Goal: Task Accomplishment & Management: Use online tool/utility

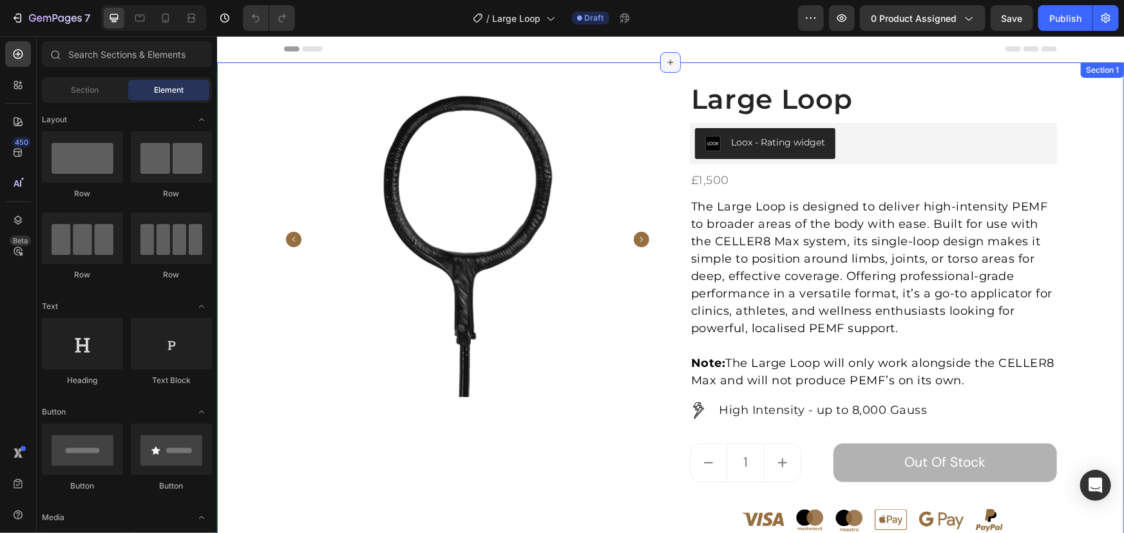
click at [665, 57] on icon at bounding box center [670, 62] width 10 height 10
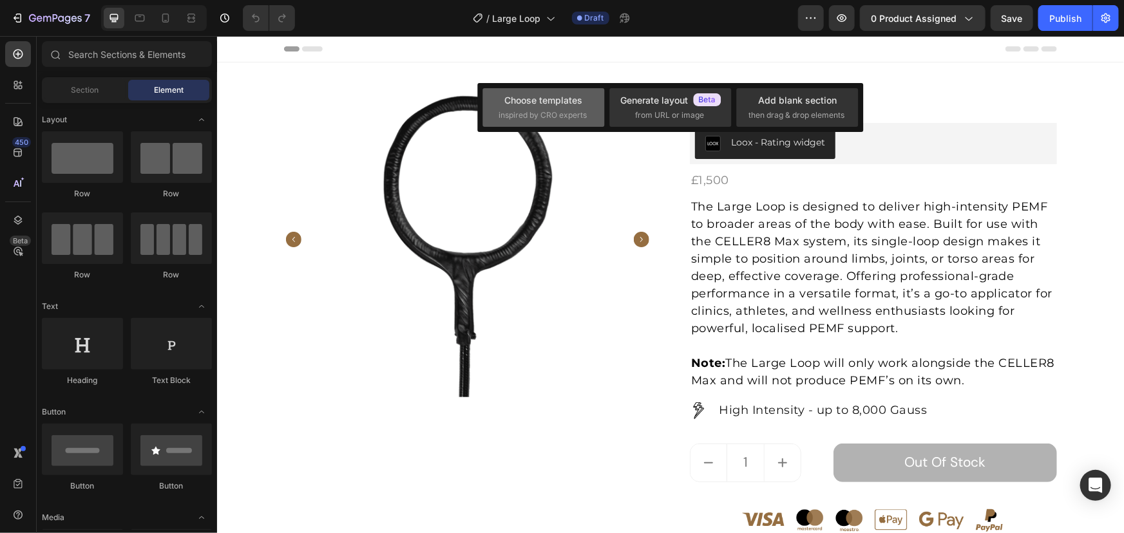
click at [566, 106] on div "Choose templates" at bounding box center [544, 100] width 78 height 14
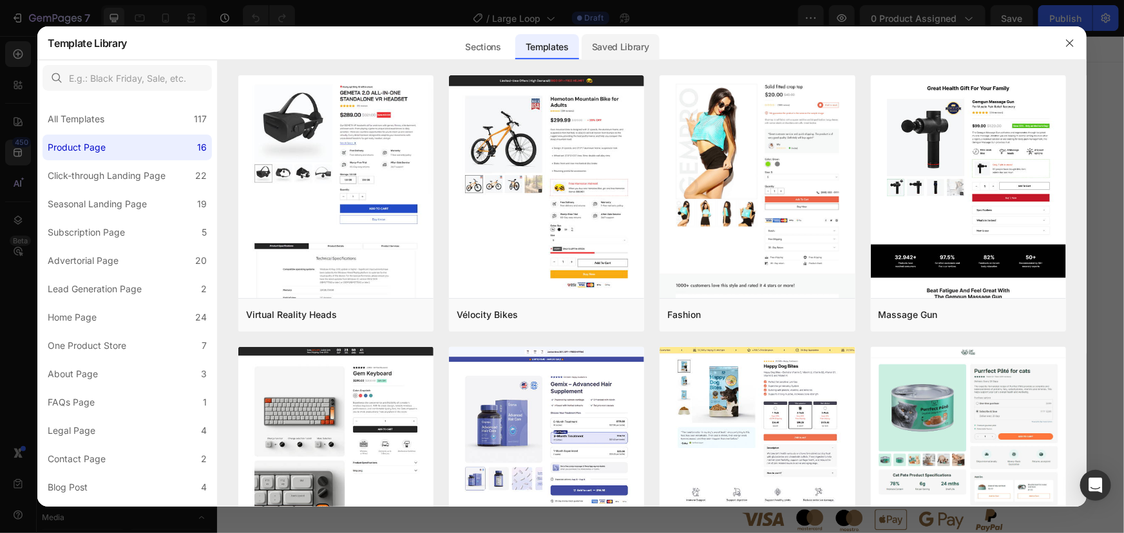
click at [631, 50] on div "Saved Library" at bounding box center [620, 47] width 78 height 26
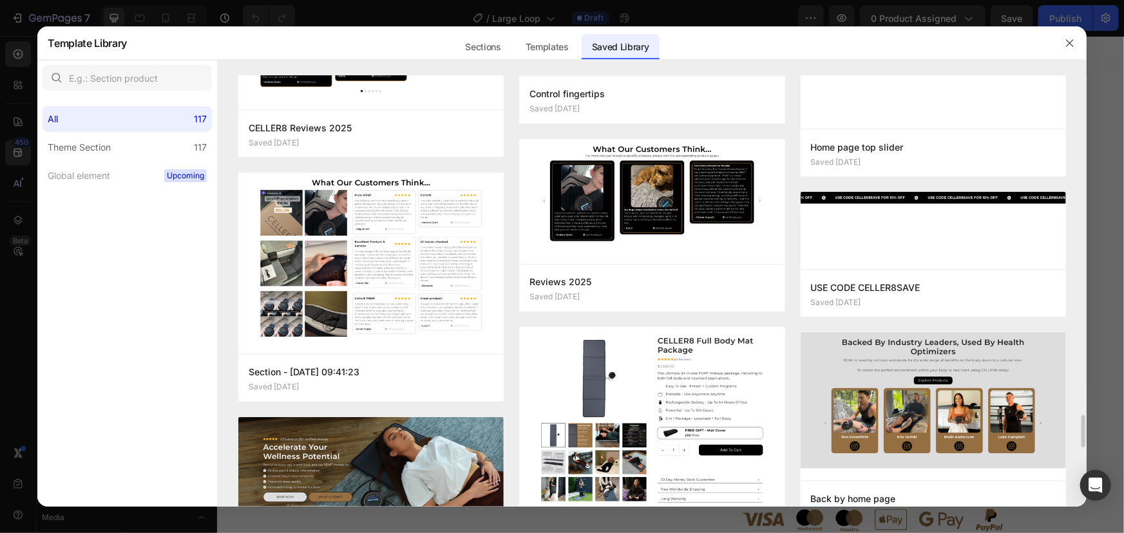
scroll to position [4622, 0]
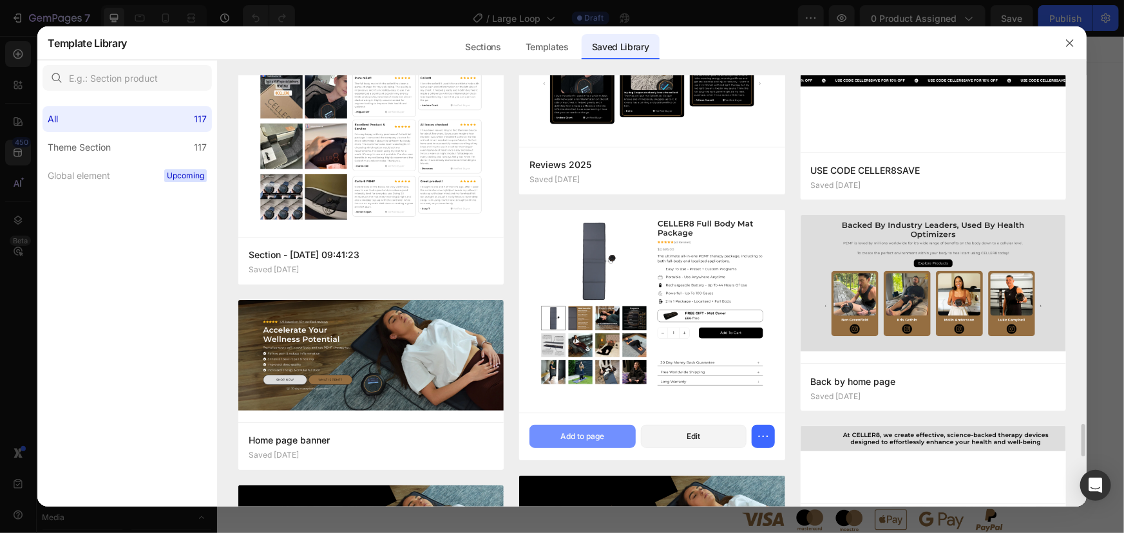
click at [576, 439] on div "Add to page" at bounding box center [582, 437] width 44 height 12
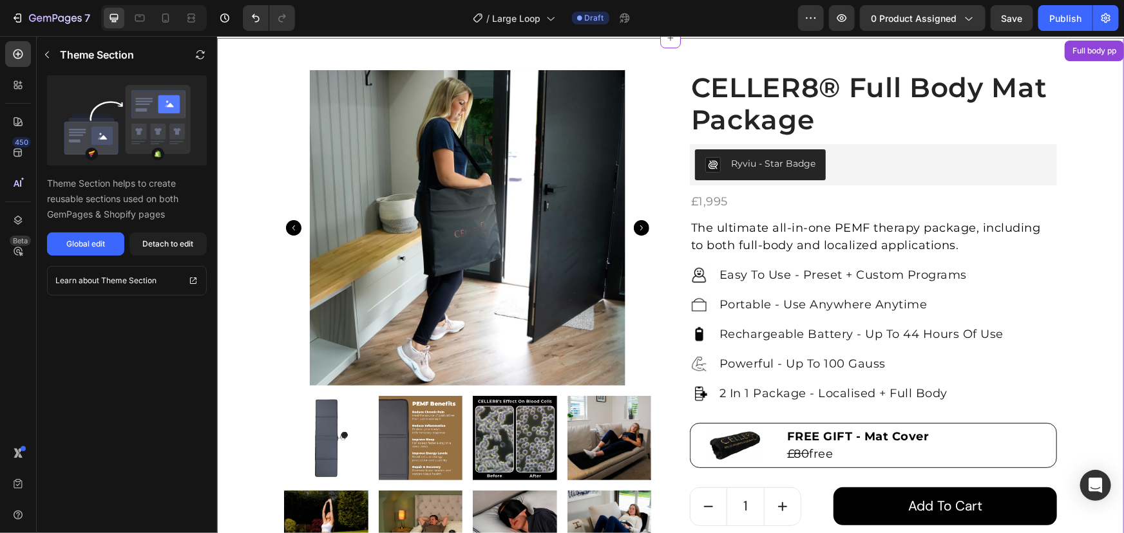
scroll to position [26, 0]
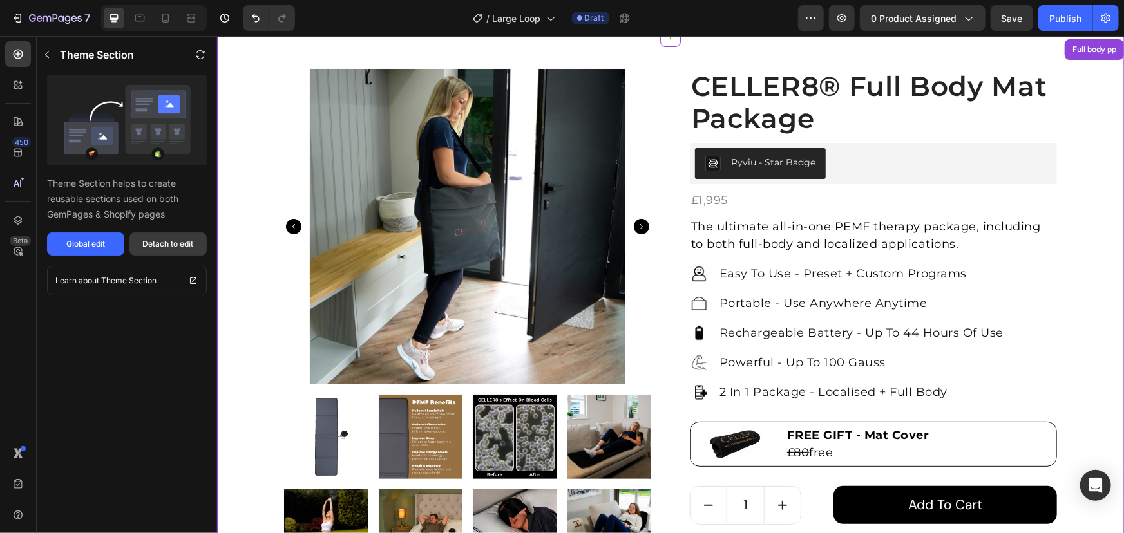
click at [200, 249] on button "Detach to edit" at bounding box center [167, 243] width 77 height 23
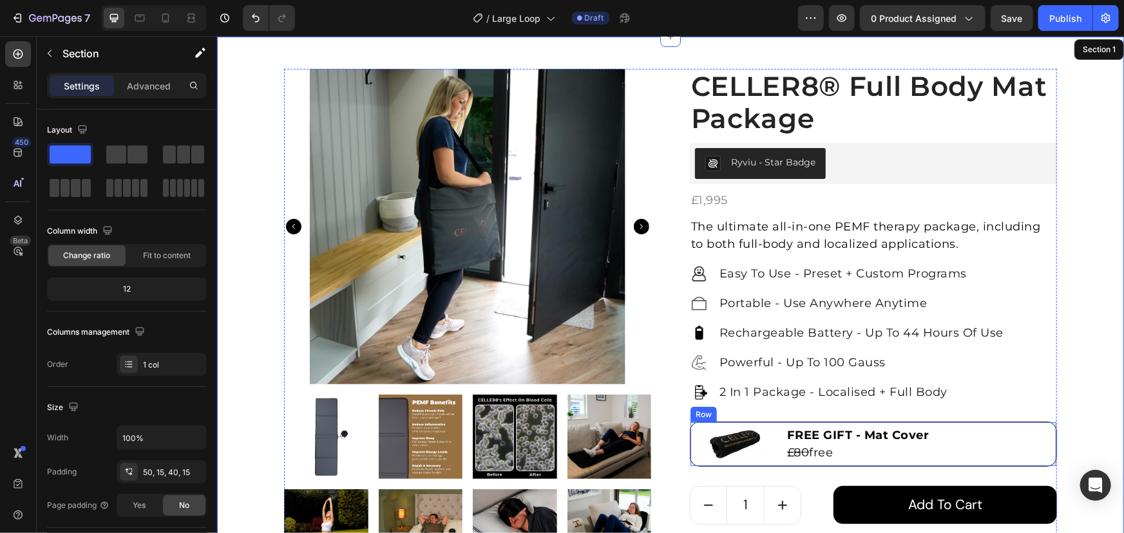
click at [766, 422] on div "Image FREE GIFT - Mat Cover £80 free Text Block Row" at bounding box center [872, 443] width 367 height 45
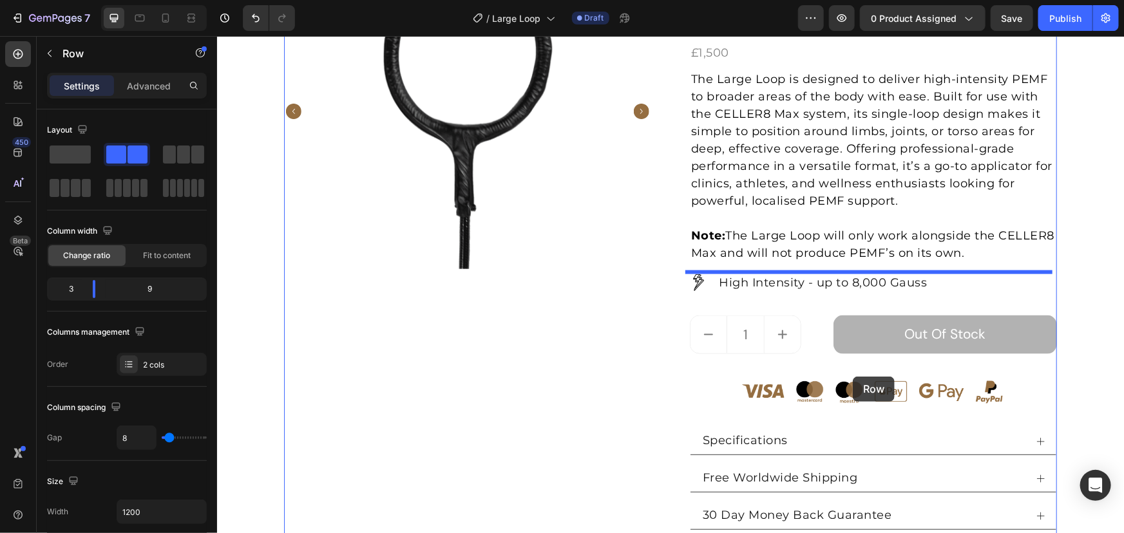
scroll to position [845, 0]
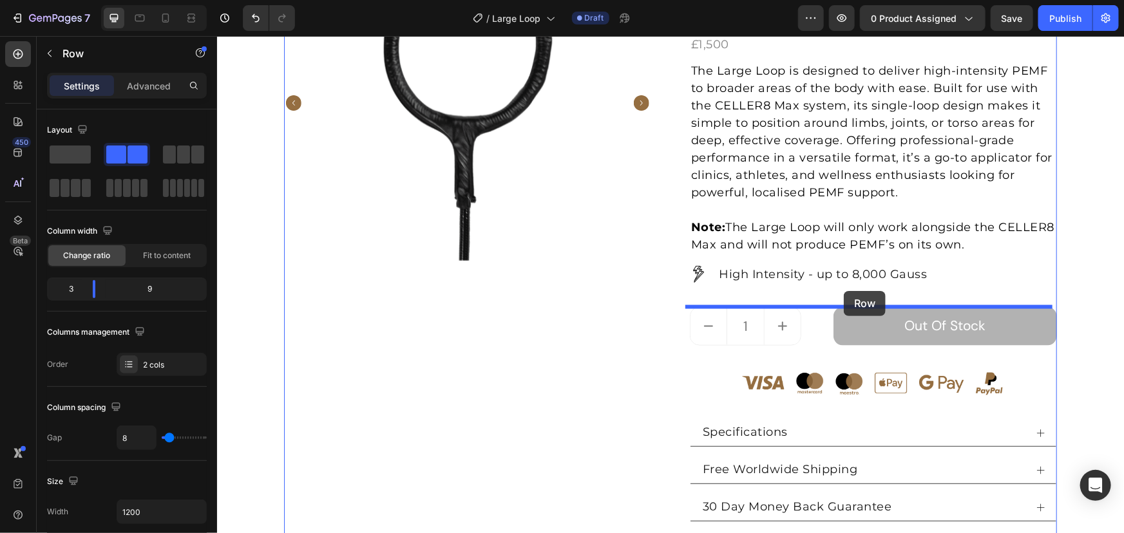
drag, startPoint x: 690, startPoint y: 408, endPoint x: 843, endPoint y: 290, distance: 193.3
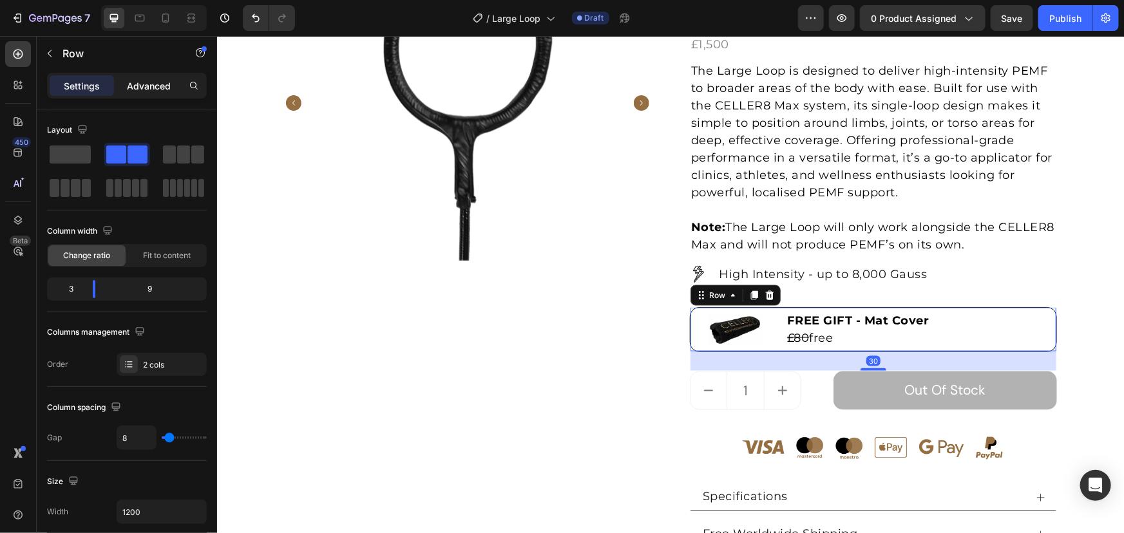
click at [161, 86] on p "Advanced" at bounding box center [149, 86] width 44 height 14
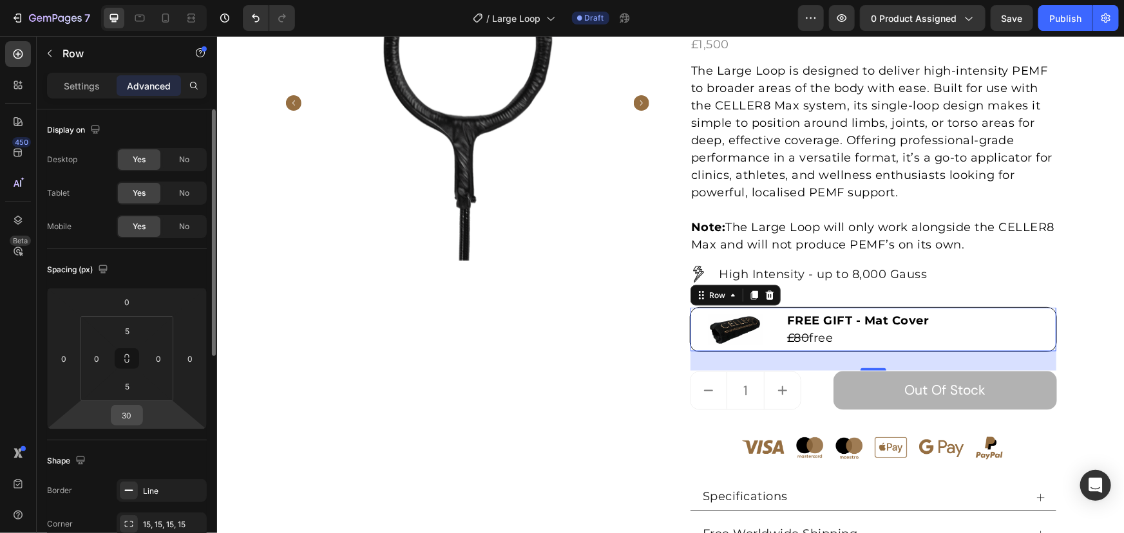
click at [129, 409] on input "30" at bounding box center [127, 415] width 26 height 19
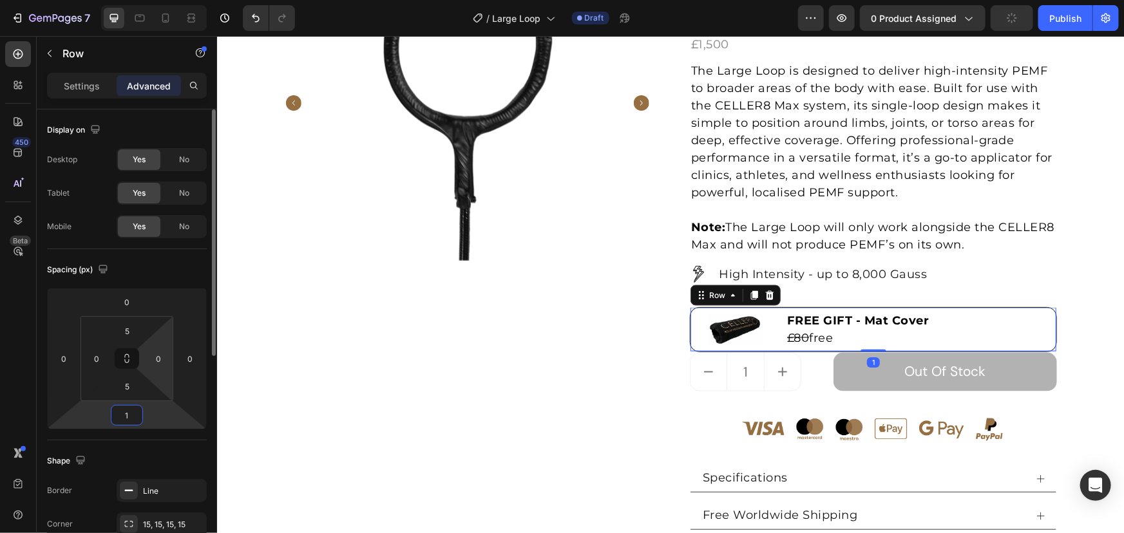
type input "15"
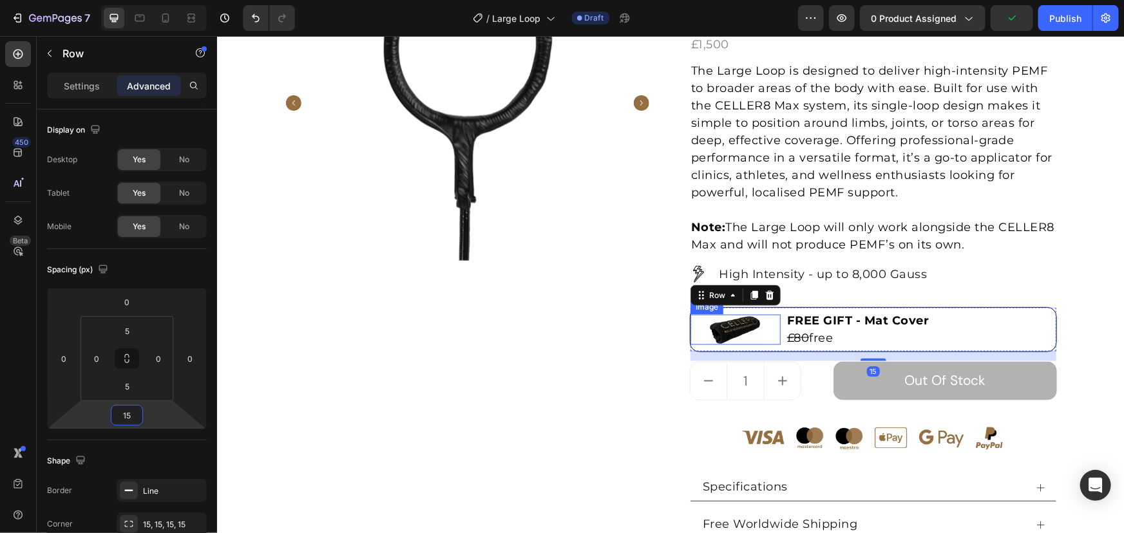
click at [722, 339] on img at bounding box center [735, 329] width 54 height 30
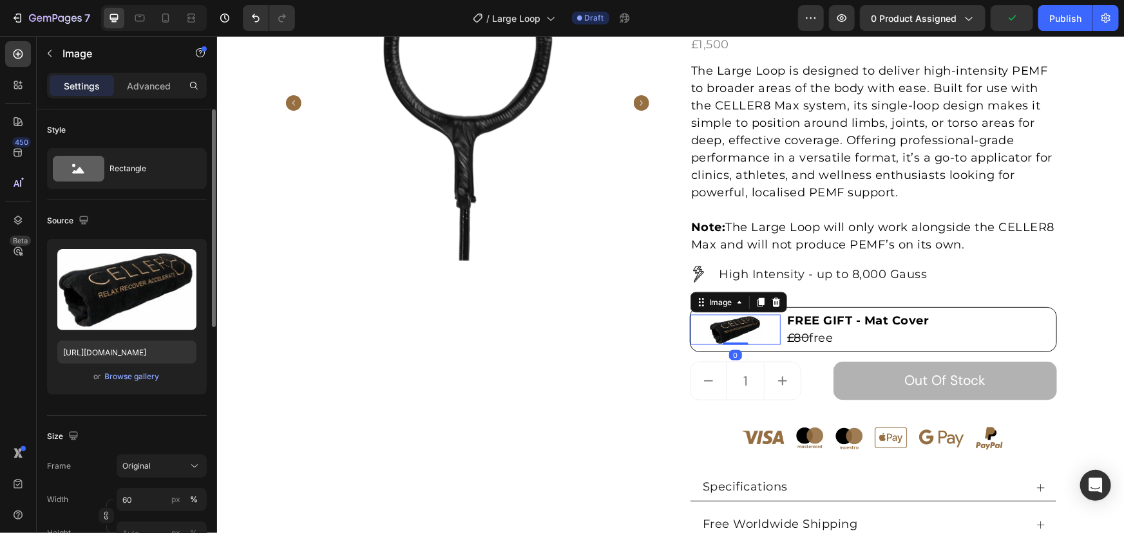
click at [148, 388] on div "Upload Image https://cdn.shopify.com/s/files/1/0737/7964/2659/files/gempages_49…" at bounding box center [127, 317] width 160 height 156
click at [149, 380] on div "Browse gallery" at bounding box center [132, 377] width 55 height 12
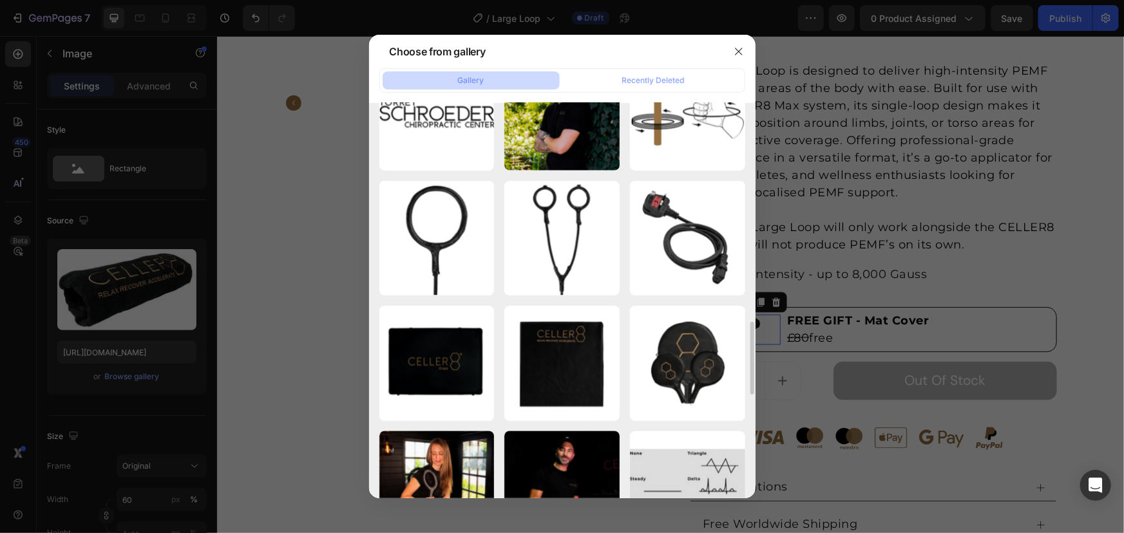
scroll to position [1303, 0]
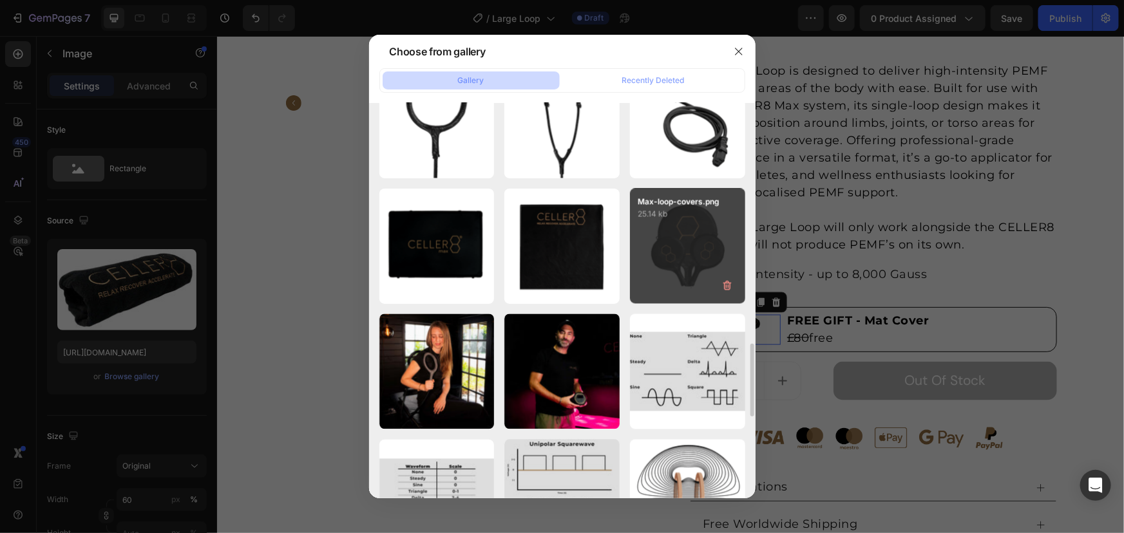
click at [686, 218] on p "25.14 kb" at bounding box center [687, 214] width 100 height 13
type input "https://cdn.shopify.com/s/files/1/0737/7964/2659/files/gempages_490583977225094…"
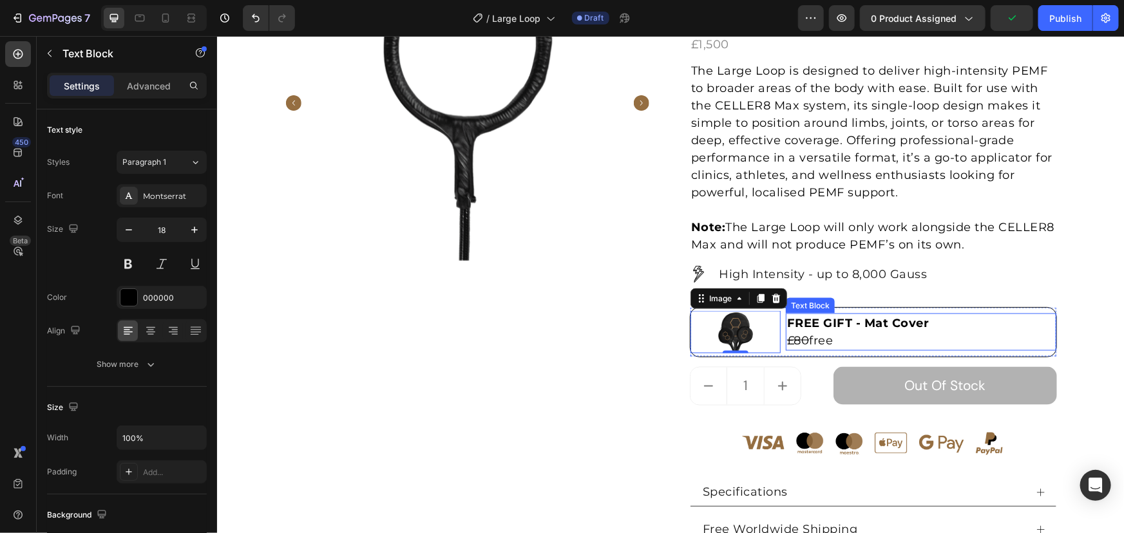
click at [842, 341] on p "£80 free" at bounding box center [920, 340] width 268 height 17
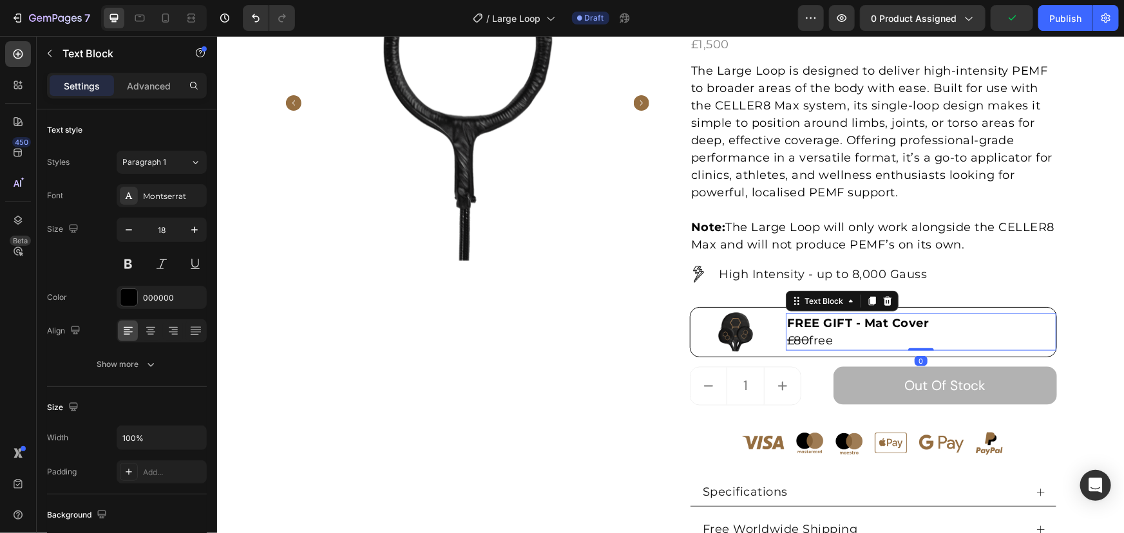
click at [807, 342] on p "£80 free" at bounding box center [920, 340] width 268 height 17
click at [793, 341] on s "£80" at bounding box center [797, 340] width 23 height 14
click at [922, 314] on p "FREE GIFT - Mat Cover" at bounding box center [920, 322] width 268 height 17
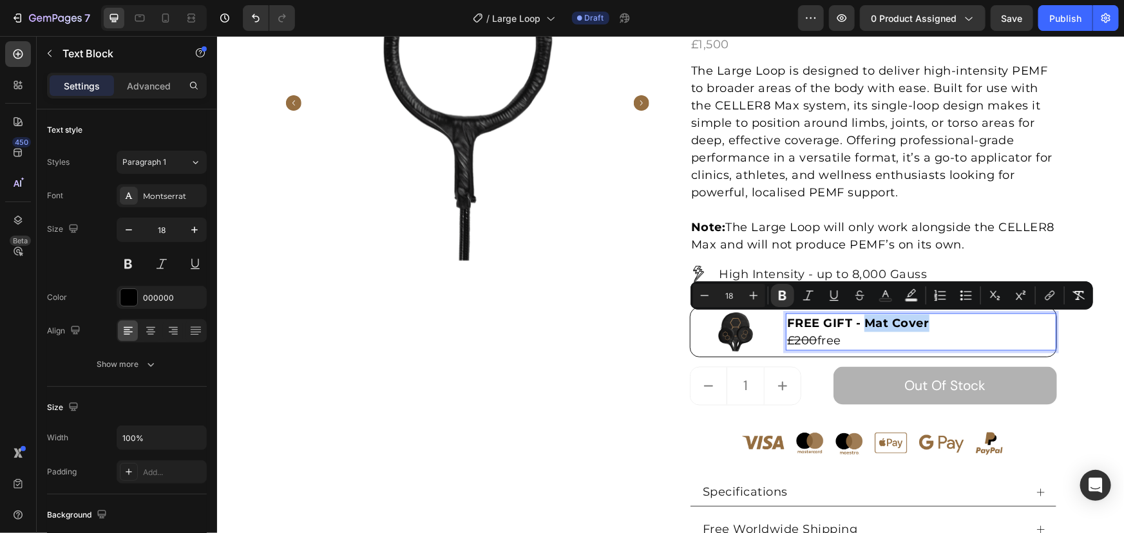
drag, startPoint x: 932, startPoint y: 319, endPoint x: 864, endPoint y: 328, distance: 68.8
click at [864, 328] on p "FREE GIFT - Mat Cover" at bounding box center [920, 322] width 268 height 17
click at [770, 315] on div at bounding box center [735, 331] width 90 height 42
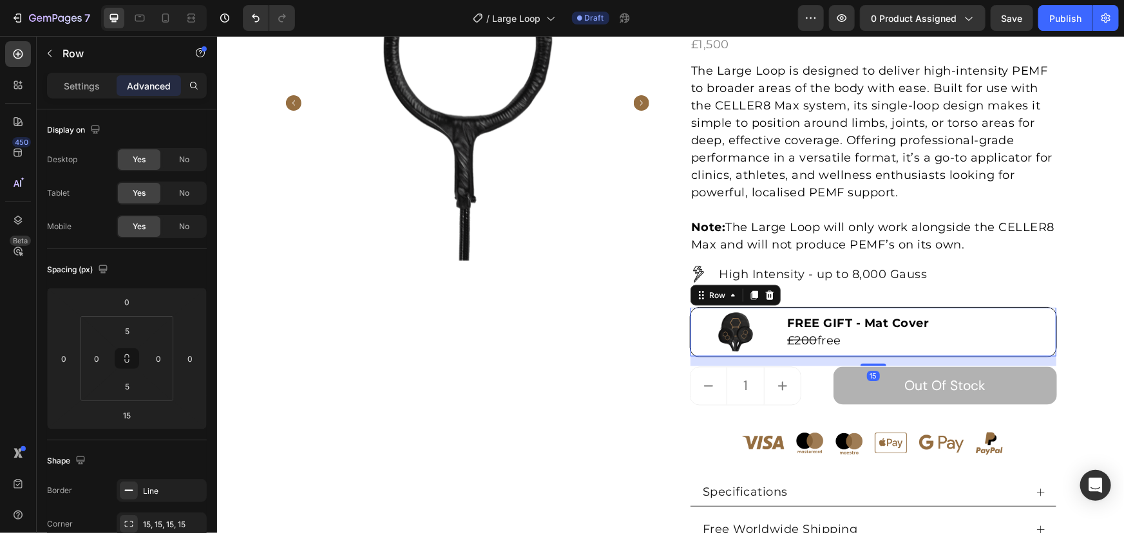
click at [786, 310] on div "FREE GIFT - Mat Cover £200 free Text Block" at bounding box center [920, 331] width 270 height 42
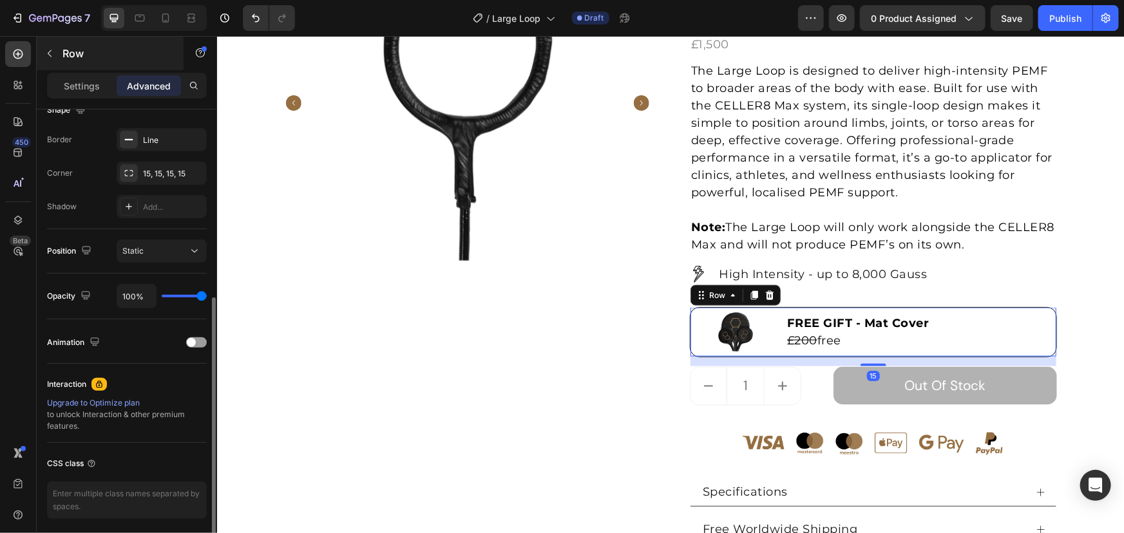
click at [94, 62] on div "Row" at bounding box center [110, 53] width 147 height 33
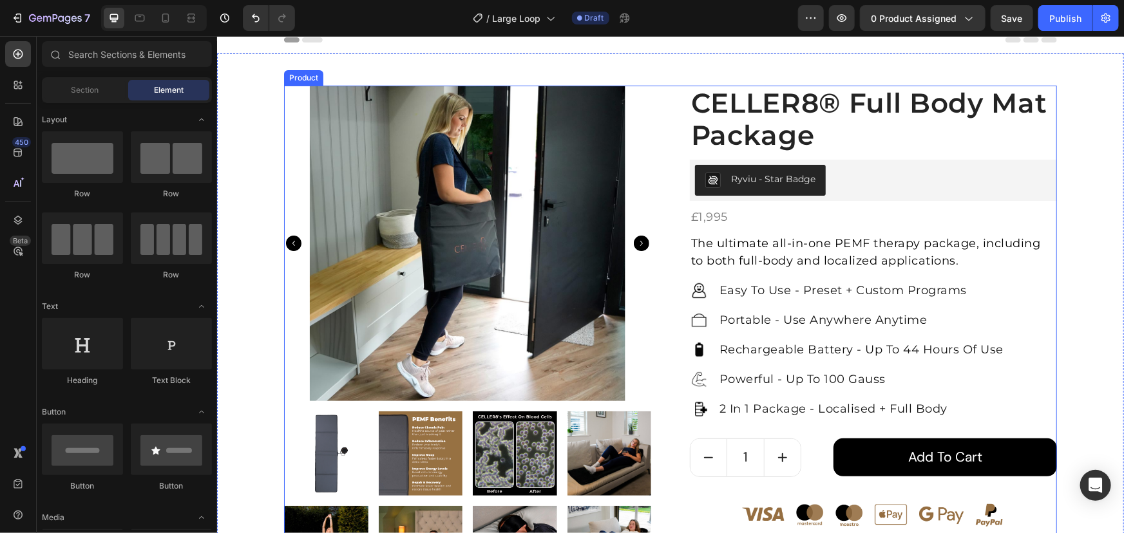
scroll to position [0, 0]
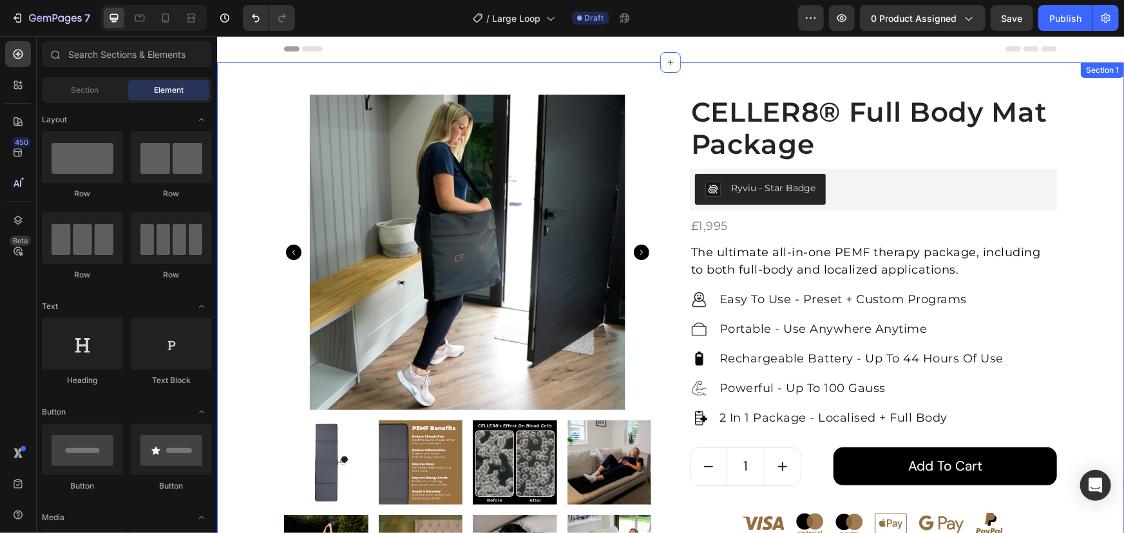
click at [1091, 133] on div "Product Images CELLER8® Full Body Mat Package (P) Title Ryviu - Star Badge Ryvi…" at bounding box center [669, 411] width 887 height 635
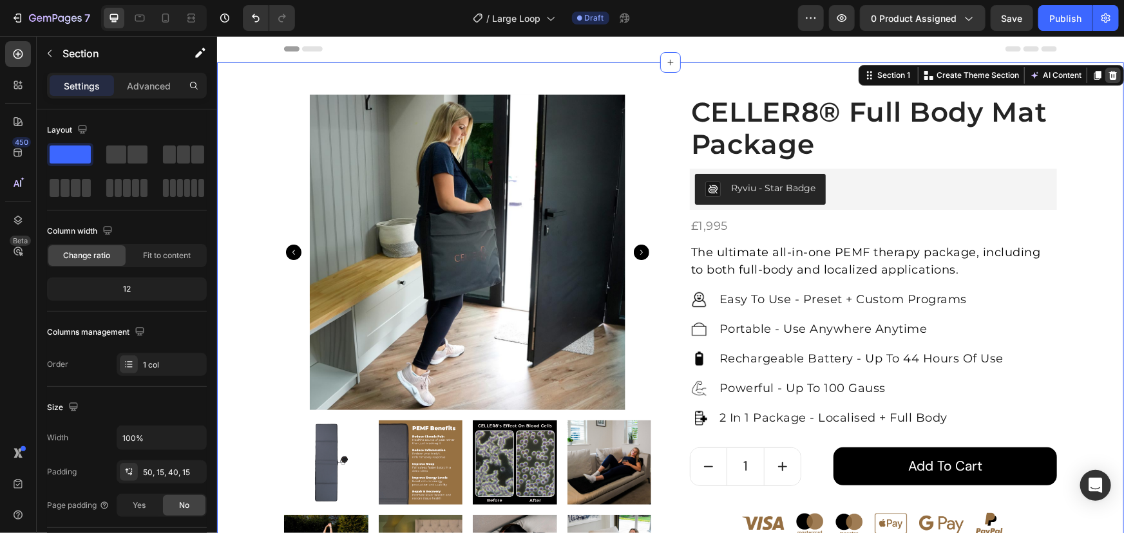
click at [1110, 76] on div at bounding box center [1111, 74] width 15 height 15
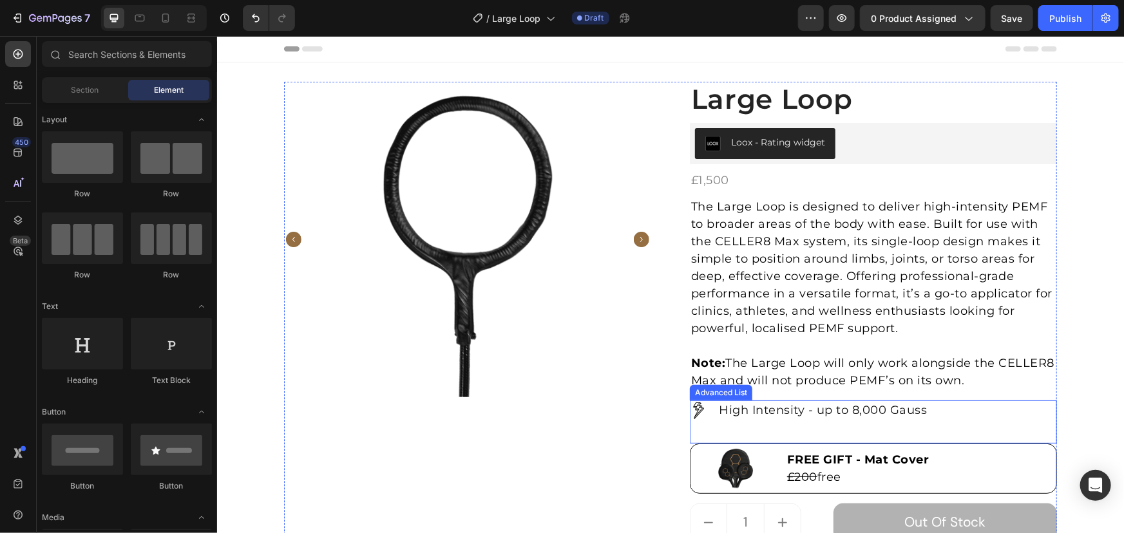
drag, startPoint x: 947, startPoint y: 462, endPoint x: 941, endPoint y: 464, distance: 6.7
click at [947, 462] on p "FREE GIFT - Mat Cover" at bounding box center [920, 459] width 268 height 17
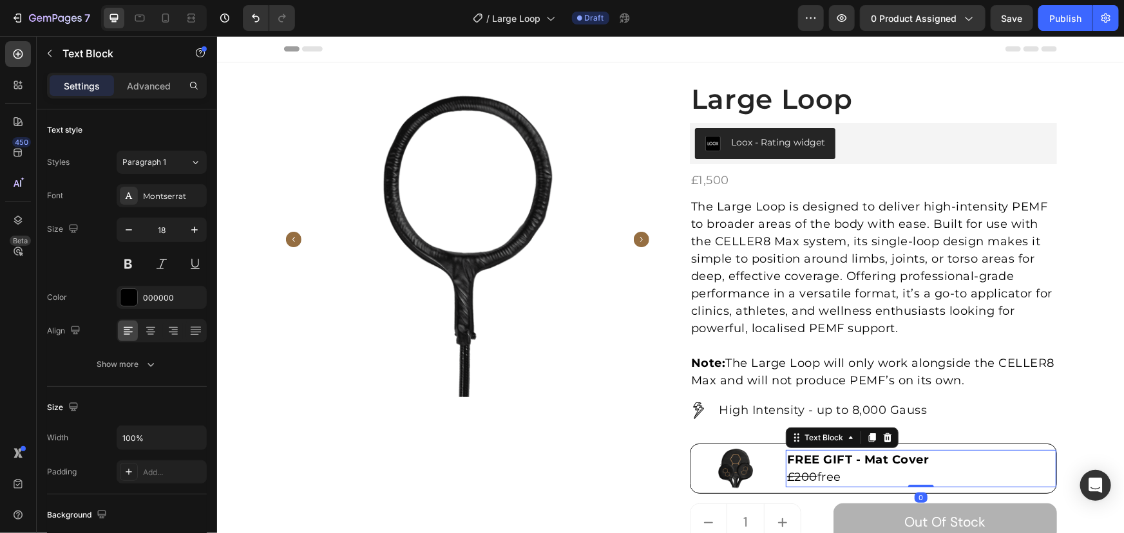
click at [933, 465] on p "FREE GIFT - Mat Cover" at bounding box center [920, 459] width 268 height 17
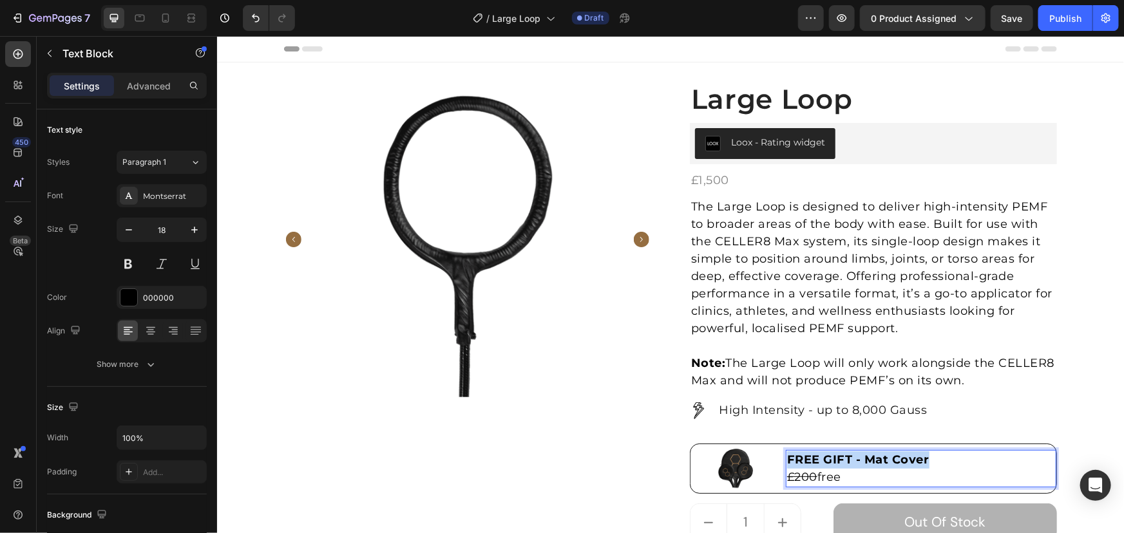
drag, startPoint x: 860, startPoint y: 459, endPoint x: 704, endPoint y: 455, distance: 156.5
click at [701, 455] on div "Image FREE GIFT - Mat Cover £200 free Text Block 0 Row" at bounding box center [872, 468] width 367 height 50
click at [759, 448] on div at bounding box center [735, 468] width 90 height 42
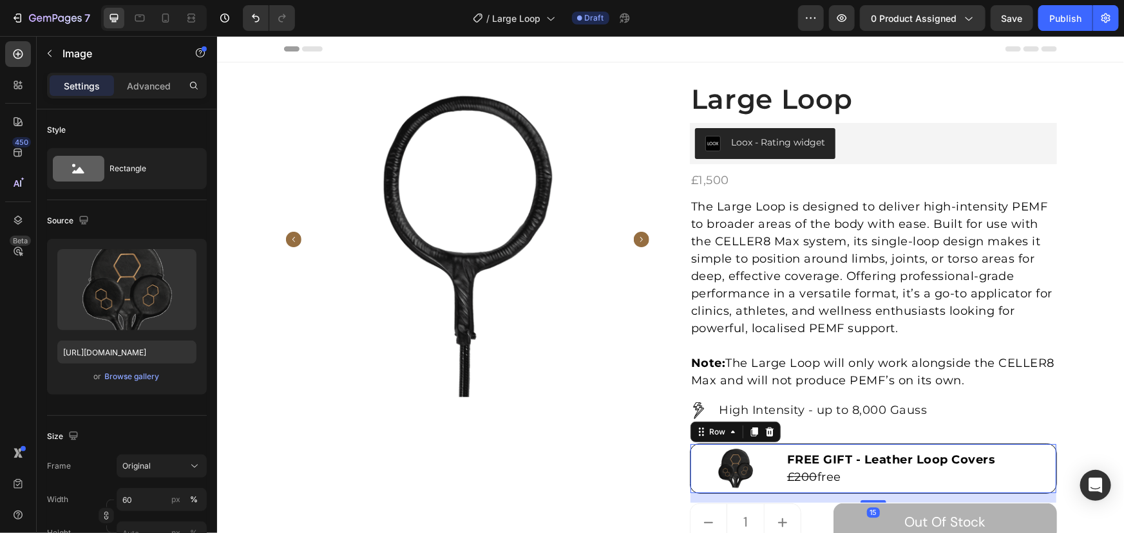
click at [780, 445] on div "Image FREE GIFT - Leather Loop Covers £200 free Text Block Row 15" at bounding box center [872, 468] width 367 height 50
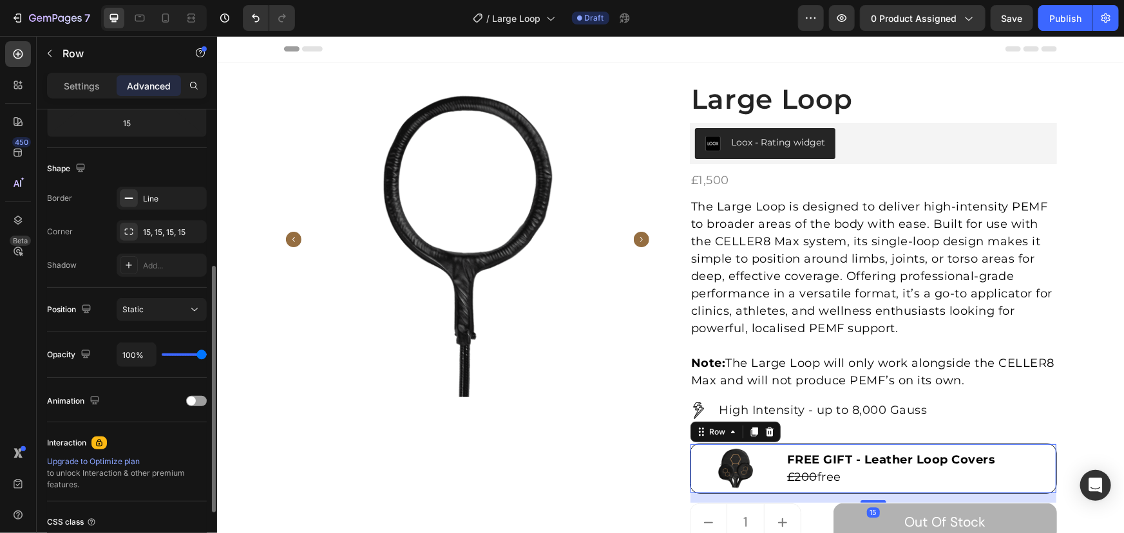
scroll to position [58, 0]
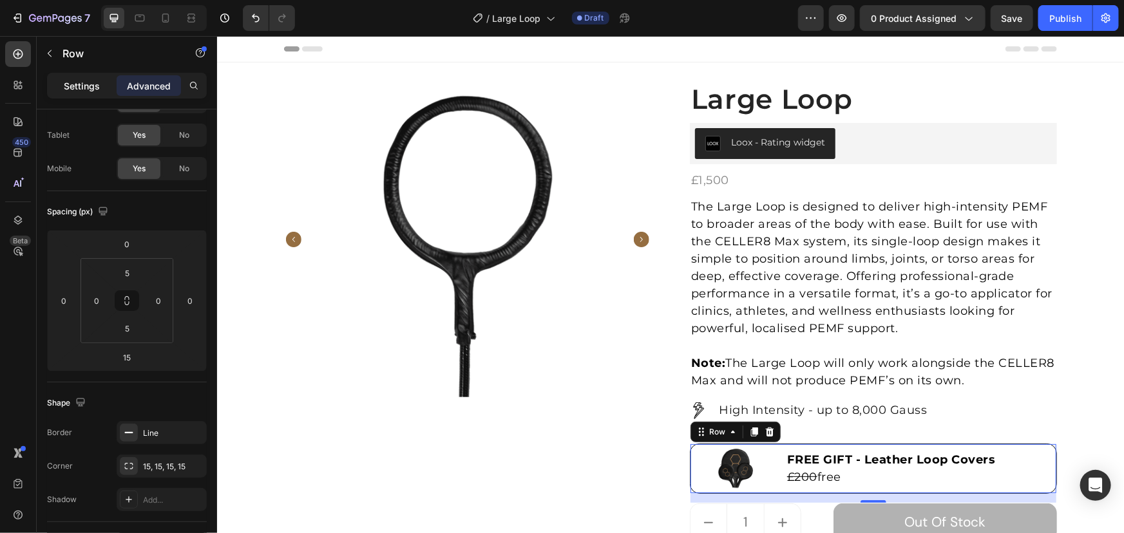
click at [88, 83] on p "Settings" at bounding box center [82, 86] width 36 height 14
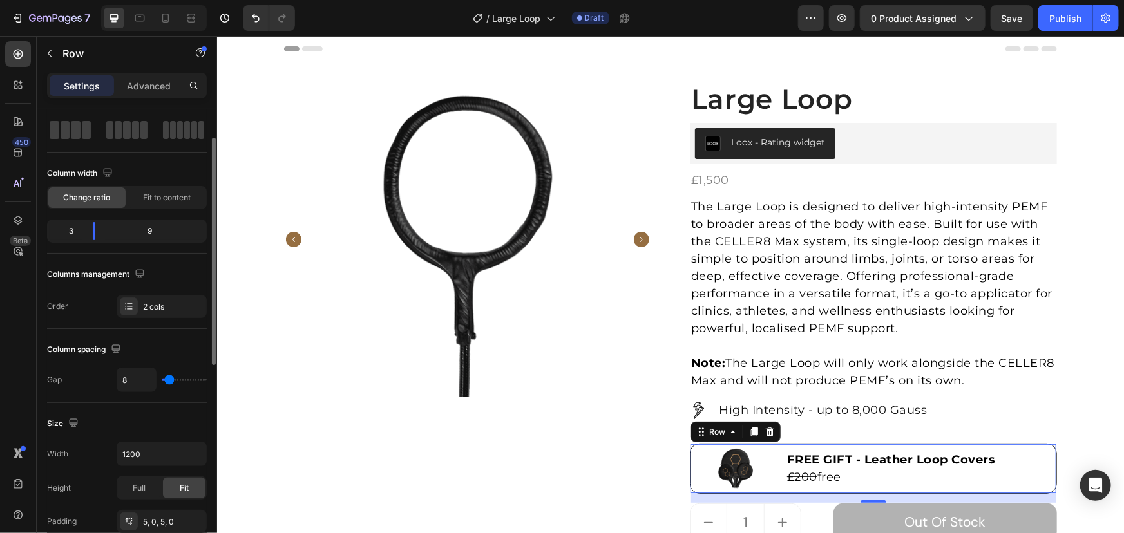
scroll to position [234, 0]
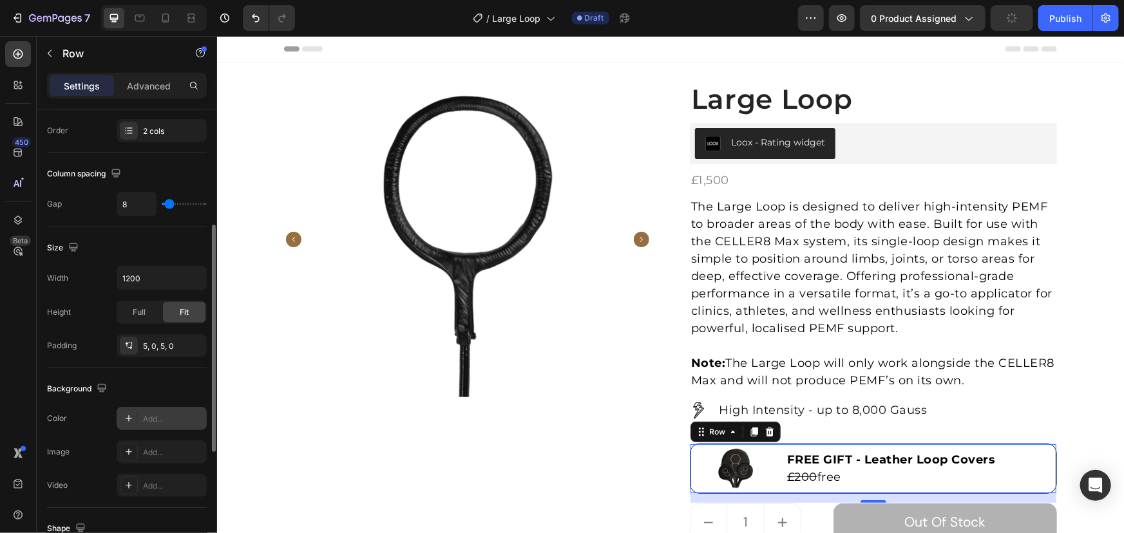
click at [146, 415] on div "Add..." at bounding box center [173, 419] width 61 height 12
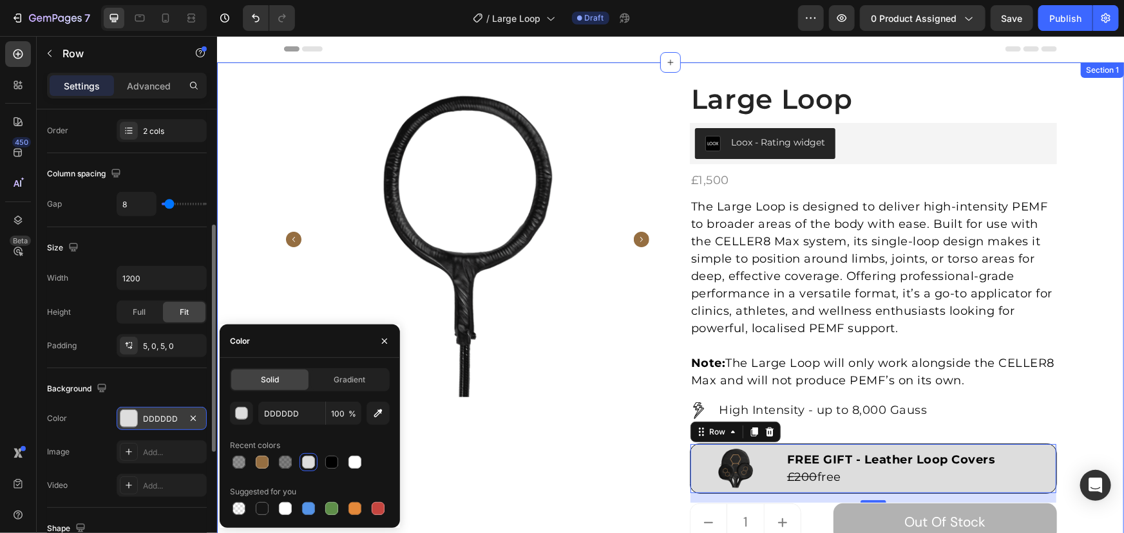
click at [1081, 329] on div "Product Images Large Loop (P) Title Loox - Rating widget Loox £1,500 Product Pr…" at bounding box center [669, 435] width 887 height 708
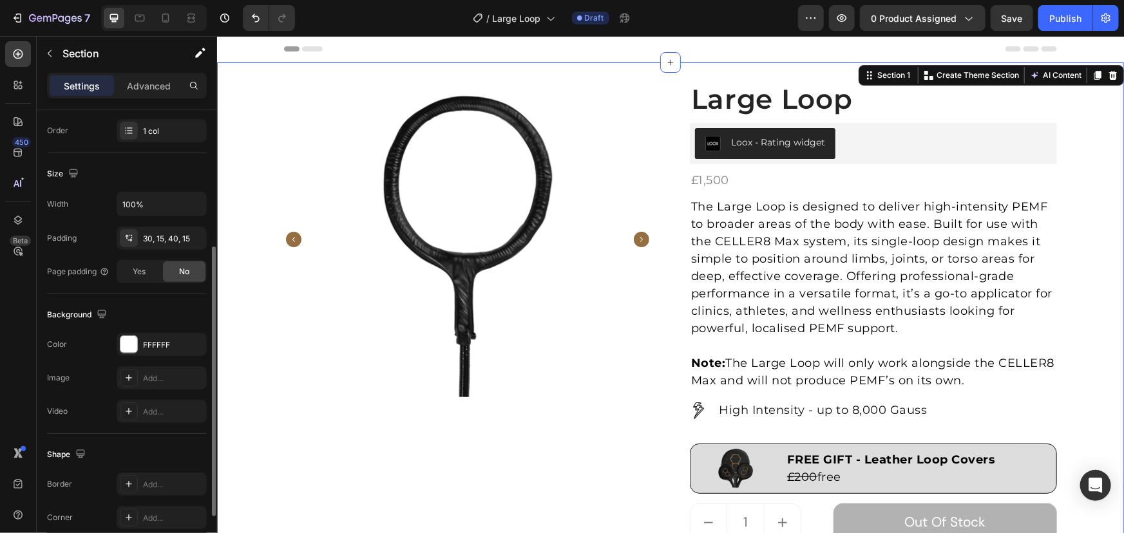
scroll to position [0, 0]
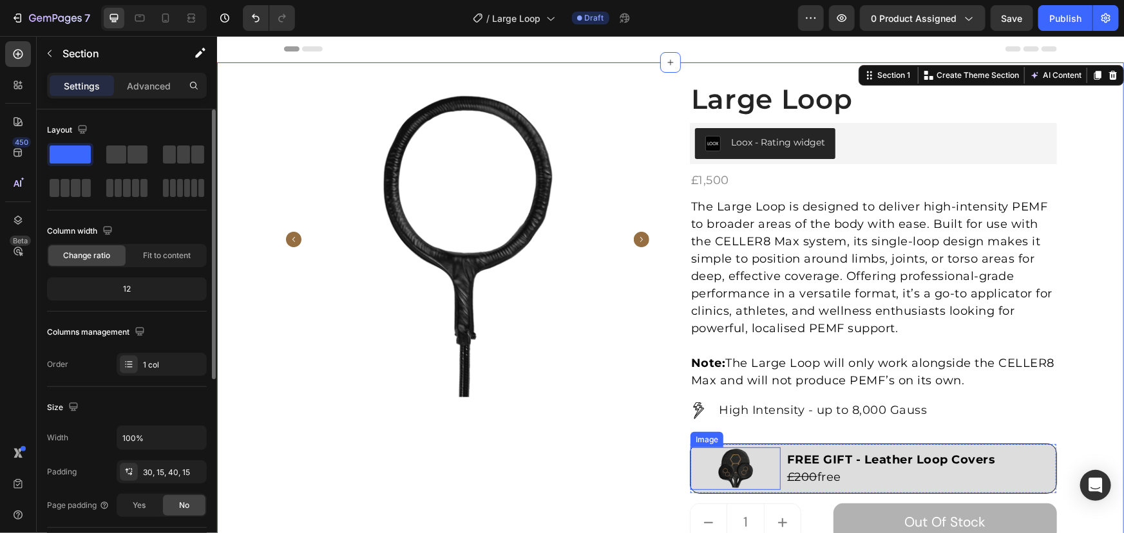
click at [709, 463] on img at bounding box center [735, 468] width 54 height 42
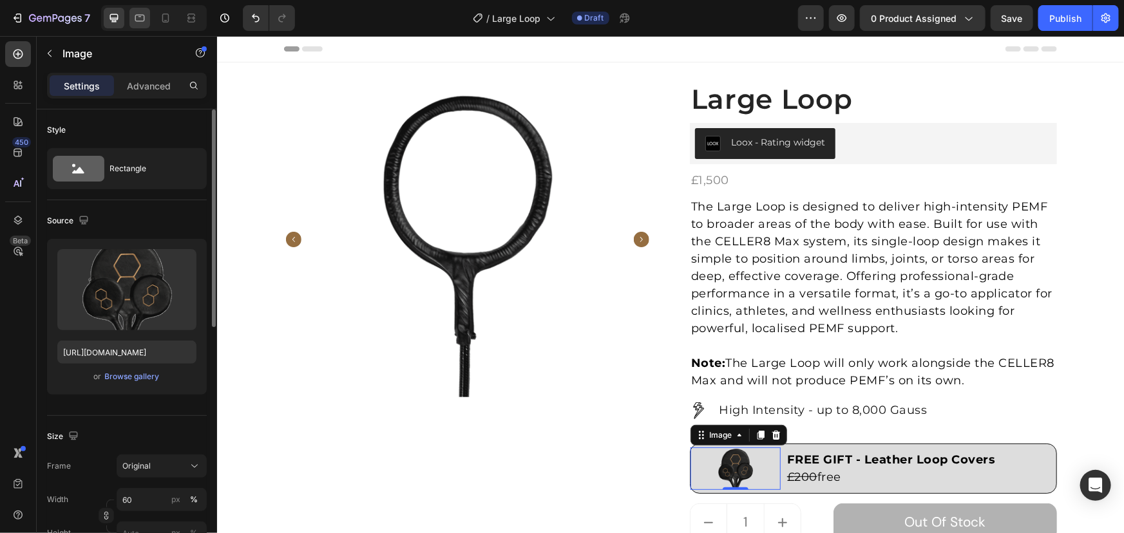
click at [131, 24] on div at bounding box center [139, 18] width 21 height 21
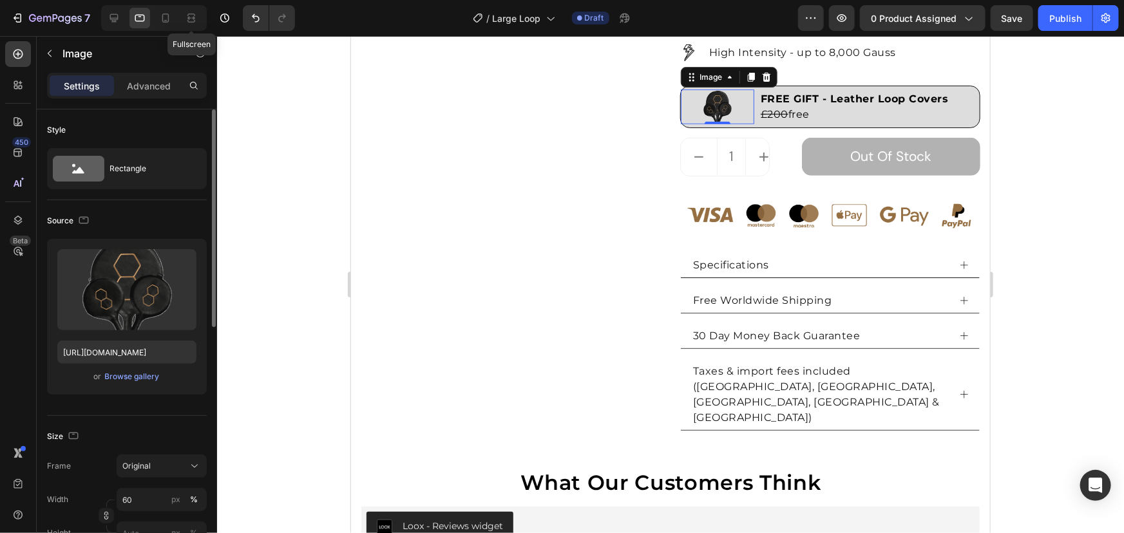
scroll to position [365, 0]
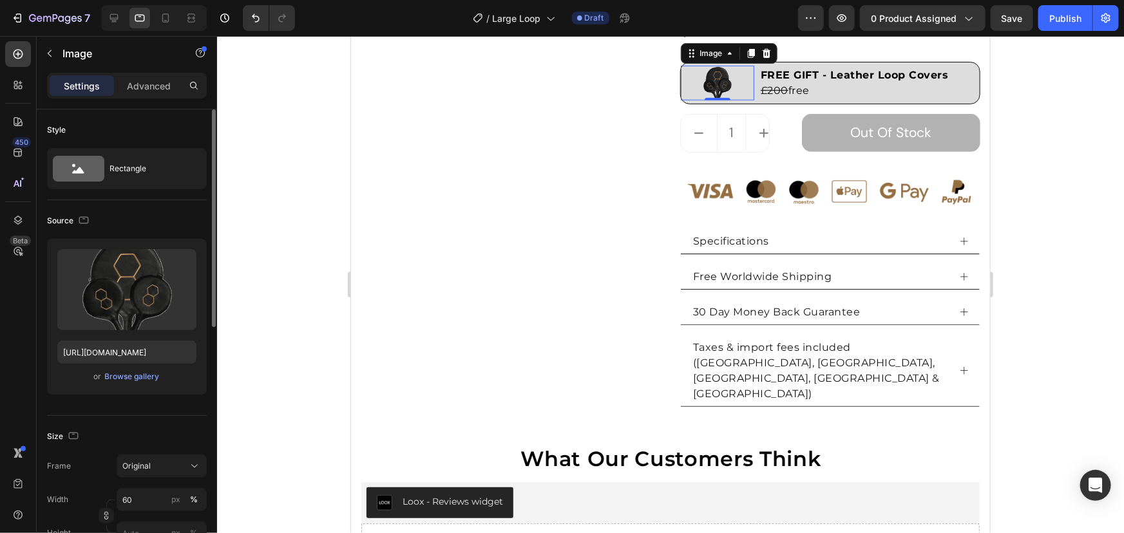
click at [177, 21] on div at bounding box center [154, 18] width 106 height 26
click at [174, 19] on div at bounding box center [165, 18] width 21 height 21
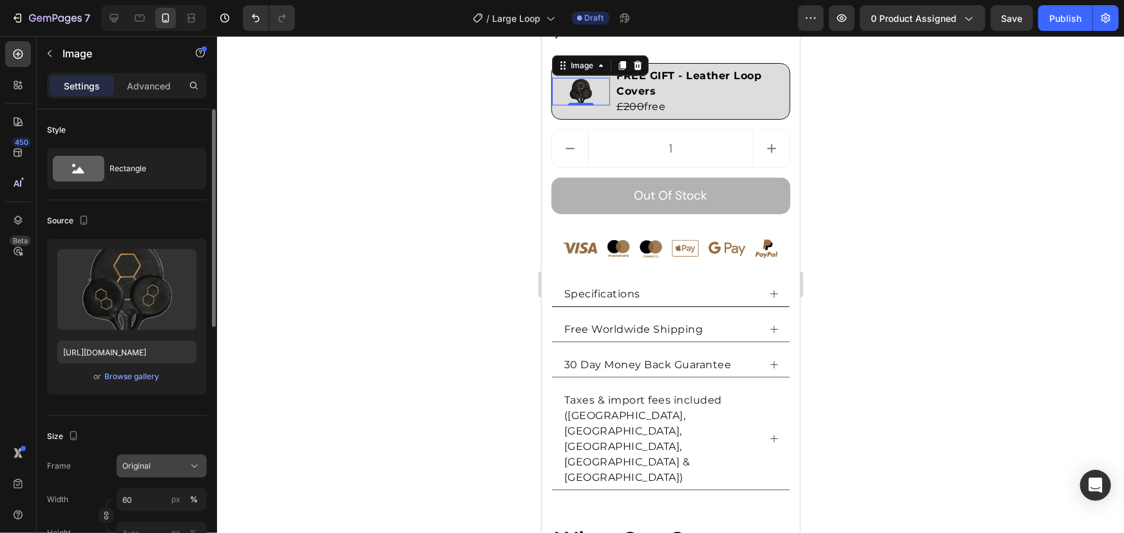
scroll to position [656, 0]
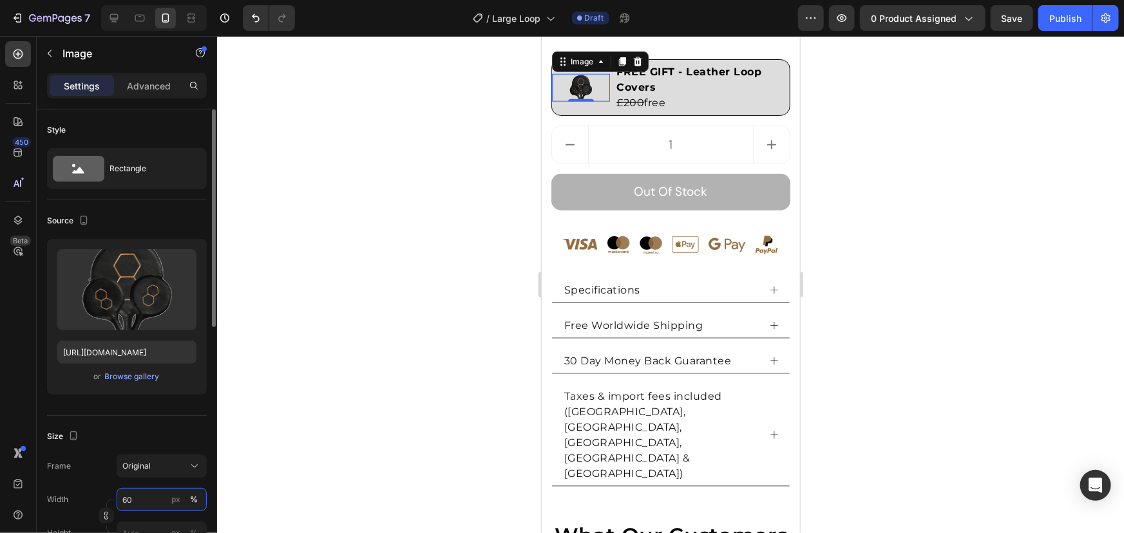
click at [132, 505] on input "60" at bounding box center [162, 499] width 90 height 23
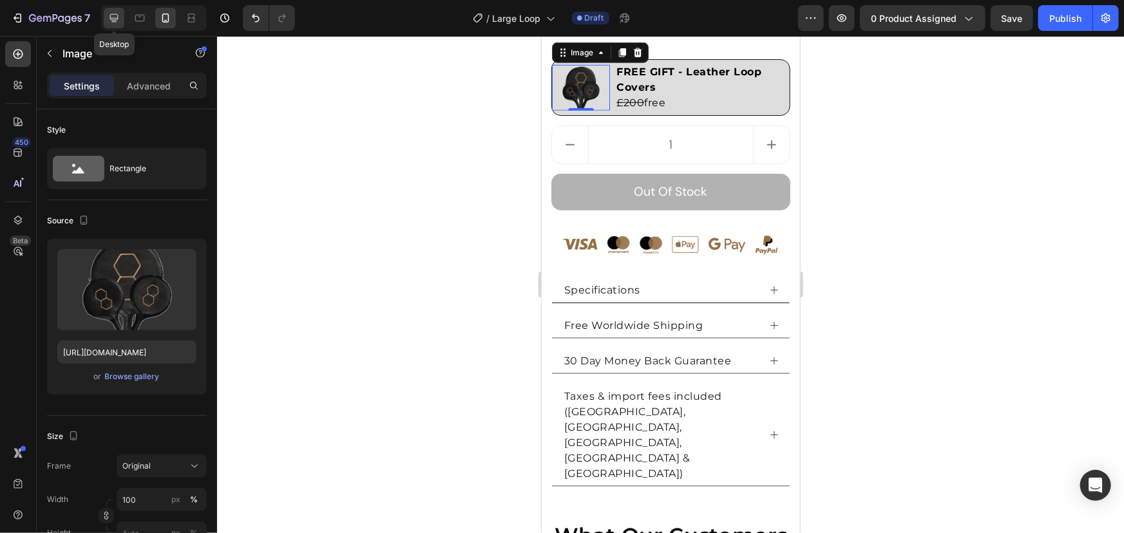
click at [117, 13] on icon at bounding box center [114, 18] width 13 height 13
type input "60"
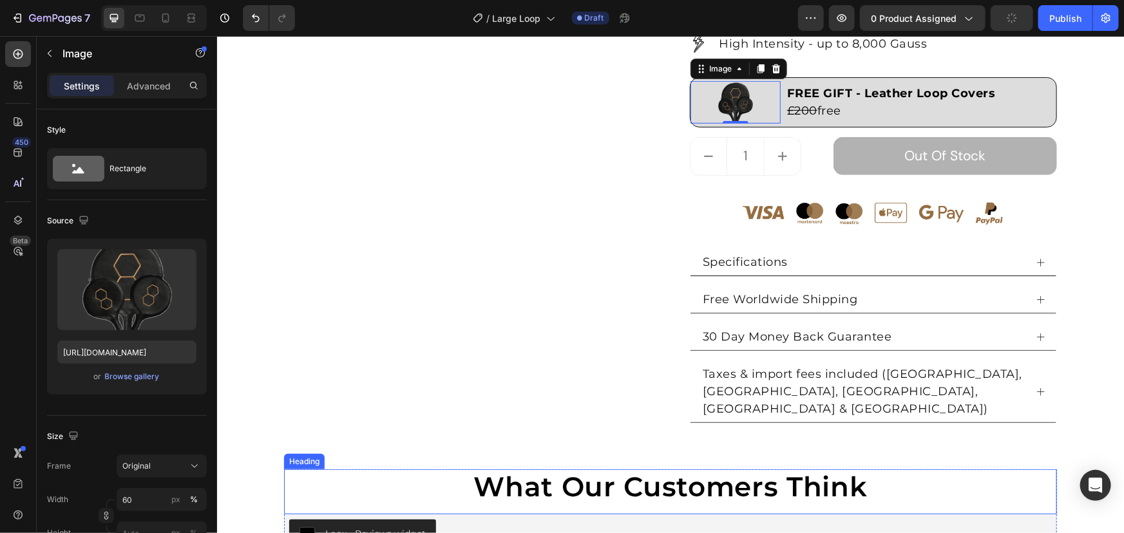
scroll to position [366, 0]
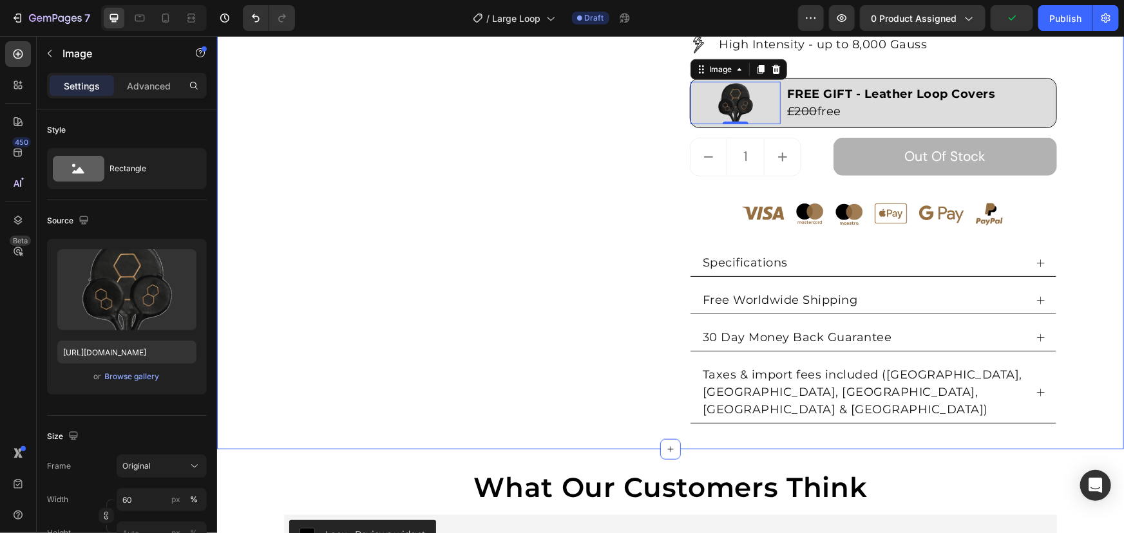
click at [1066, 191] on div "Product Images Large Loop (P) Title Loox - Rating widget Loox £1,500 Product Pr…" at bounding box center [669, 69] width 887 height 708
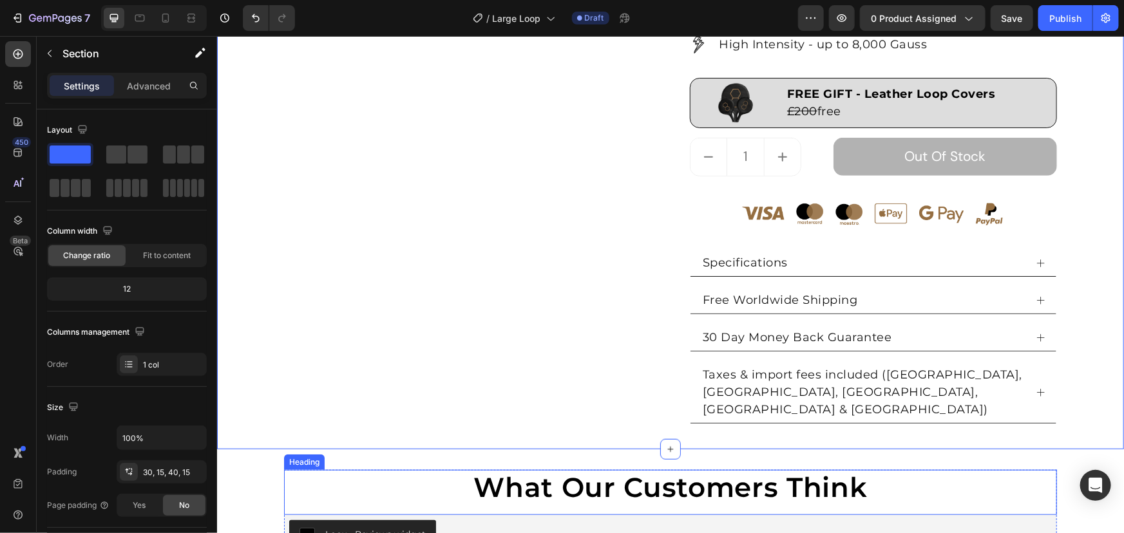
scroll to position [131, 0]
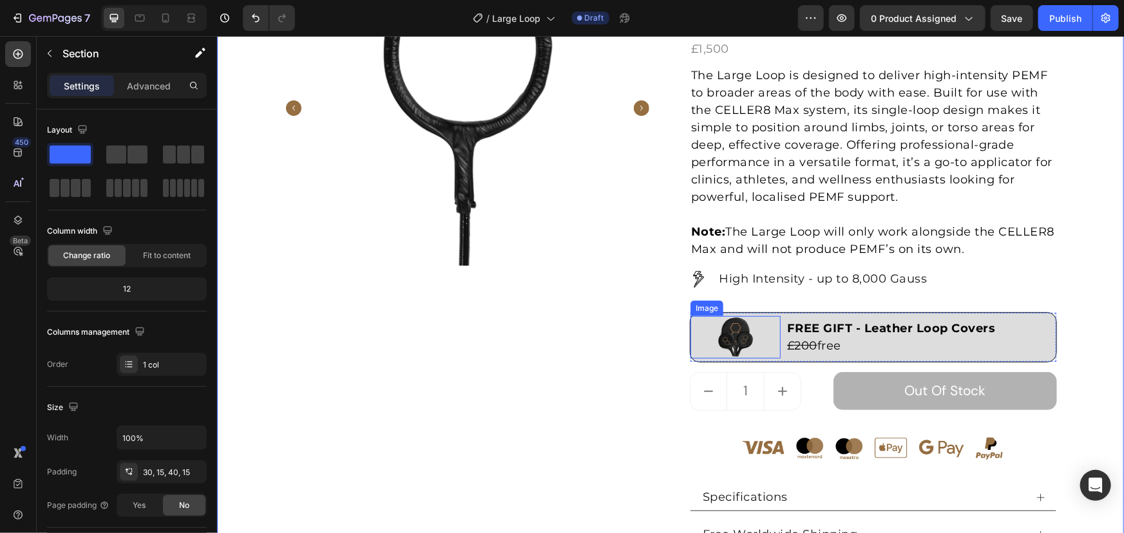
drag, startPoint x: 746, startPoint y: 327, endPoint x: 492, endPoint y: 377, distance: 258.6
click at [746, 327] on img at bounding box center [735, 337] width 54 height 42
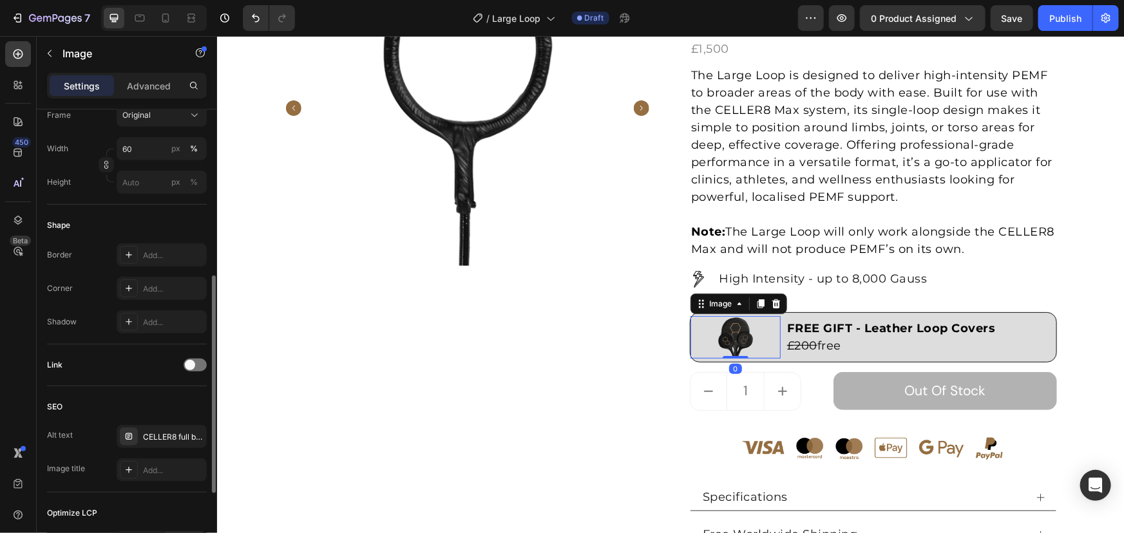
scroll to position [511, 0]
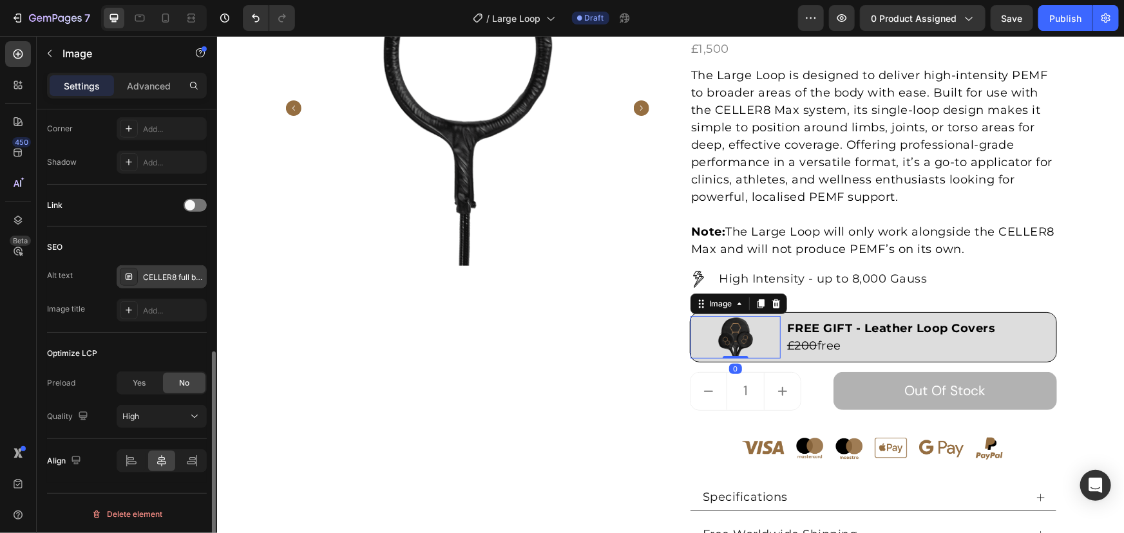
click at [169, 285] on div "CELLER8 full body PEMF mat cover" at bounding box center [162, 276] width 90 height 23
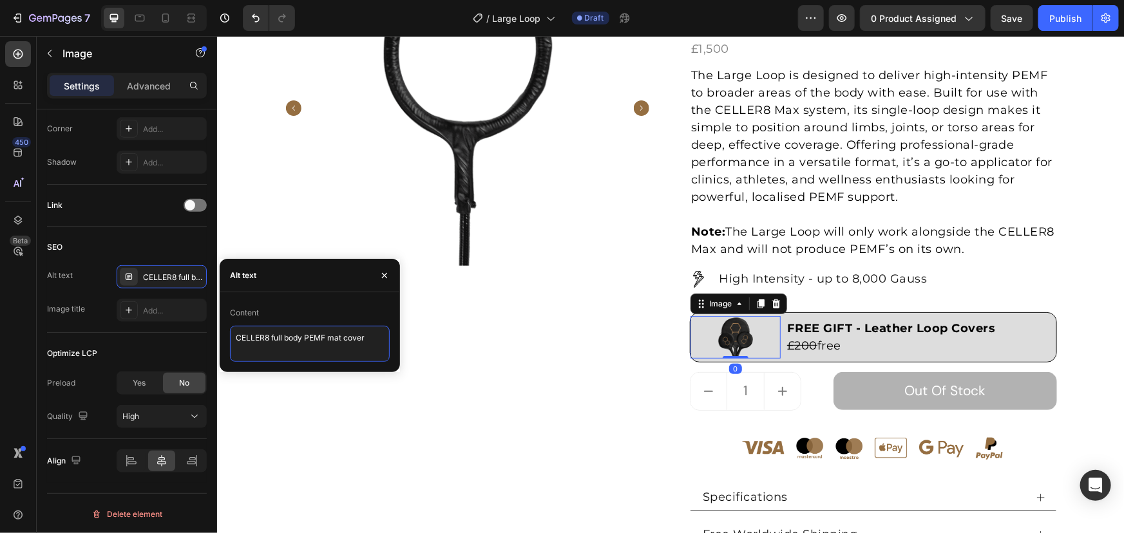
click at [265, 343] on textarea "CELLER8 full body PEMF mat cover" at bounding box center [310, 344] width 160 height 36
drag, startPoint x: 488, startPoint y: 373, endPoint x: 556, endPoint y: 340, distance: 75.7
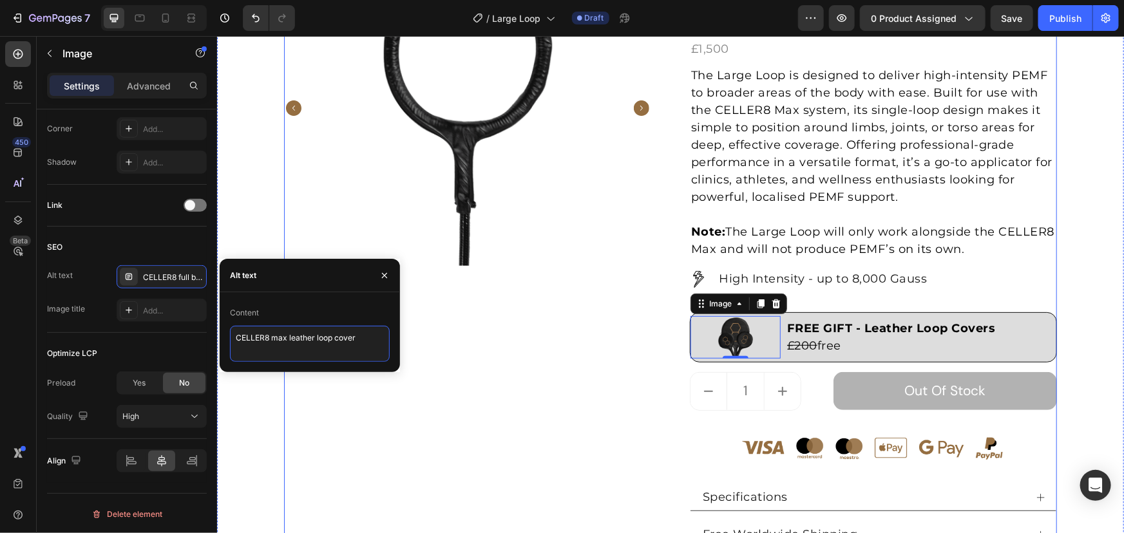
type textarea "CELLER8 max leather loop covers"
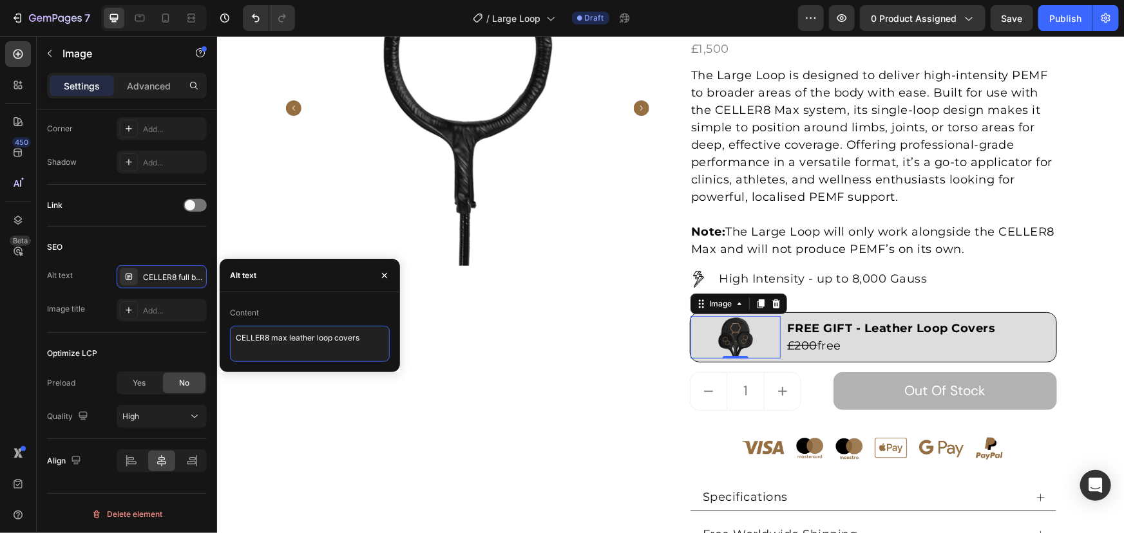
drag, startPoint x: 324, startPoint y: 352, endPoint x: 196, endPoint y: 348, distance: 127.6
click at [212, 349] on div "450 Beta Sections(18) Elements(84) Section Element Hero Section Product Detail …" at bounding box center [108, 284] width 217 height 497
click at [167, 341] on div "Optimize LCP Preload Yes No Quality High" at bounding box center [127, 386] width 160 height 106
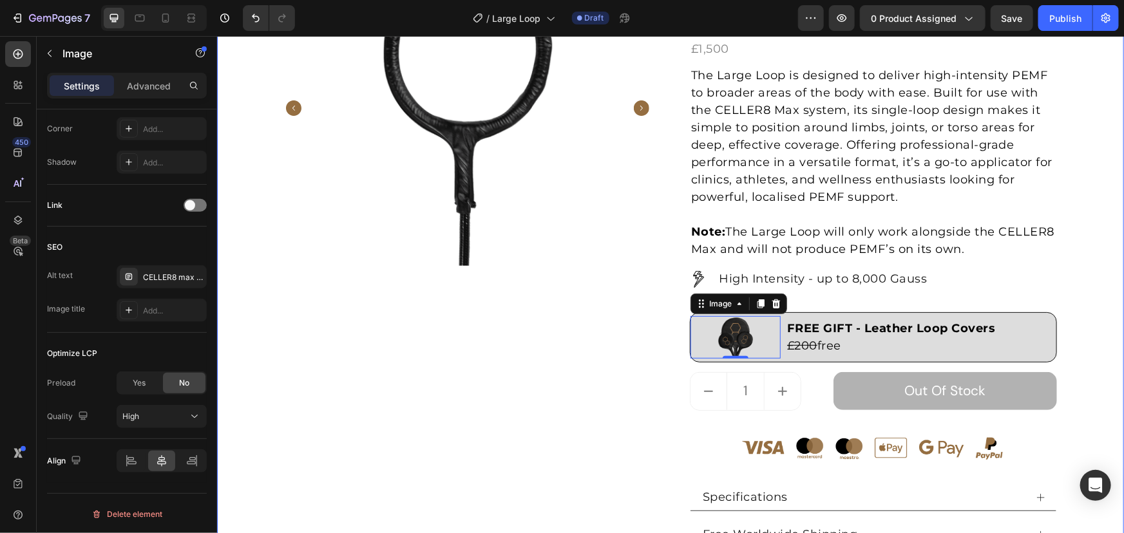
click at [1067, 203] on div "Product Images Large Loop (P) Title Loox - Rating widget Loox £1,500 Product Pr…" at bounding box center [669, 304] width 887 height 708
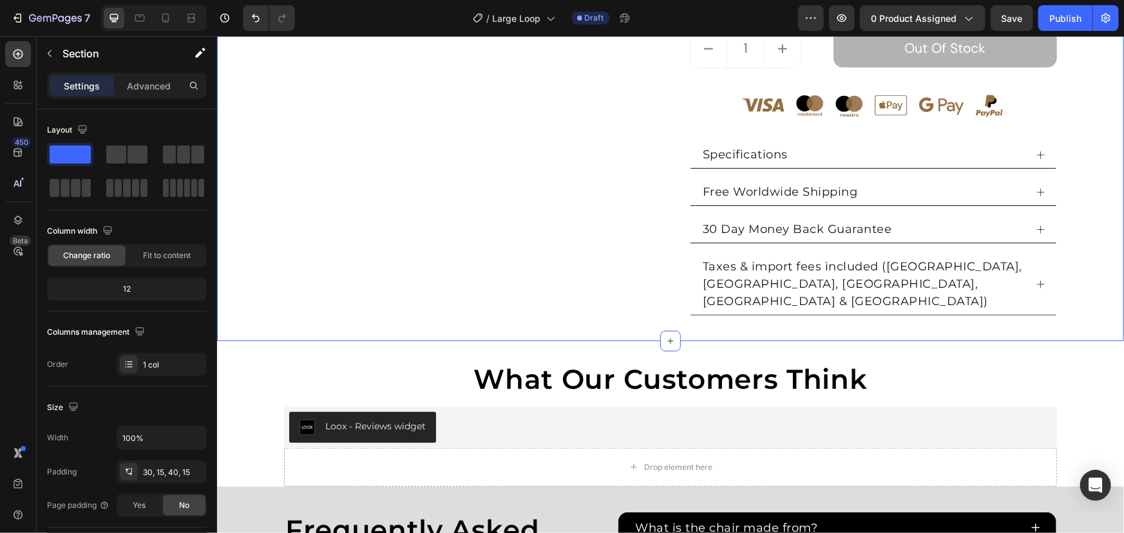
scroll to position [483, 0]
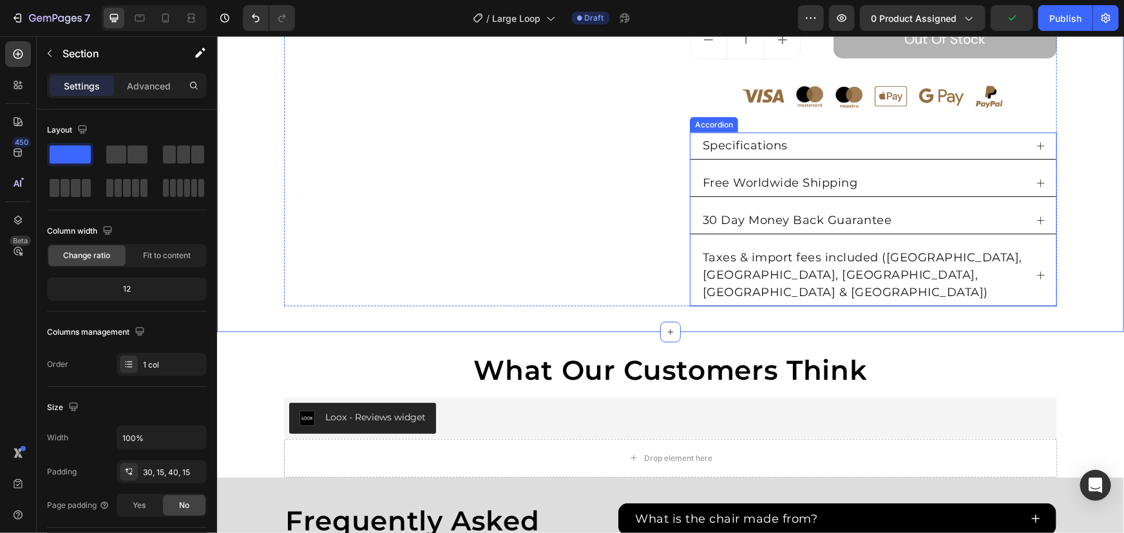
click at [1018, 144] on div "Specifications" at bounding box center [862, 145] width 325 height 21
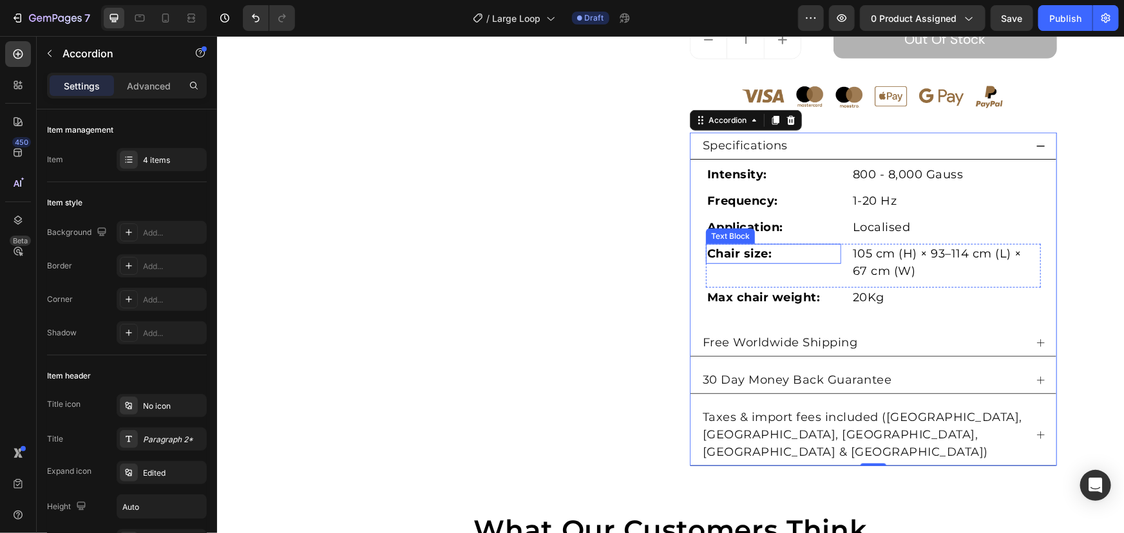
click at [750, 246] on strong "Chair size:" at bounding box center [738, 253] width 65 height 14
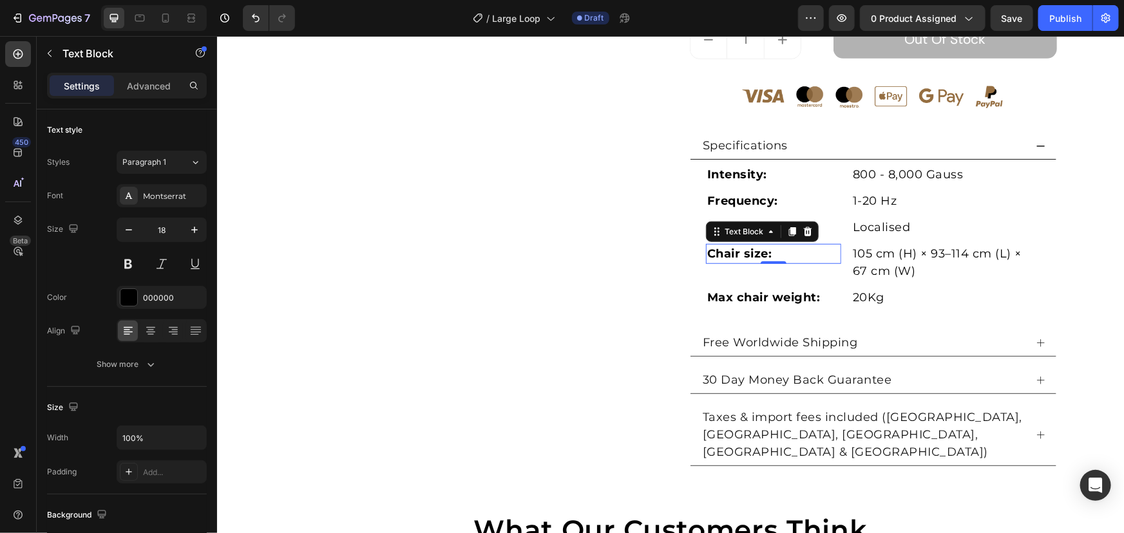
click at [741, 254] on strong "Chair size:" at bounding box center [738, 253] width 65 height 14
drag, startPoint x: 741, startPoint y: 250, endPoint x: 674, endPoint y: 250, distance: 67.0
click at [674, 250] on div "Product Images Large Loop (P) Title Loox - Rating widget Loox £1,500 Product Pr…" at bounding box center [669, 31] width 773 height 867
click at [840, 281] on div "Loop size: Text Block 0 105 cm (H) × 93–114 cm (L) × 67 cm (W) Text Block Row" at bounding box center [872, 265] width 335 height 44
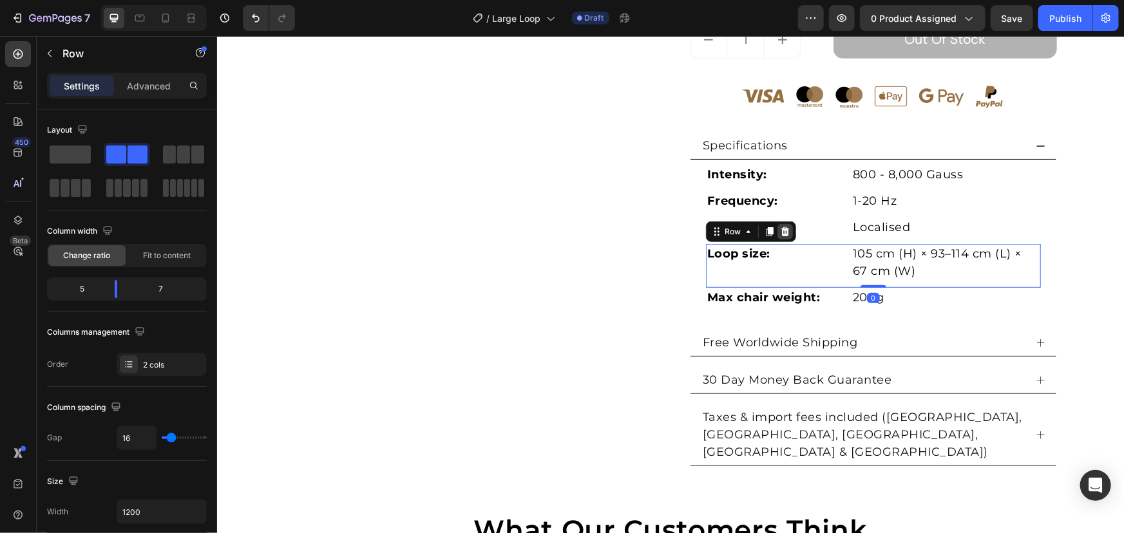
click at [779, 226] on icon at bounding box center [784, 231] width 10 height 10
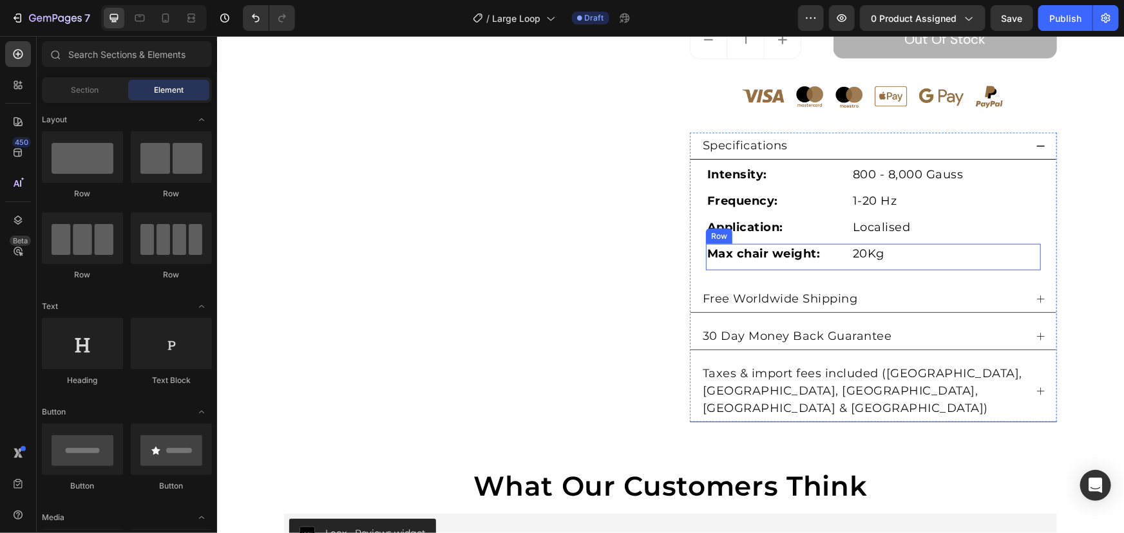
click at [843, 263] on div "Max chair weight: Text Block 20Kg Text Block Row" at bounding box center [872, 256] width 335 height 26
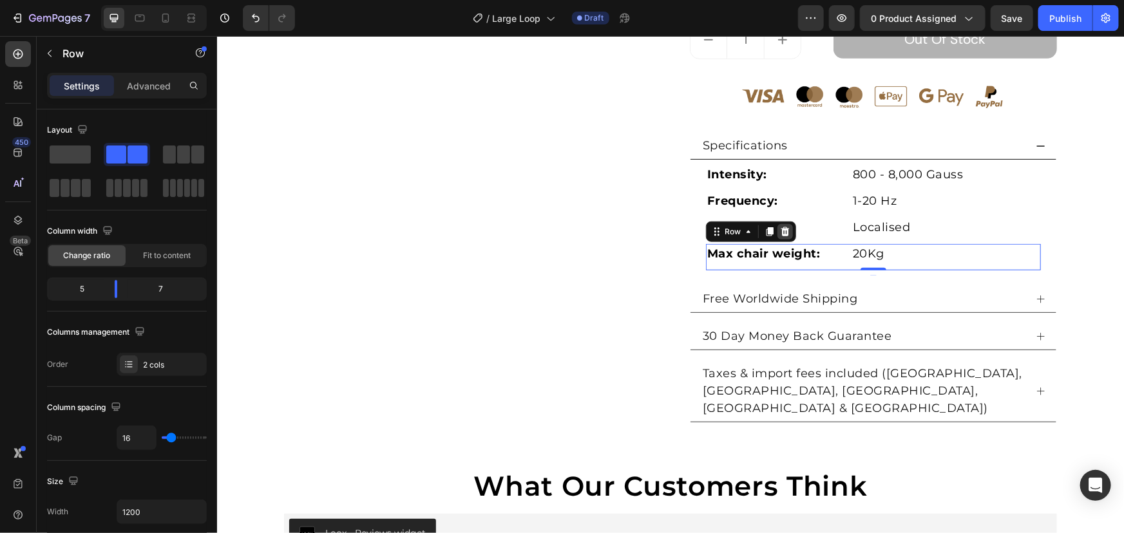
click at [779, 231] on icon at bounding box center [784, 231] width 10 height 10
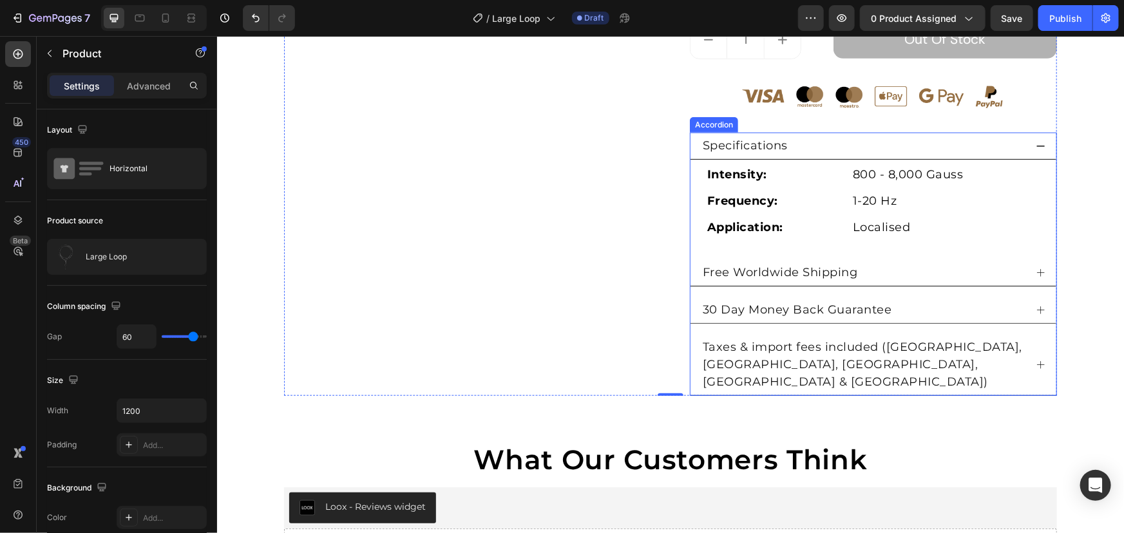
click at [976, 142] on div "Specifications" at bounding box center [862, 145] width 325 height 21
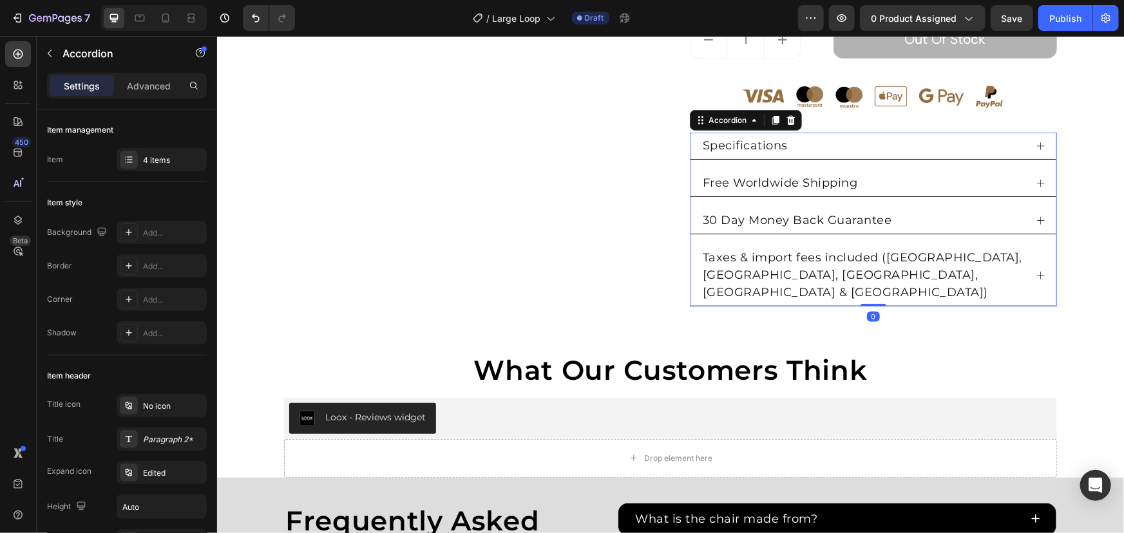
click at [928, 173] on div "Free Worldwide Shipping" at bounding box center [862, 182] width 325 height 21
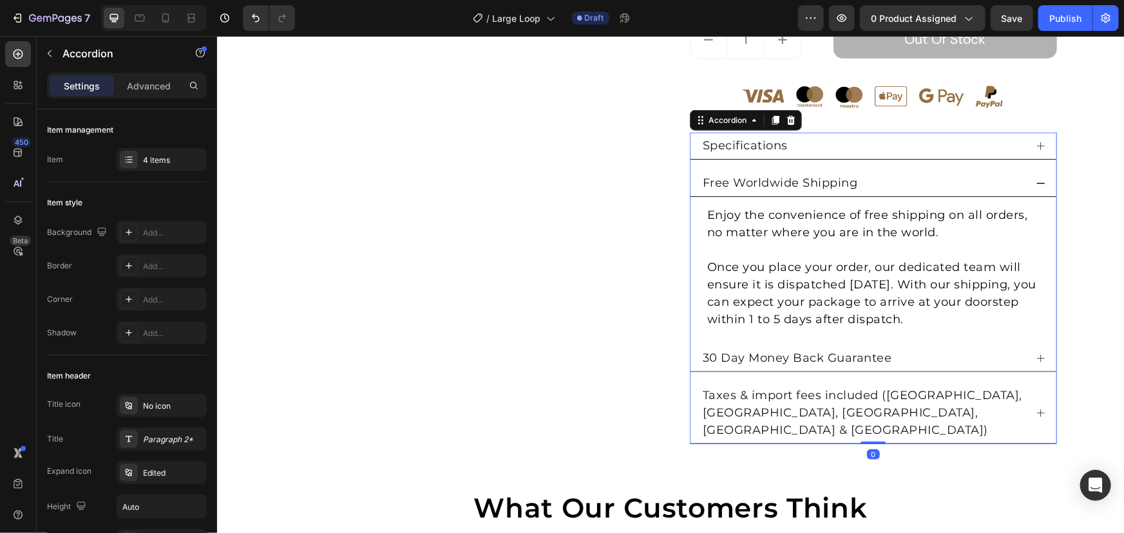
click at [928, 173] on div "Free Worldwide Shipping" at bounding box center [862, 182] width 325 height 21
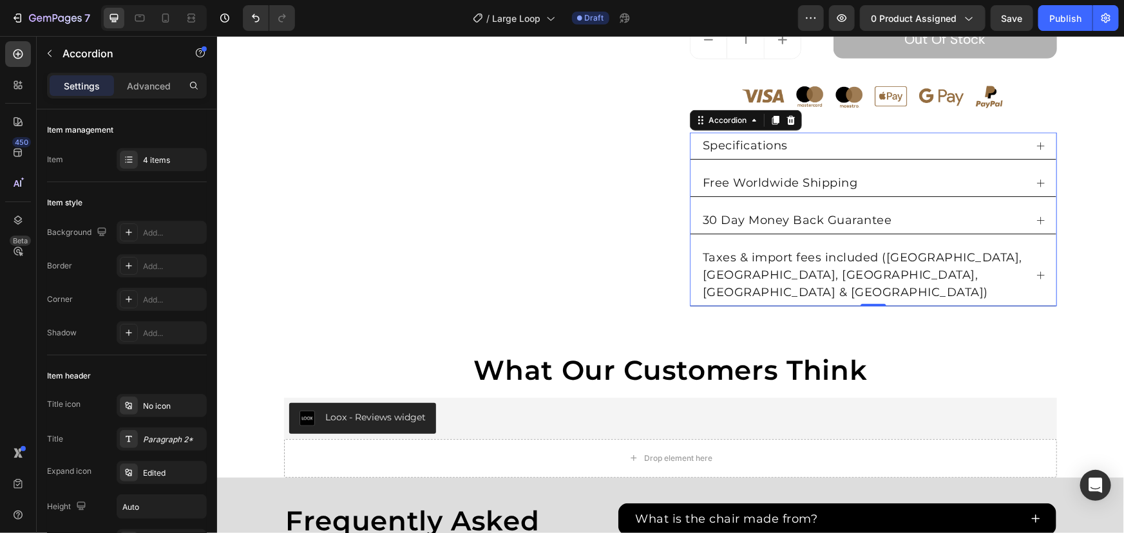
click at [925, 207] on div "30 Day Money Back Guarantee" at bounding box center [873, 220] width 366 height 27
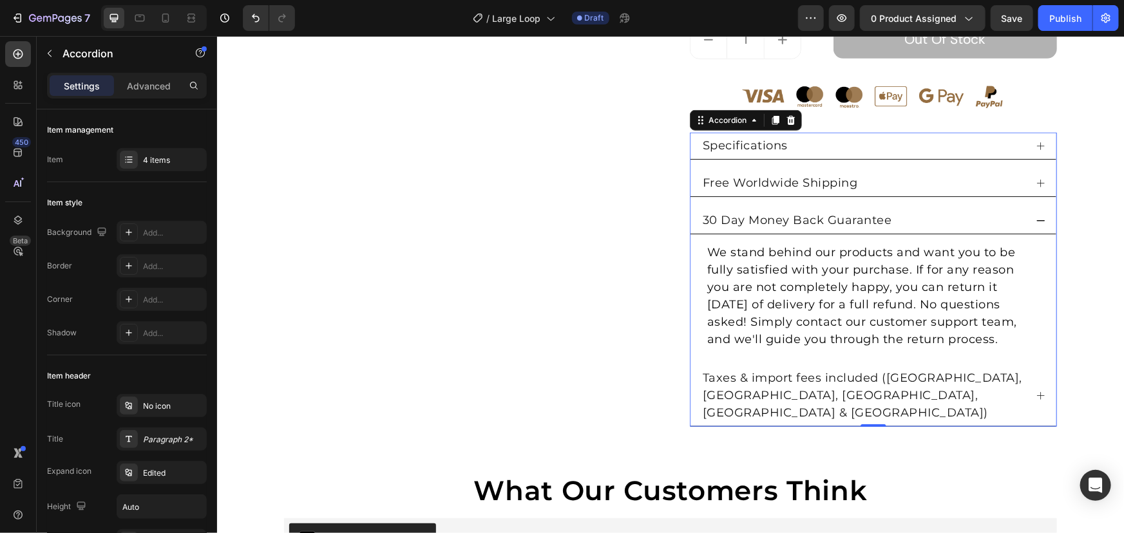
click at [922, 221] on div "30 Day Money Back Guarantee" at bounding box center [862, 219] width 325 height 21
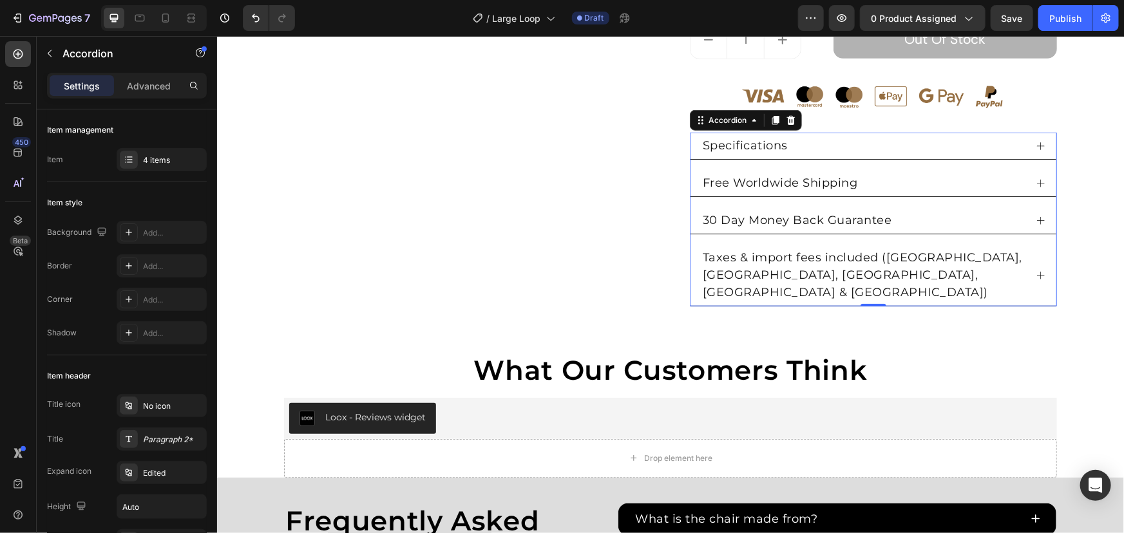
click at [1034, 258] on div "Taxes & import fees included (UK, USA, Canada, Europe & UAE)" at bounding box center [873, 275] width 366 height 62
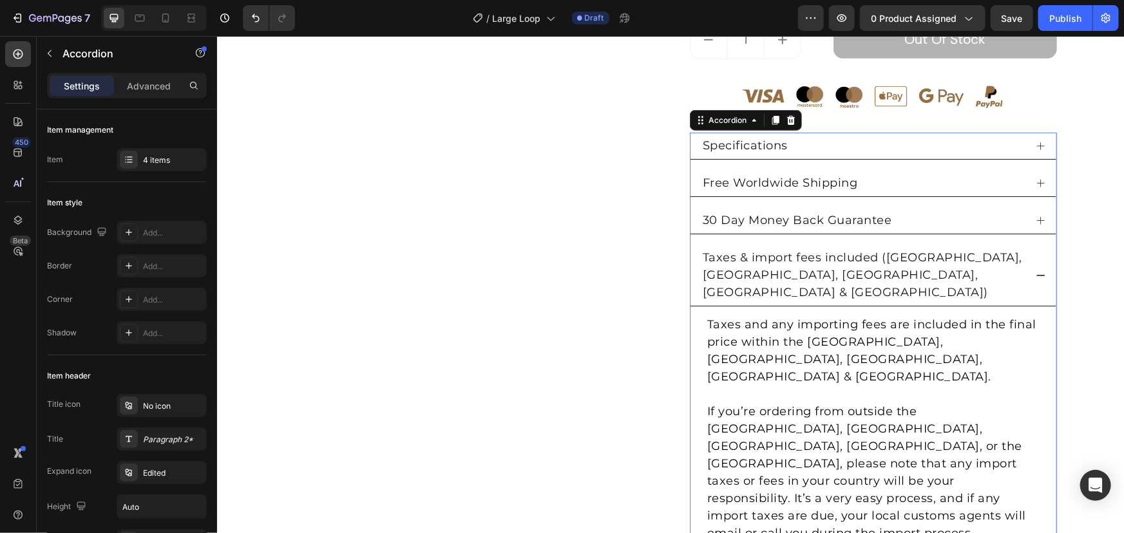
click at [1034, 258] on div "Taxes & import fees included (UK, USA, Canada, Europe & UAE)" at bounding box center [873, 275] width 366 height 62
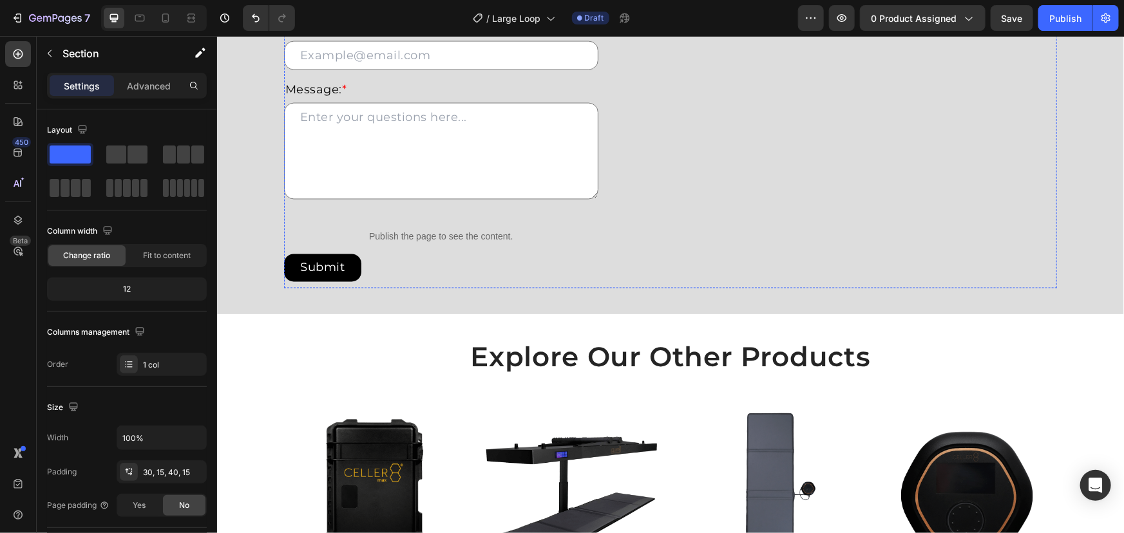
scroll to position [1463, 0]
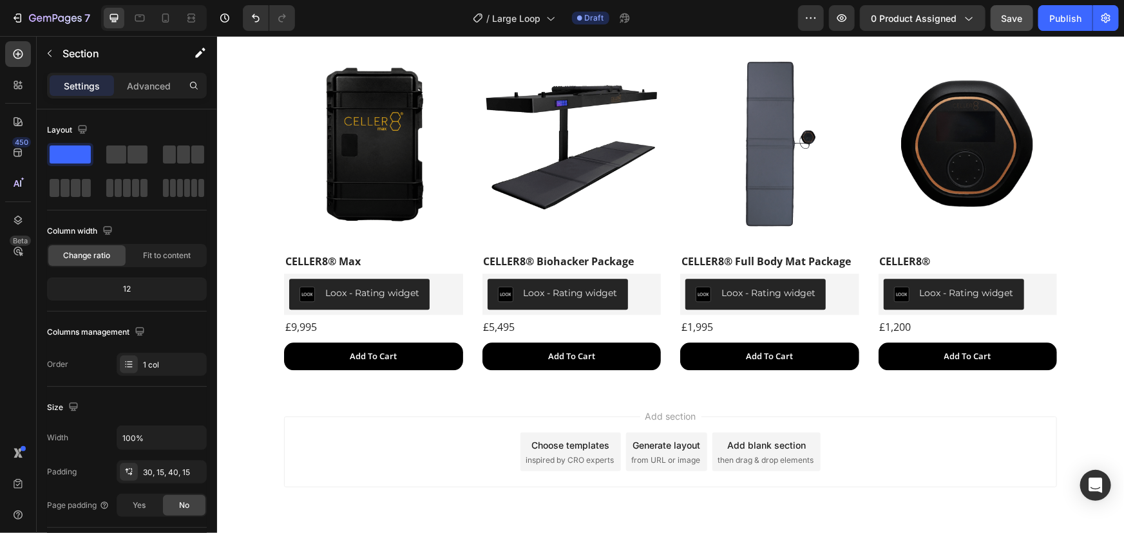
click at [1003, 10] on button "Save" at bounding box center [1011, 18] width 42 height 26
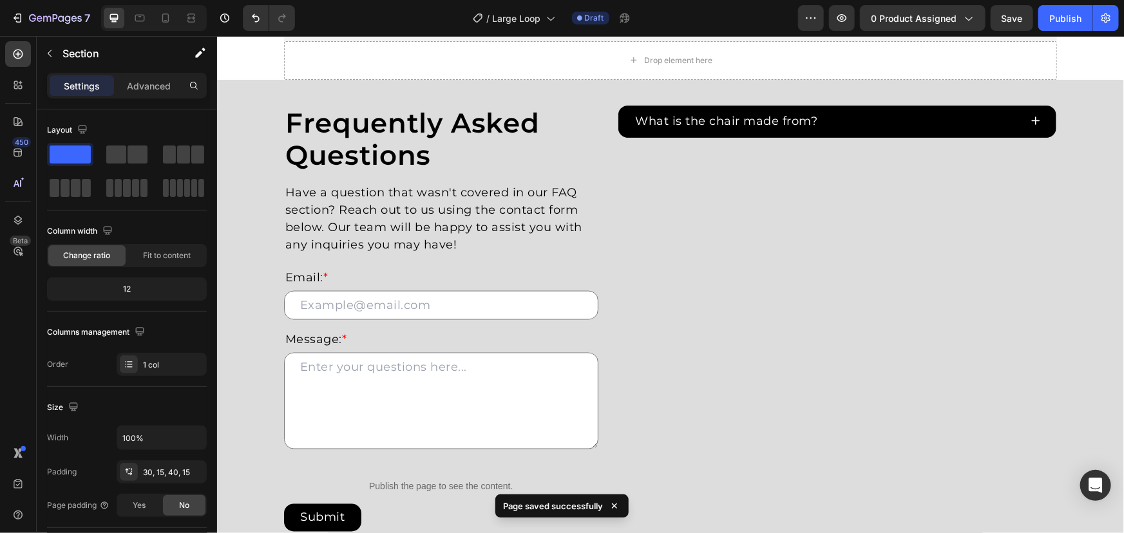
scroll to position [1155, 0]
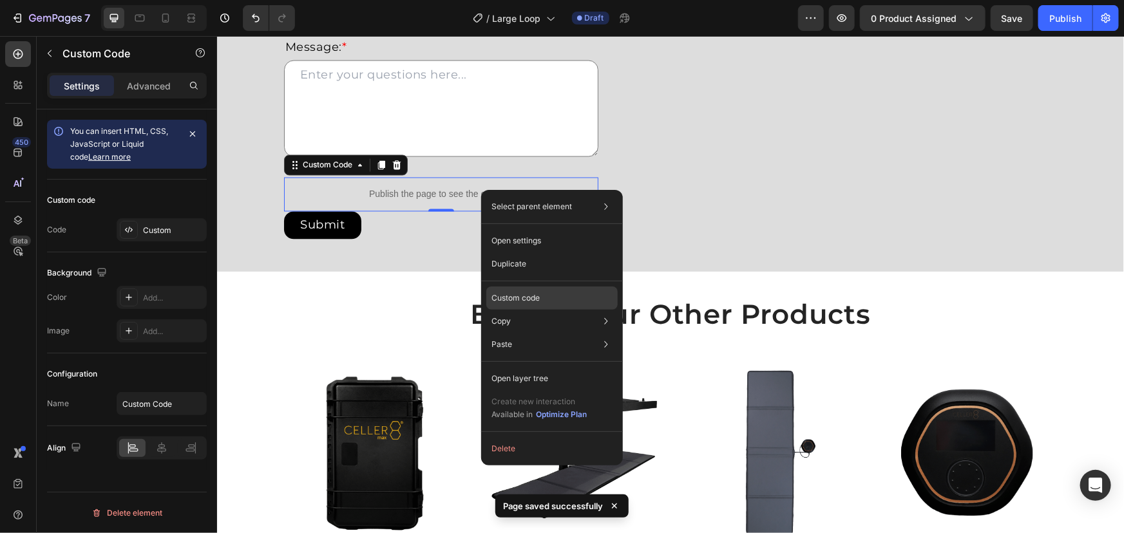
click at [533, 296] on p "Custom code" at bounding box center [515, 298] width 48 height 12
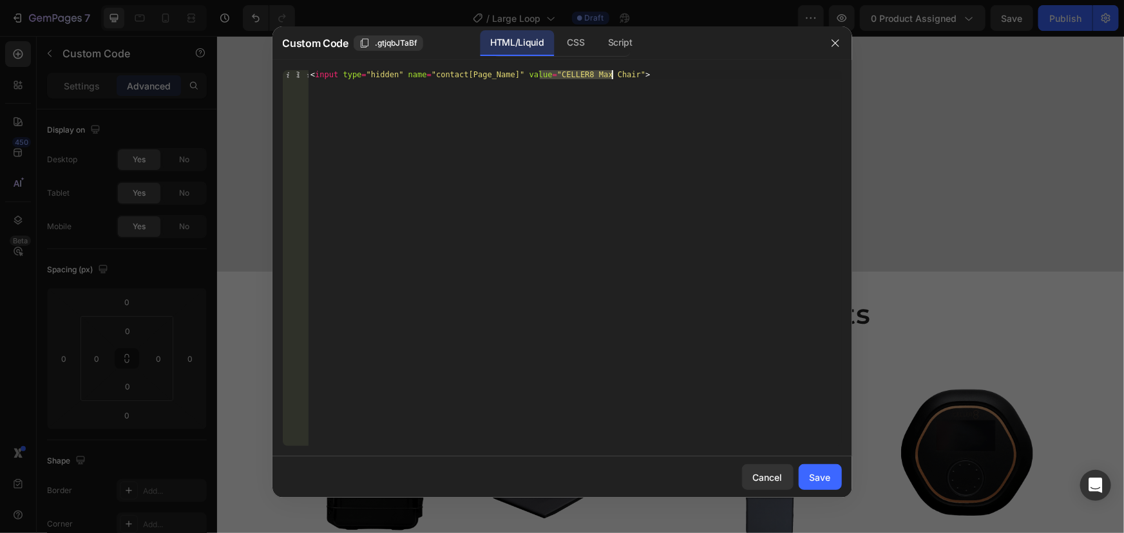
drag, startPoint x: 541, startPoint y: 76, endPoint x: 611, endPoint y: 76, distance: 70.2
click at [611, 76] on div "< input type = "hidden" name = "contact[Page_Name]" value = "CELLER8 Max Chair"…" at bounding box center [574, 267] width 533 height 394
type textarea "<input type="hidden" name="contact[Page_Name]" value="Large Loop">"
click at [826, 483] on div "Save" at bounding box center [819, 478] width 21 height 14
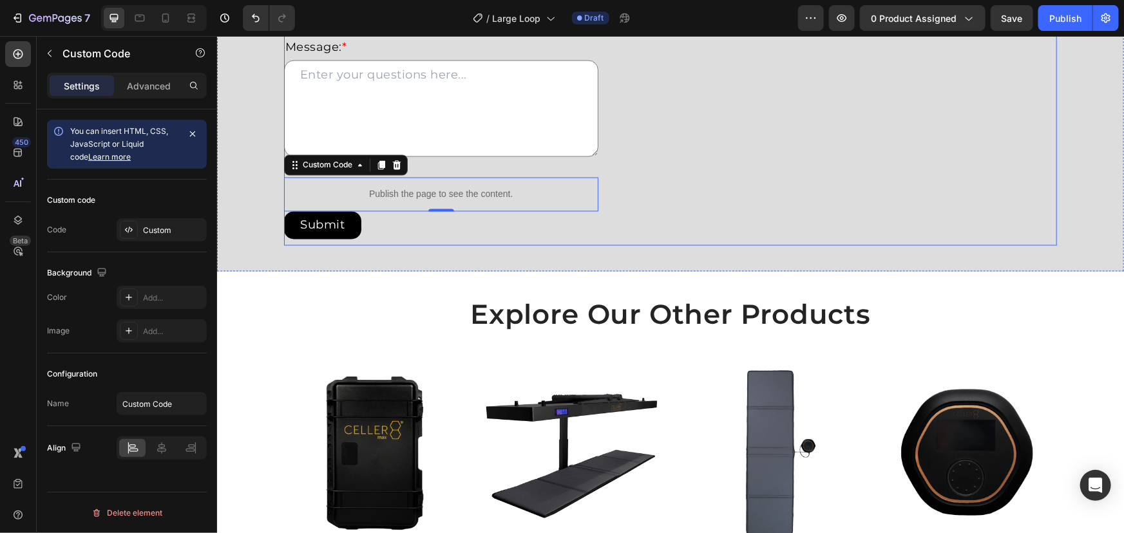
click at [764, 135] on div "What is the chair made from? Accordion" at bounding box center [837, 29] width 440 height 433
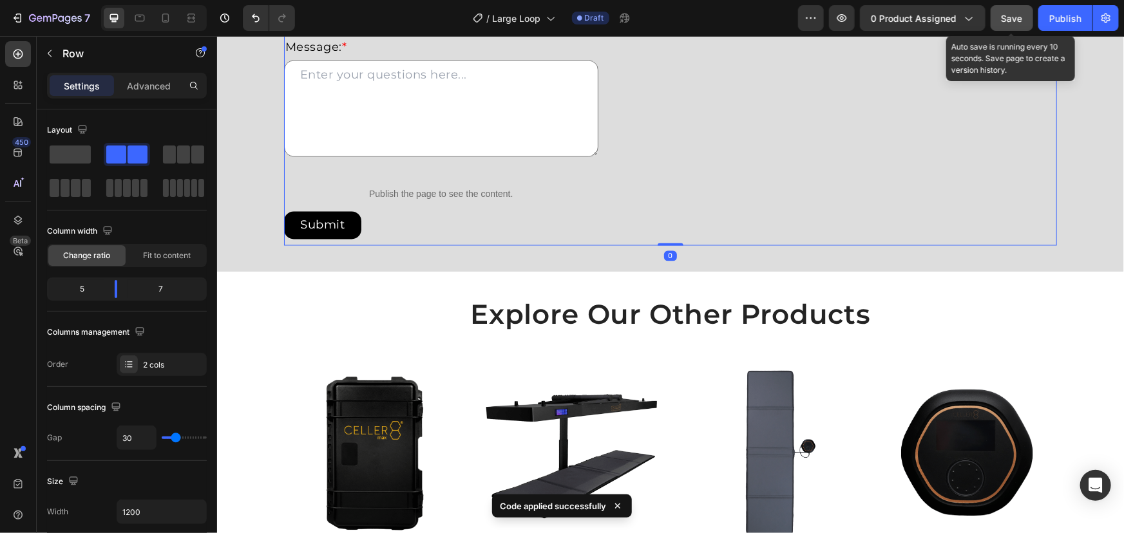
click at [1028, 17] on button "Save" at bounding box center [1011, 18] width 42 height 26
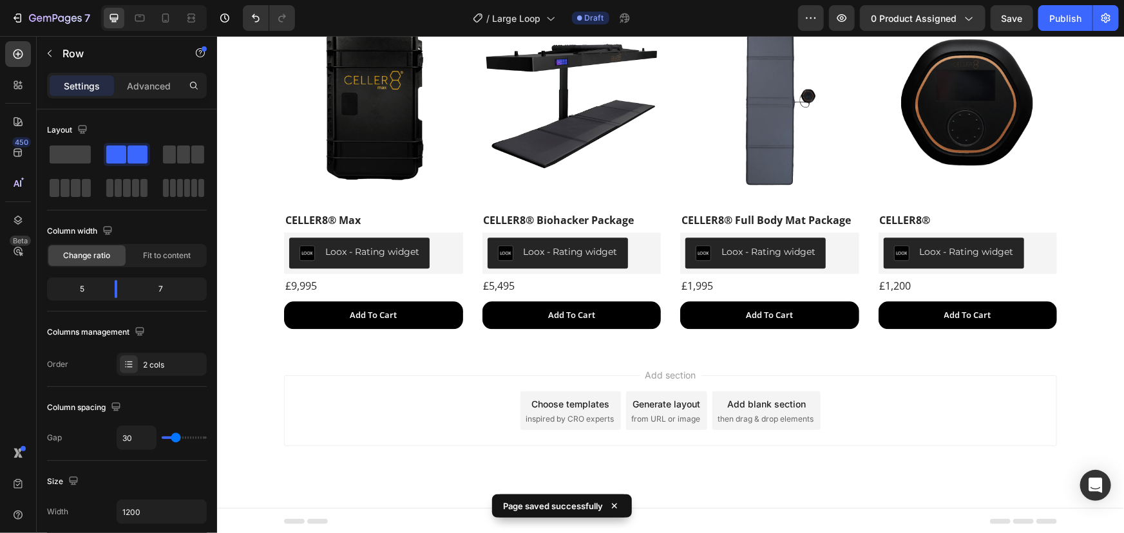
scroll to position [1506, 0]
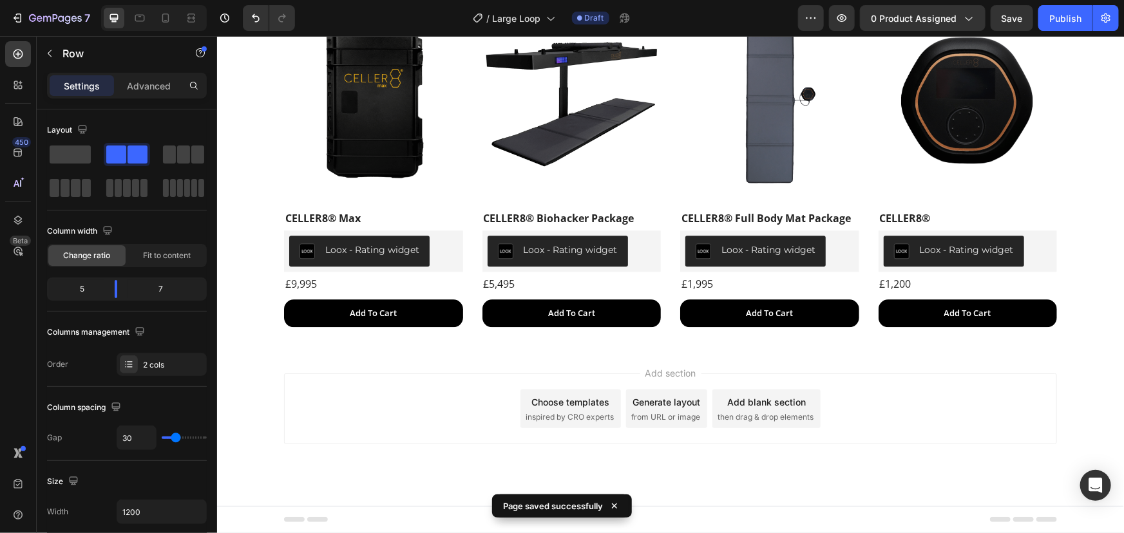
click at [1063, 393] on div "Add section Choose templates inspired by CRO experts Generate layout from URL o…" at bounding box center [669, 426] width 907 height 158
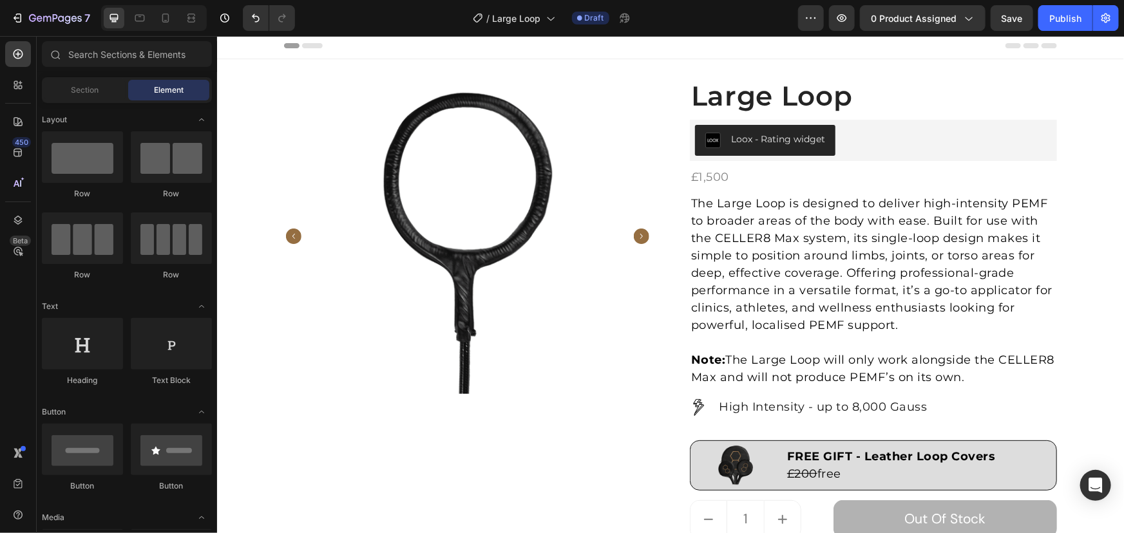
scroll to position [0, 0]
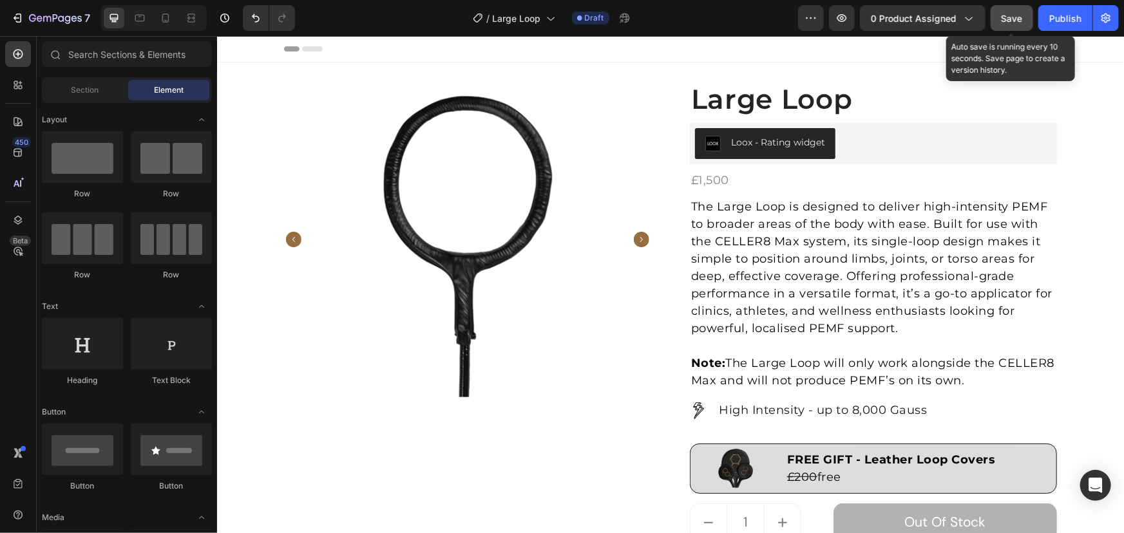
click at [1021, 15] on span "Save" at bounding box center [1011, 18] width 21 height 11
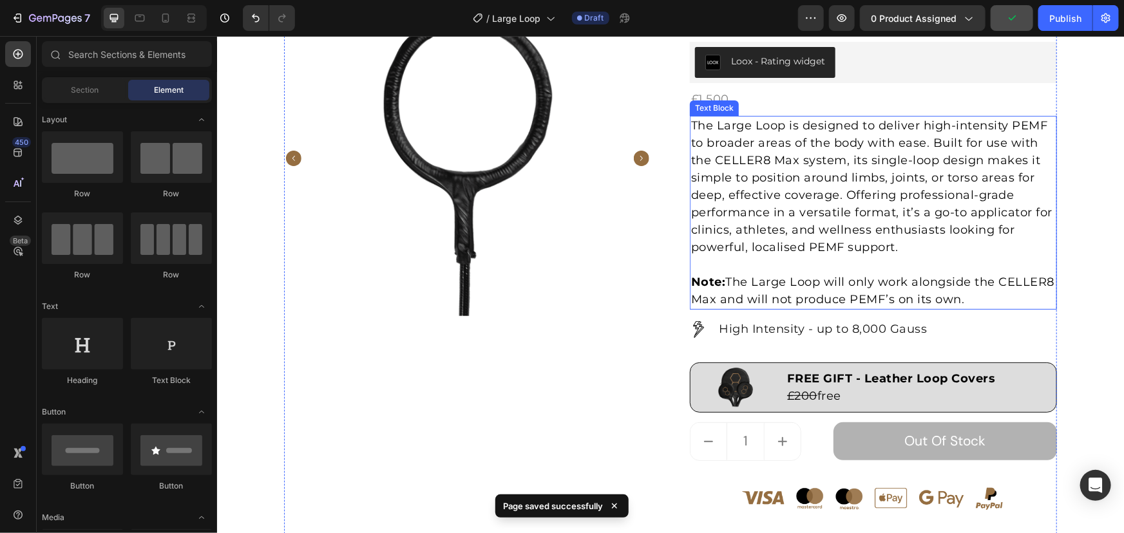
scroll to position [234, 0]
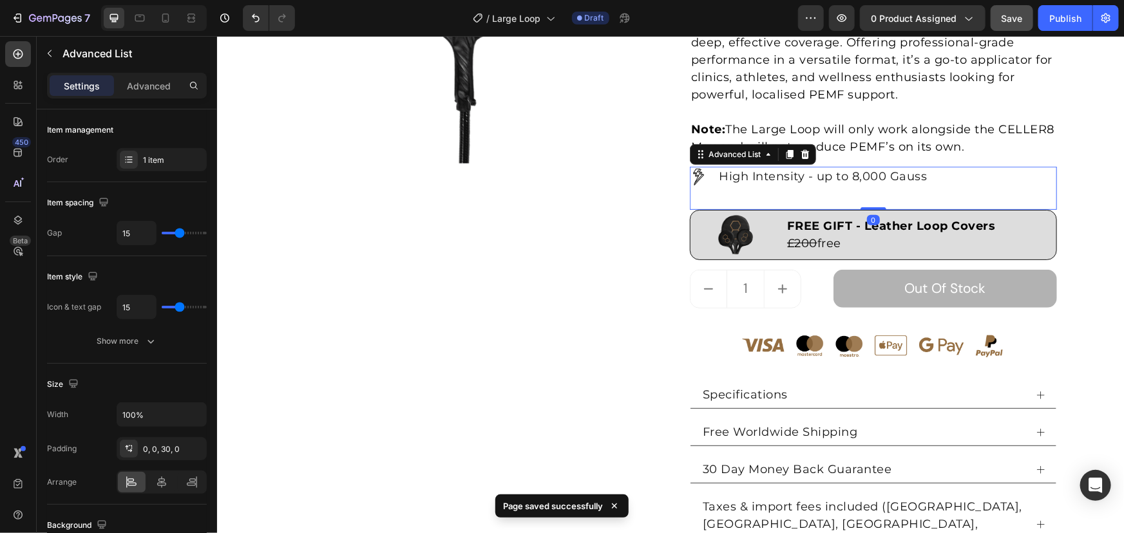
click at [903, 186] on div "Image High Intensity - up to 8,000 Gauss Text Block" at bounding box center [872, 187] width 367 height 43
click at [167, 95] on div "Advanced" at bounding box center [149, 85] width 64 height 21
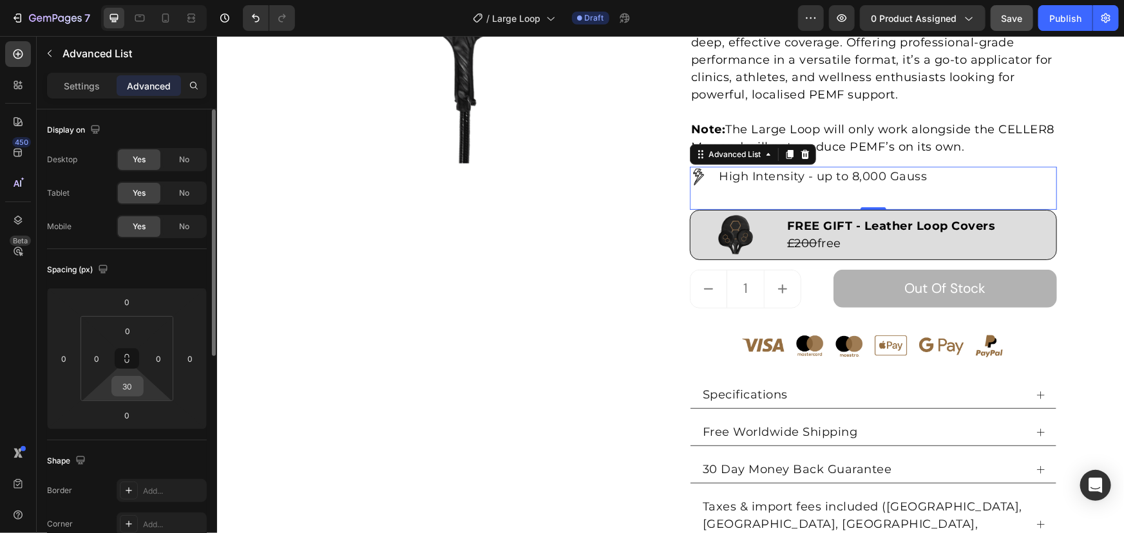
click at [131, 384] on input "30" at bounding box center [128, 386] width 26 height 19
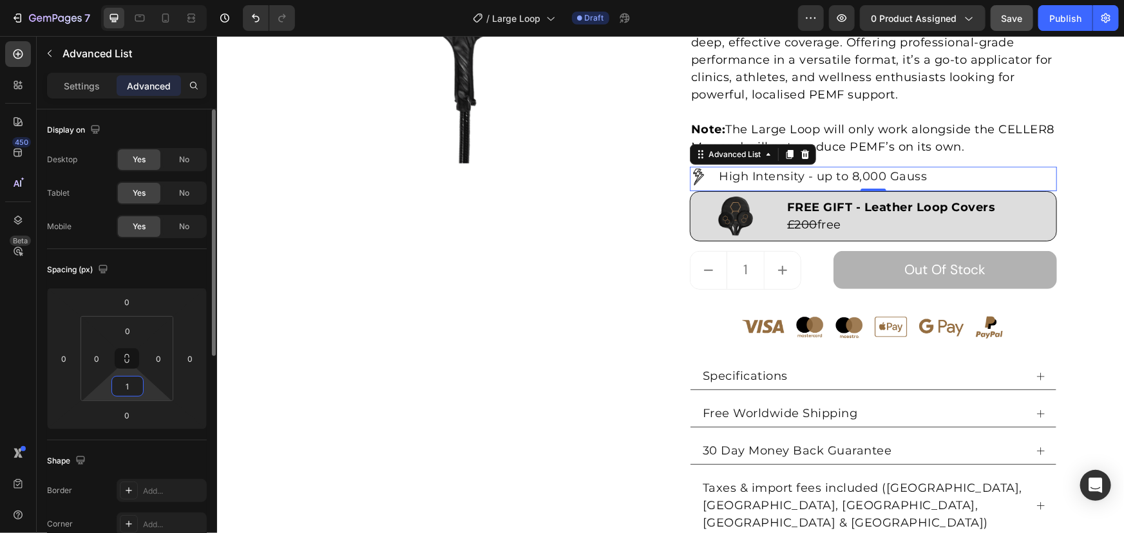
type input "15"
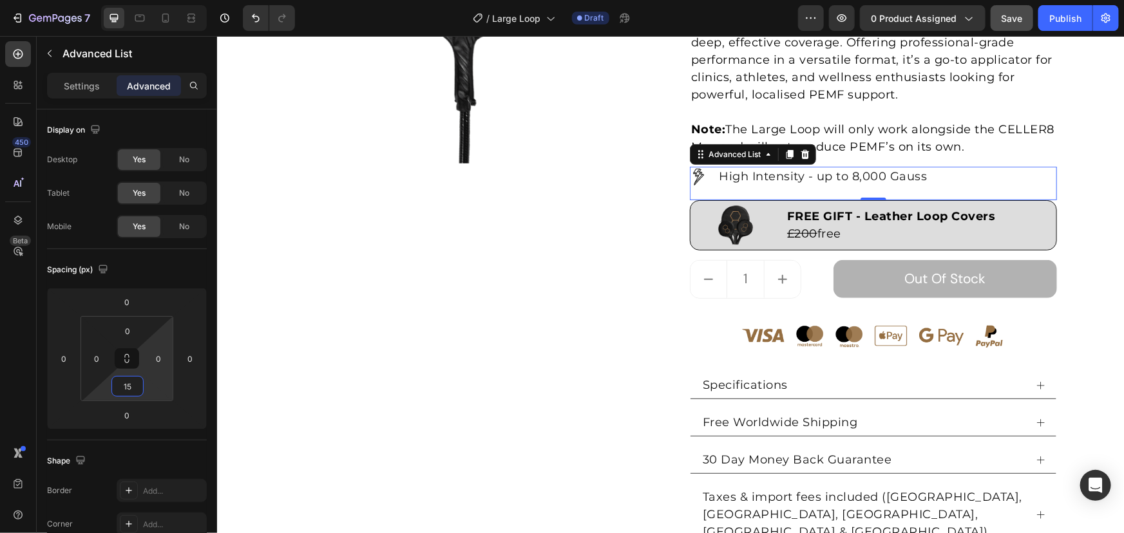
click at [477, 328] on div "Product Images" at bounding box center [466, 196] width 367 height 698
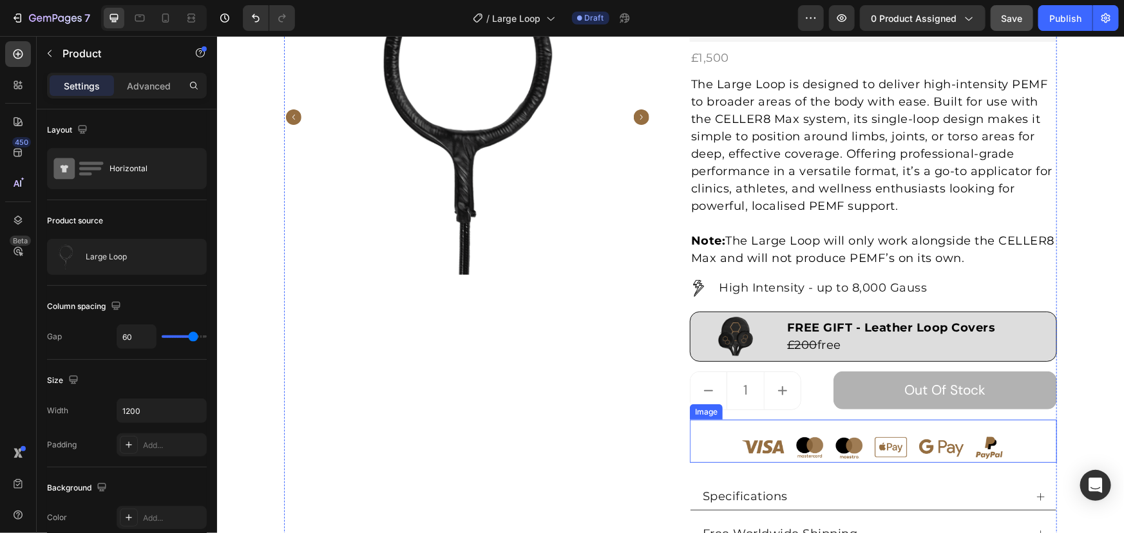
scroll to position [117, 0]
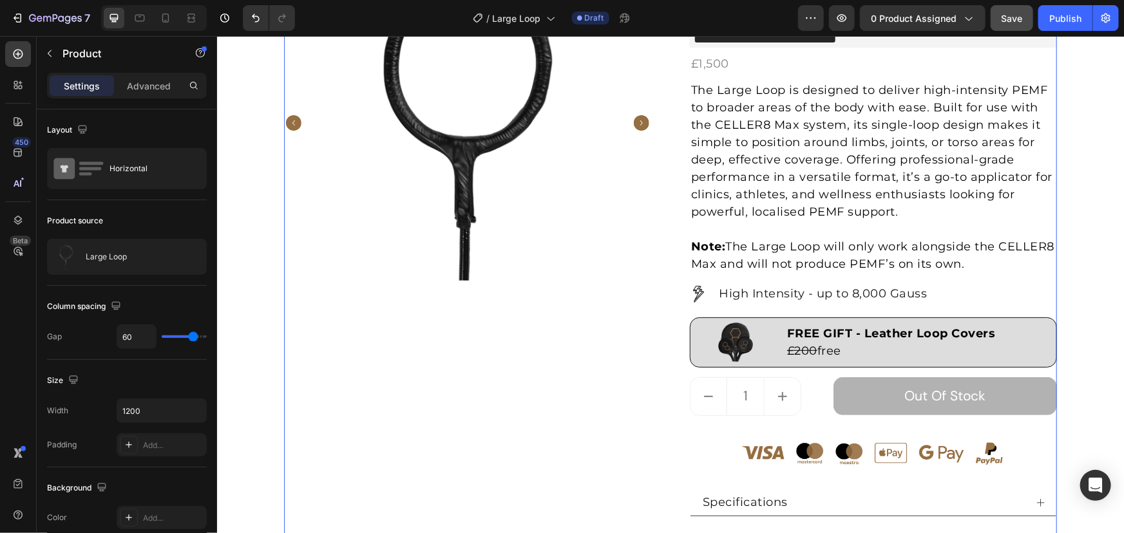
click at [1018, 17] on span "Save" at bounding box center [1011, 18] width 21 height 11
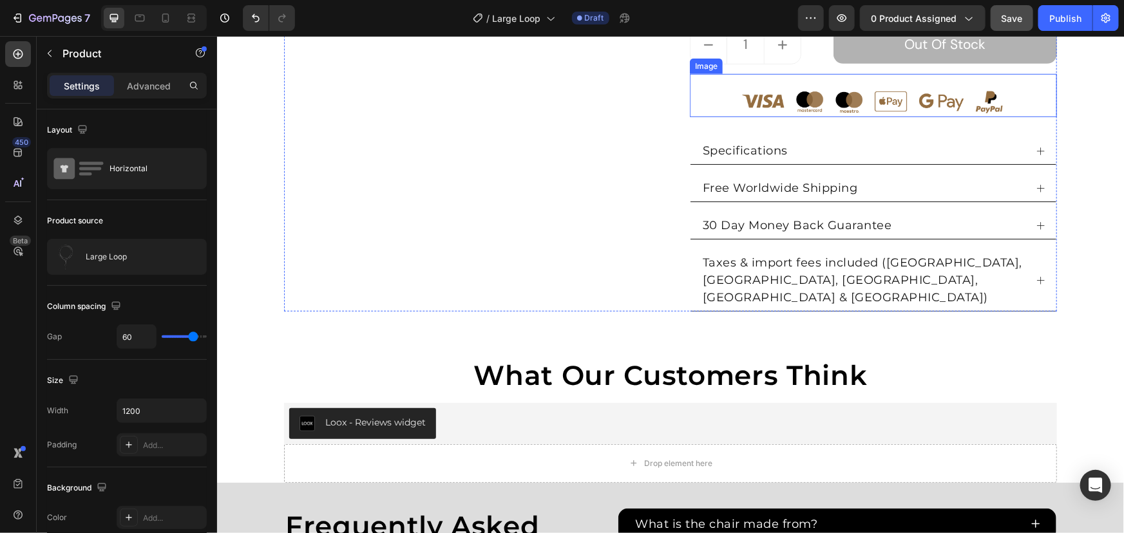
scroll to position [760, 0]
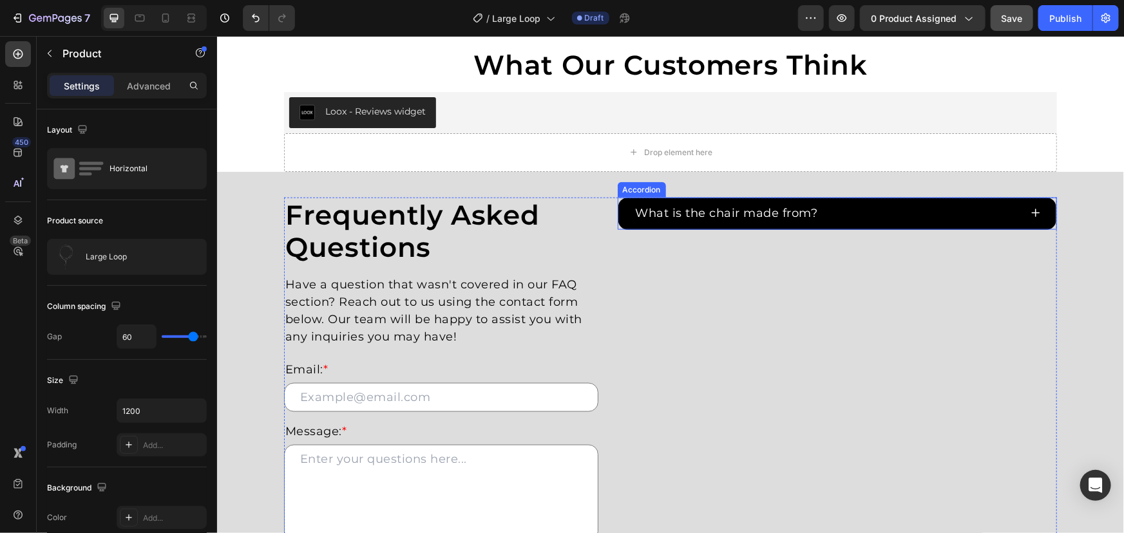
click at [618, 203] on div "What is the chair made from?" at bounding box center [837, 213] width 439 height 32
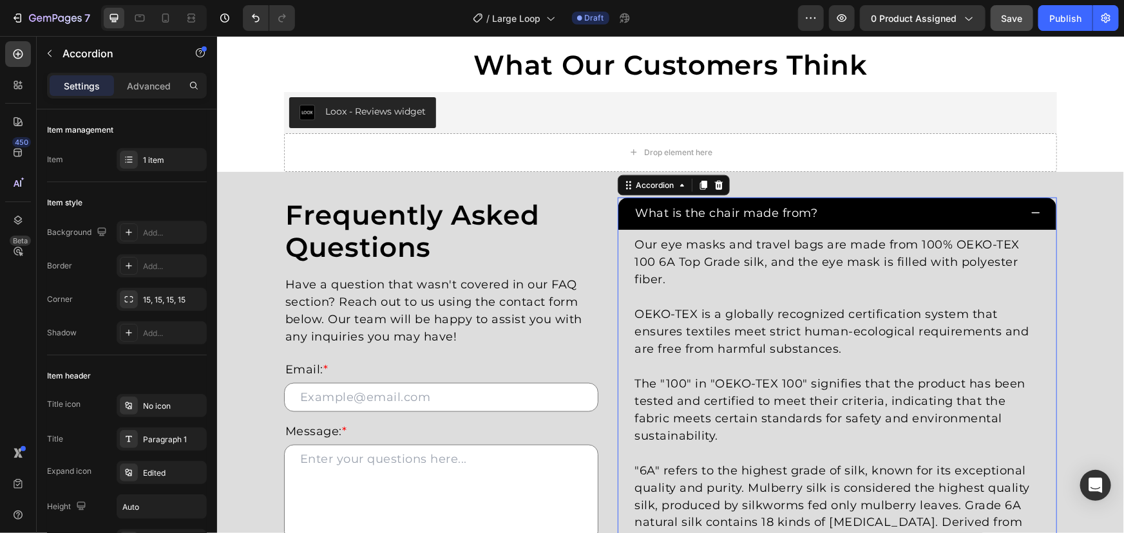
click at [618, 203] on div "What is the chair made from?" at bounding box center [837, 213] width 439 height 32
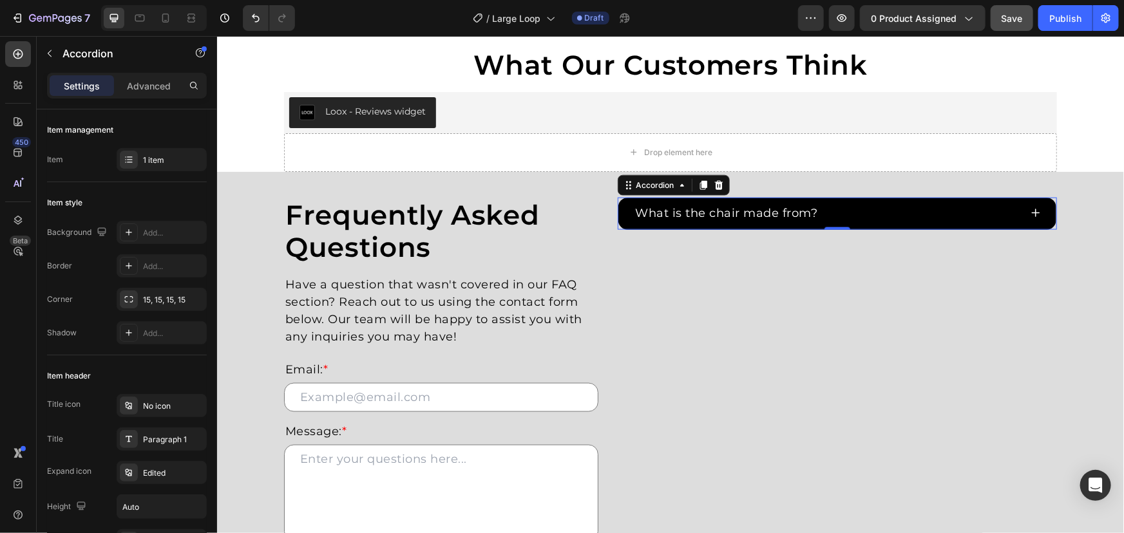
drag, startPoint x: 795, startPoint y: 221, endPoint x: 802, endPoint y: 214, distance: 9.6
click at [795, 221] on div "What is the chair made from?" at bounding box center [726, 212] width 186 height 21
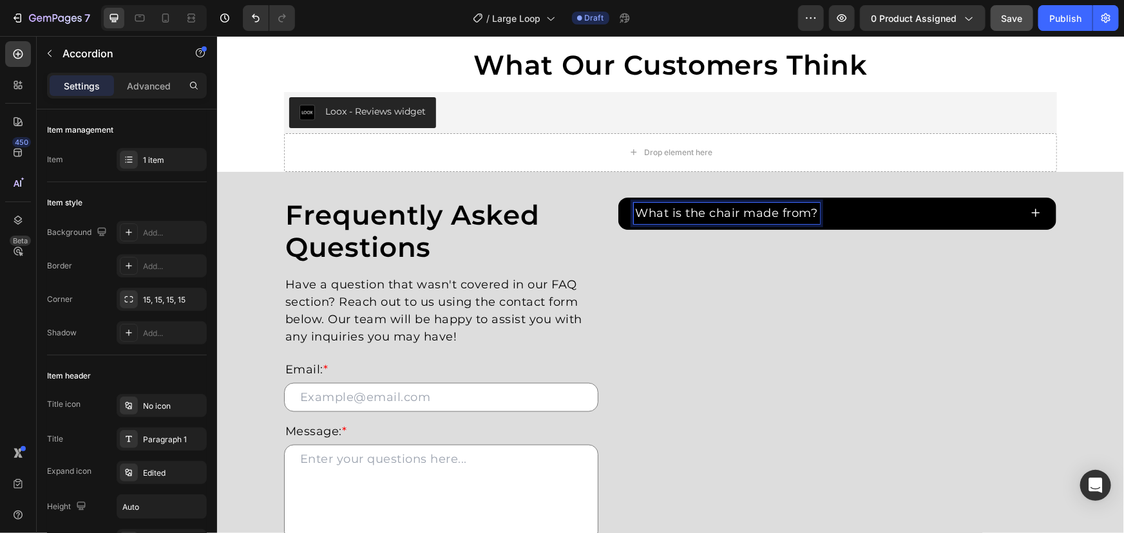
click at [802, 213] on p "What is the chair made from?" at bounding box center [726, 212] width 182 height 17
click at [810, 213] on p "What is the chair made from?" at bounding box center [726, 212] width 182 height 17
drag, startPoint x: 811, startPoint y: 213, endPoint x: 622, endPoint y: 207, distance: 188.8
click at [625, 207] on div "What is the chair made from?" at bounding box center [837, 213] width 439 height 32
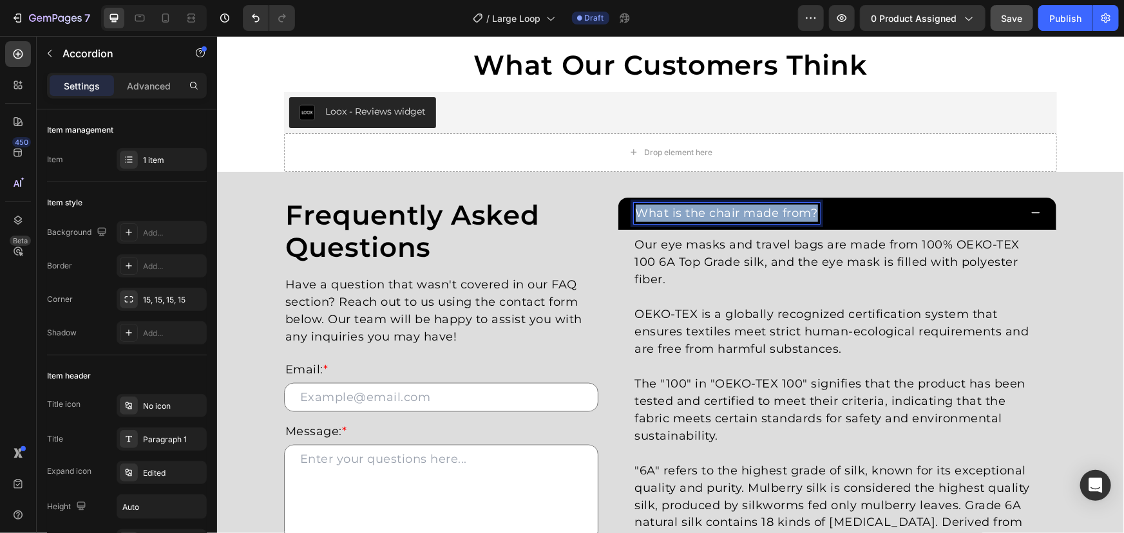
drag, startPoint x: 635, startPoint y: 212, endPoint x: 896, endPoint y: 212, distance: 260.8
click at [893, 212] on div "What is the chair made from?" at bounding box center [826, 212] width 387 height 21
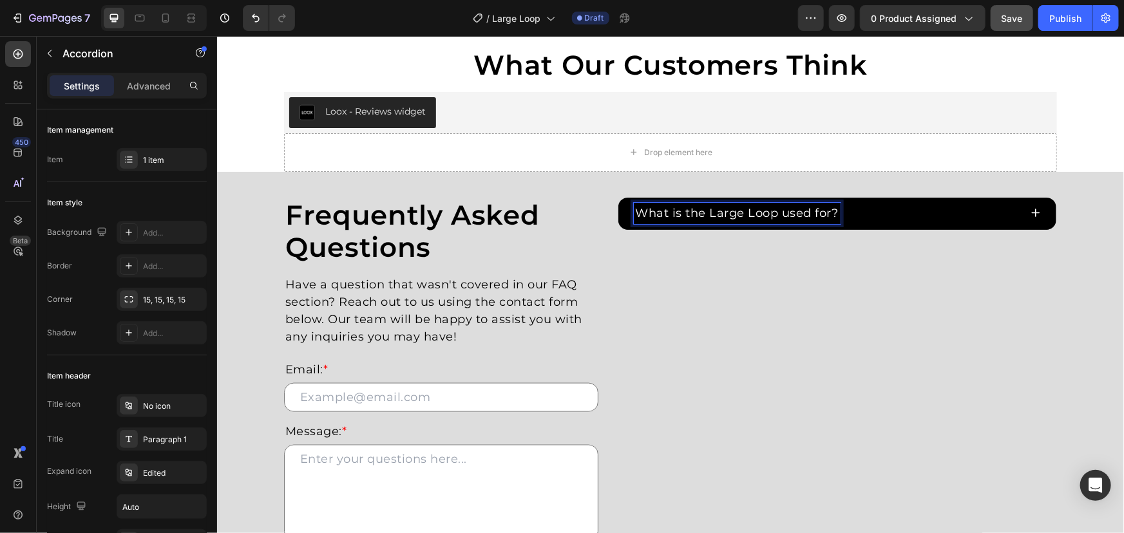
click at [942, 211] on div "What is the Large Loop used for?" at bounding box center [826, 212] width 387 height 21
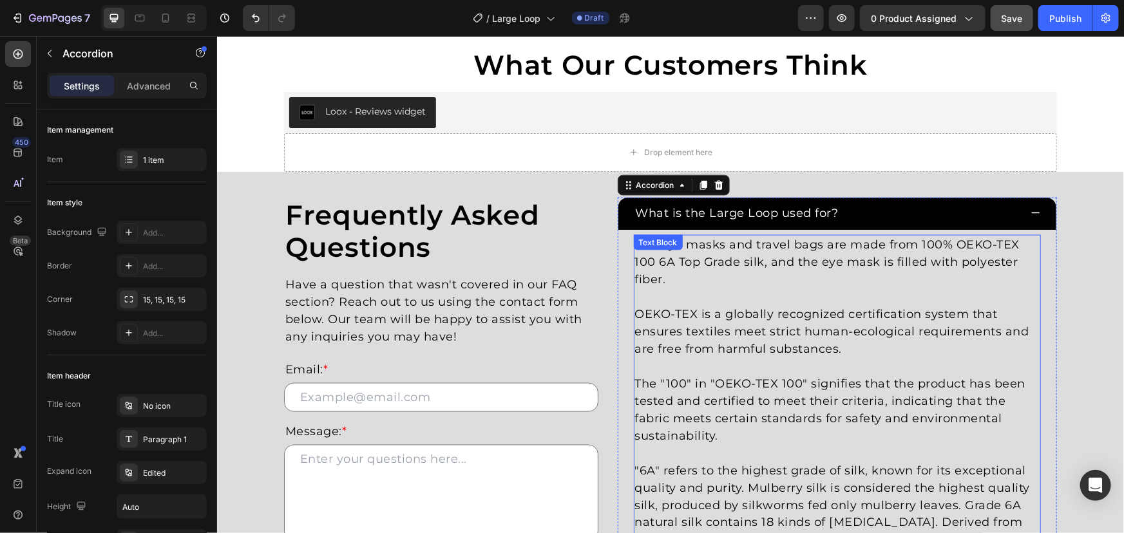
click at [813, 402] on p "The "100" in "OEKO-TEX 100" signifies that the product has been tested and cert…" at bounding box center [836, 410] width 405 height 70
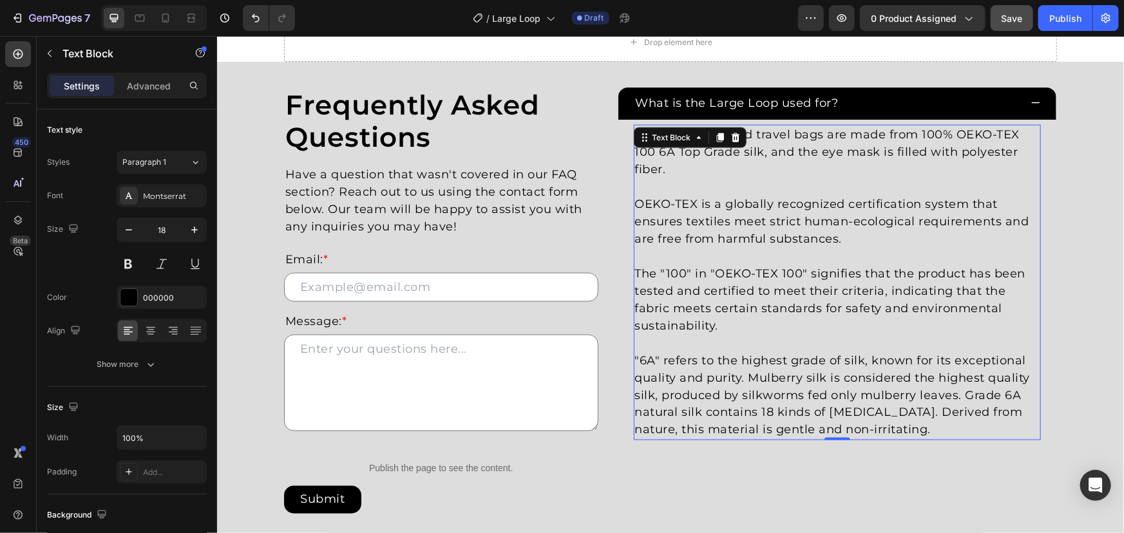
scroll to position [878, 0]
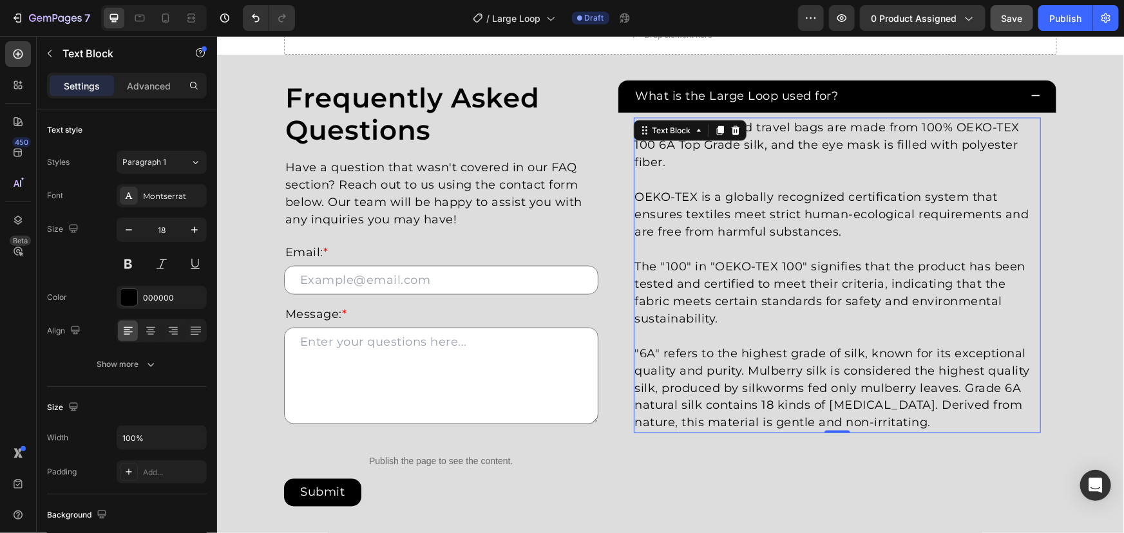
drag, startPoint x: 843, startPoint y: 390, endPoint x: 849, endPoint y: 392, distance: 6.7
click at [844, 390] on p ""6A" refers to the highest grade of silk, known for its exceptional quality and…" at bounding box center [836, 388] width 405 height 87
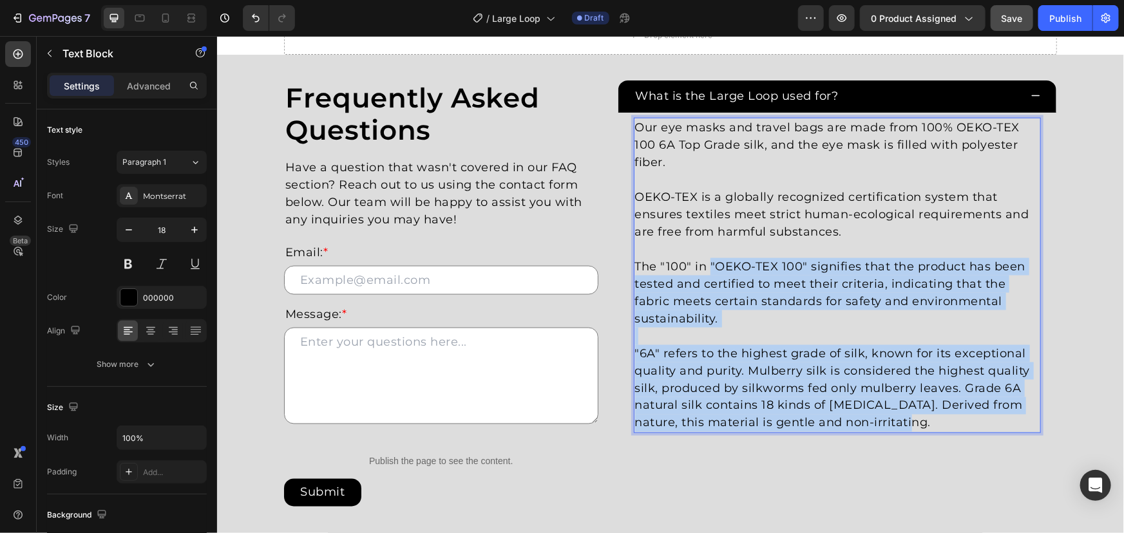
drag, startPoint x: 902, startPoint y: 421, endPoint x: 540, endPoint y: 90, distance: 490.9
click at [571, 142] on div "Frequently Asked Questions Heading Have a question that wasn't covered in our F…" at bounding box center [669, 296] width 773 height 433
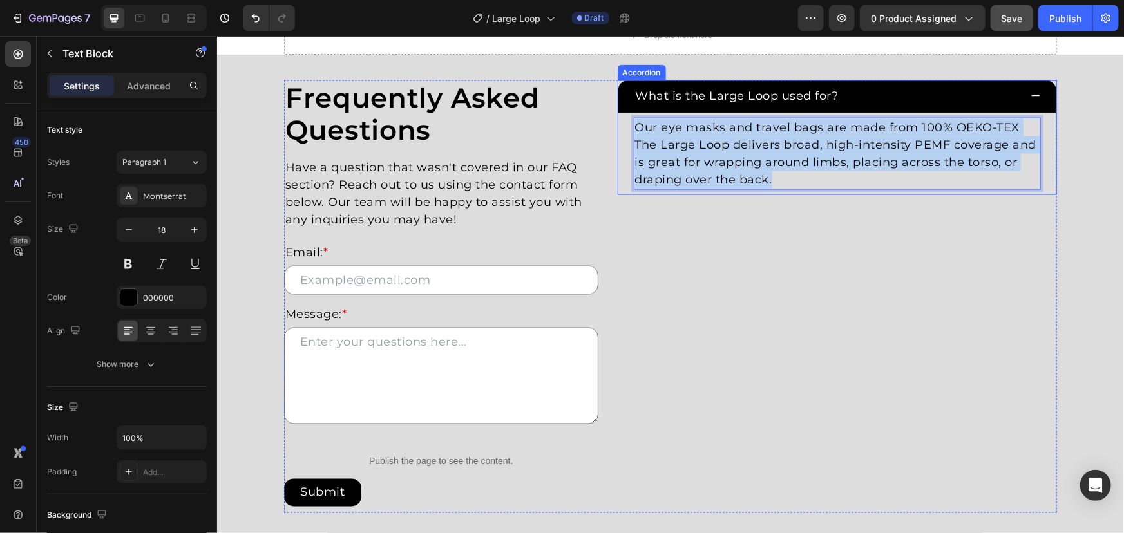
drag, startPoint x: 782, startPoint y: 183, endPoint x: 551, endPoint y: 82, distance: 251.7
click at [551, 82] on div "Frequently Asked Questions Heading Have a question that wasn't covered in our F…" at bounding box center [669, 296] width 773 height 433
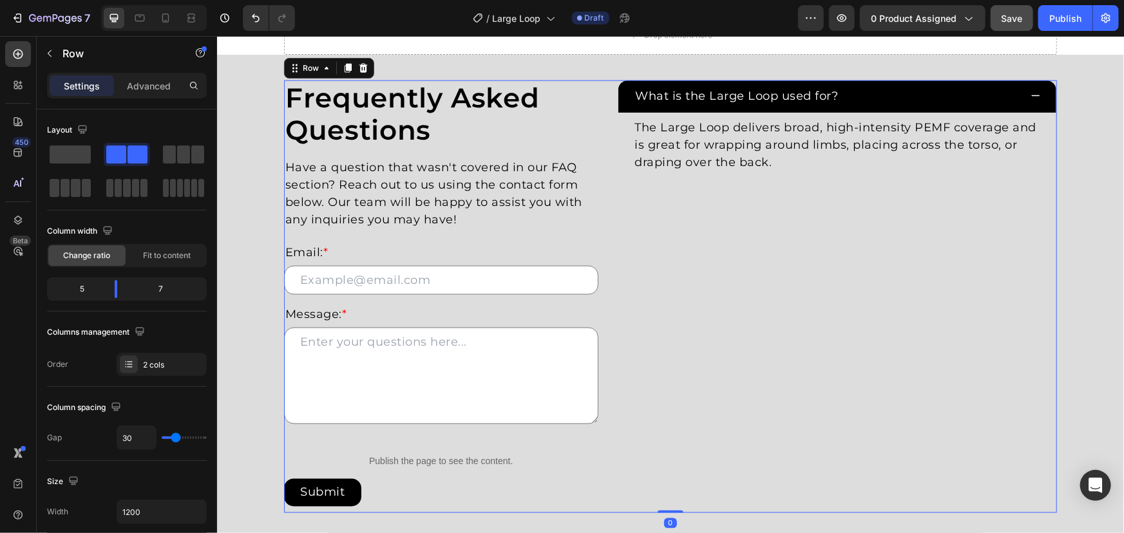
click at [789, 212] on div "What is the Large Loop used for? The Large Loop delivers broad, high-intensity …" at bounding box center [837, 296] width 440 height 433
click at [748, 147] on p "The Large Loop delivers broad, high-intensity PEMF coverage and is great for wr…" at bounding box center [836, 144] width 405 height 52
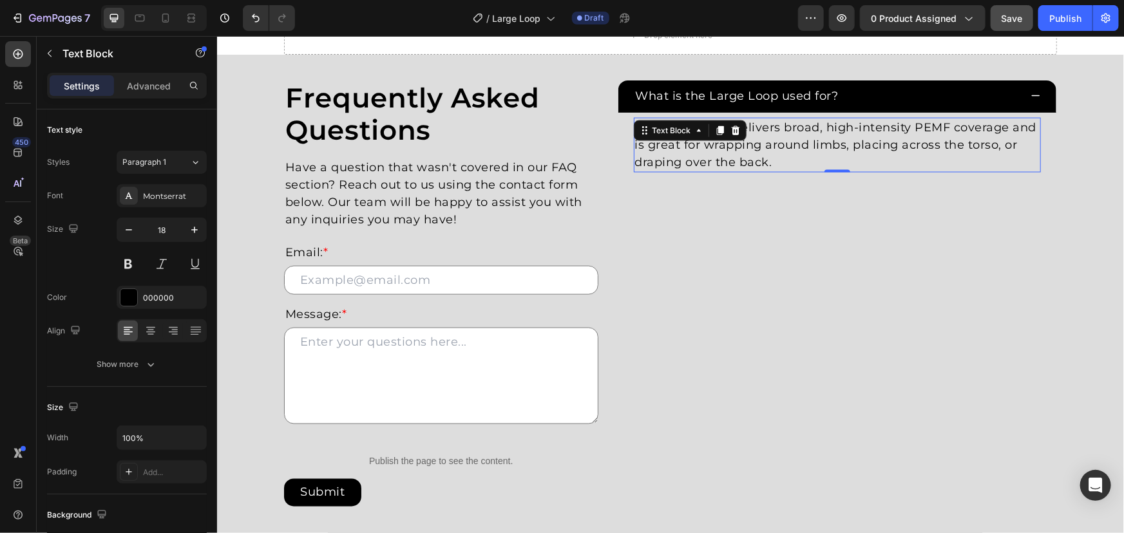
click at [722, 138] on div "Text Block" at bounding box center [689, 130] width 113 height 21
click at [732, 141] on p "The Large Loop delivers broad, high-intensity PEMF coverage and is great for wr…" at bounding box center [836, 144] width 405 height 52
click at [793, 155] on p "The Large Loop delivers broad, high-intensity PEMF coverage and is great for go…" at bounding box center [836, 144] width 405 height 52
click at [809, 109] on div "What is the Large Loop used for?" at bounding box center [837, 96] width 439 height 32
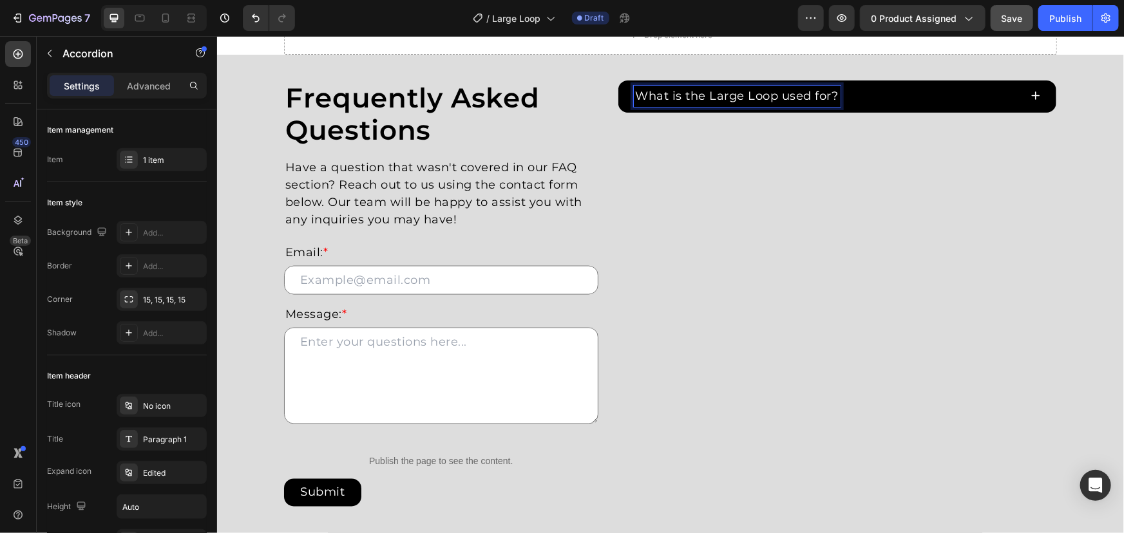
click at [829, 97] on p "What is the Large Loop used for?" at bounding box center [736, 95] width 203 height 17
drag, startPoint x: 829, startPoint y: 96, endPoint x: 533, endPoint y: 84, distance: 296.4
click at [533, 84] on div "Frequently Asked Questions Heading Have a question that wasn't covered in our F…" at bounding box center [669, 296] width 773 height 433
copy p "What is the Large Loop used for?"
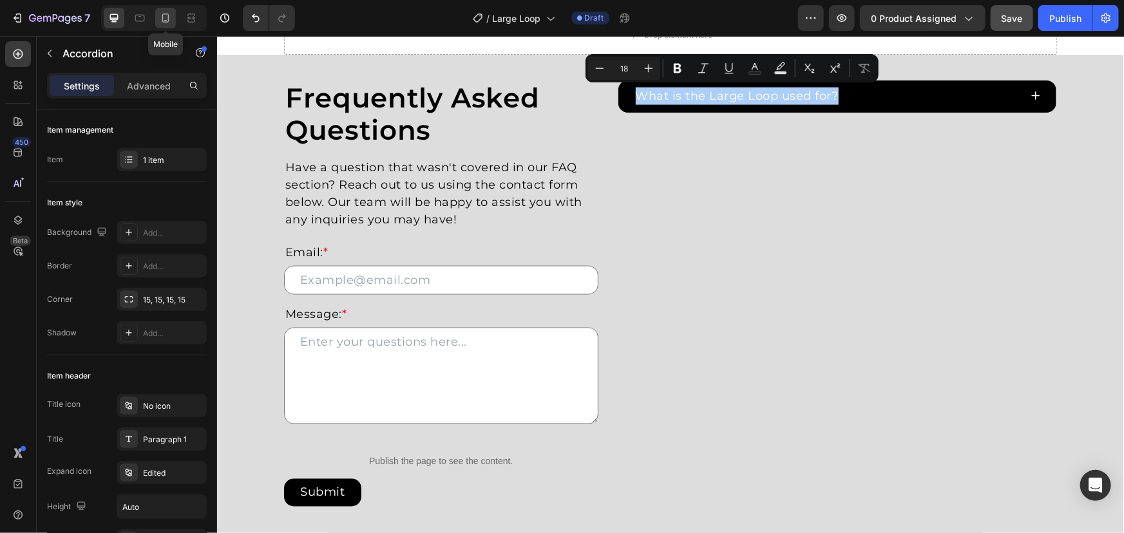
click at [169, 19] on icon at bounding box center [165, 18] width 13 height 13
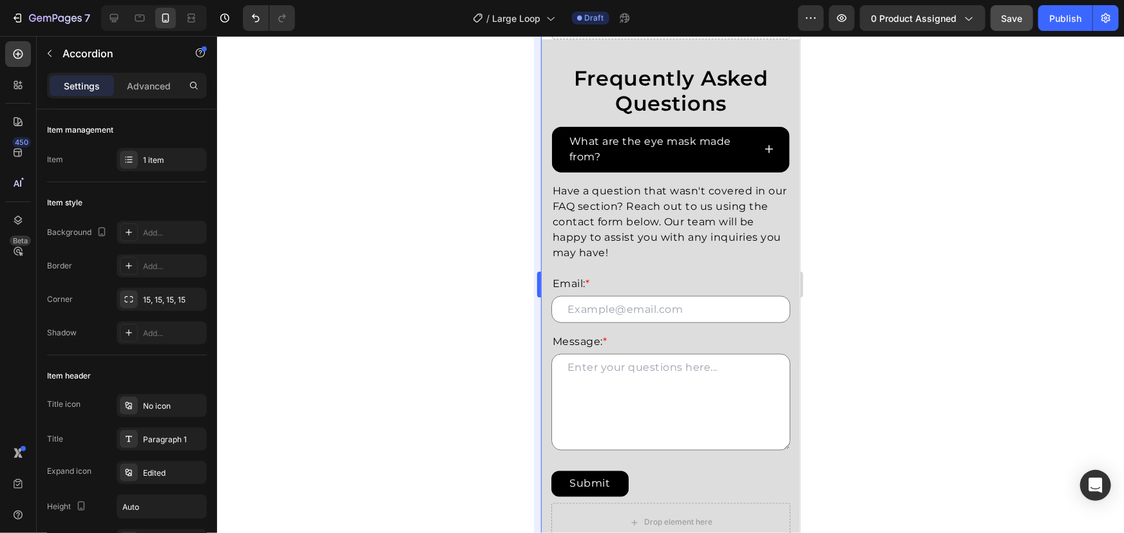
scroll to position [844, 0]
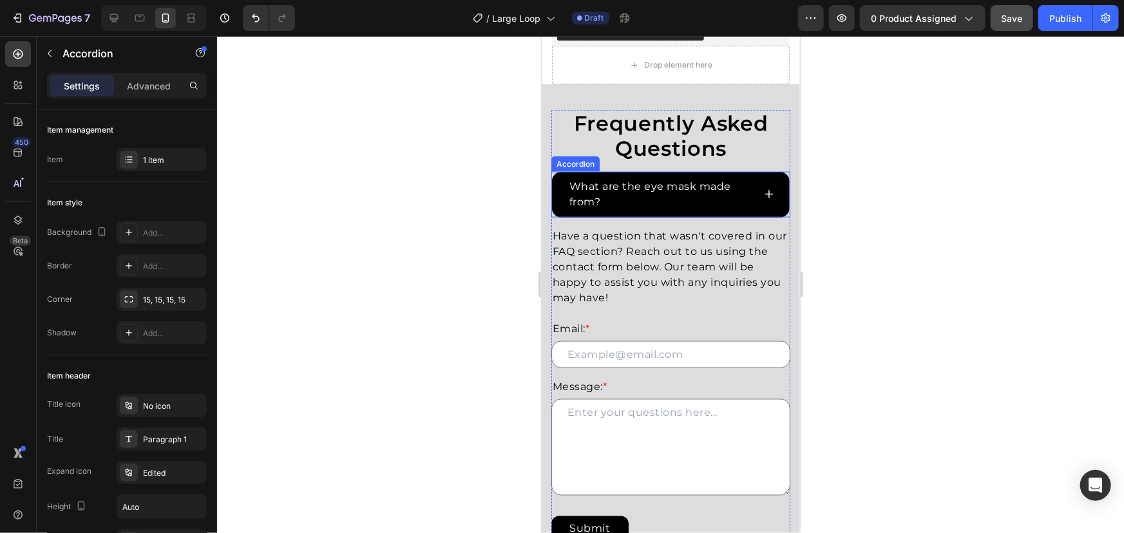
click at [649, 202] on p "What are the eye mask made from?" at bounding box center [660, 193] width 182 height 31
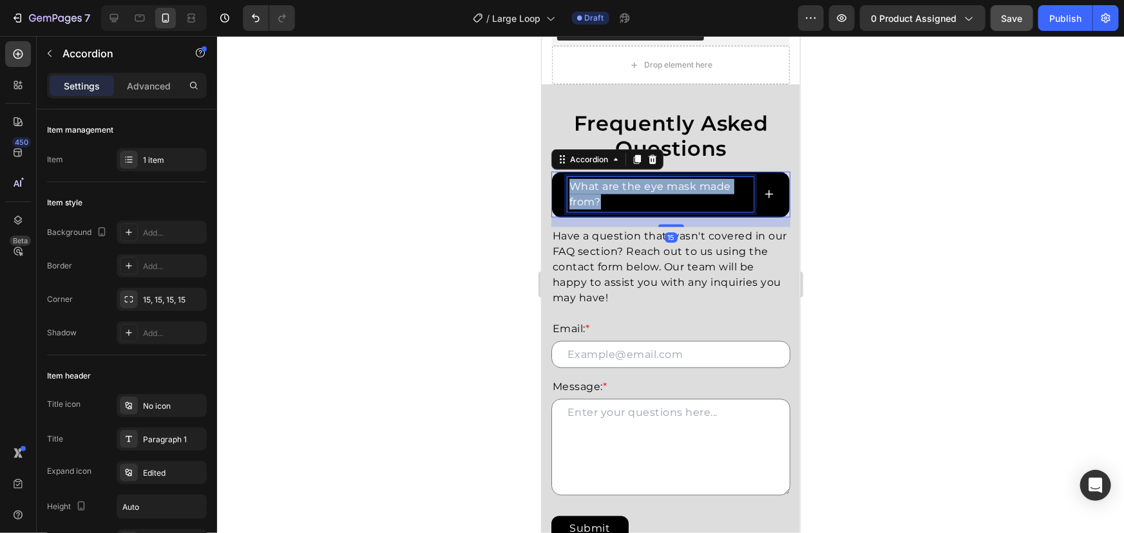
drag, startPoint x: 672, startPoint y: 202, endPoint x: 397, endPoint y: 126, distance: 284.5
click at [541, 126] on html "Mobile ( 401 px) iPhone 13 Mini iPhone 13 Pro iPhone 11 Pro Max iPhone 15 Pro M…" at bounding box center [670, 84] width 258 height 1787
click at [684, 192] on p "What are the eye mask made from?" at bounding box center [660, 193] width 182 height 31
drag, startPoint x: 618, startPoint y: 193, endPoint x: 484, endPoint y: 166, distance: 135.9
click at [541, 166] on html "Mobile ( 401 px) iPhone 13 Mini iPhone 13 Pro iPhone 11 Pro Max iPhone 15 Pro M…" at bounding box center [670, 84] width 258 height 1787
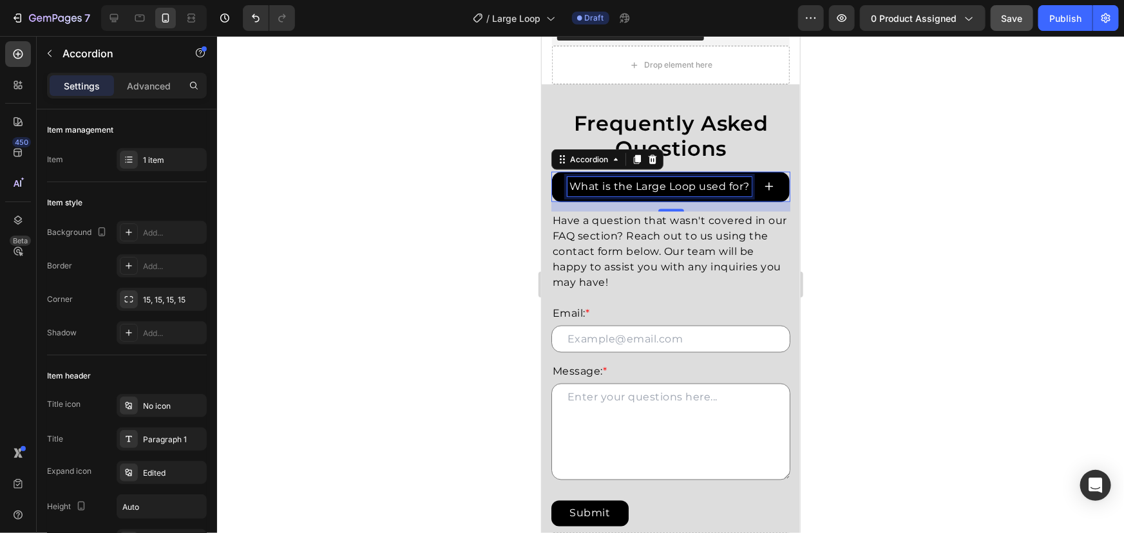
click at [763, 191] on icon at bounding box center [768, 186] width 10 height 10
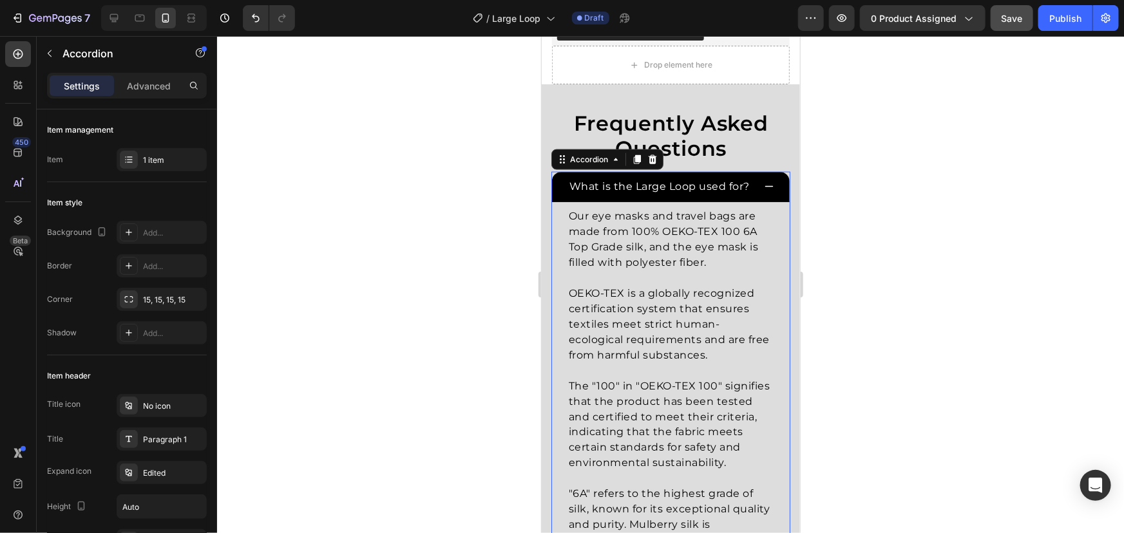
click at [102, 21] on div at bounding box center [154, 18] width 106 height 26
click at [118, 14] on icon at bounding box center [114, 18] width 13 height 13
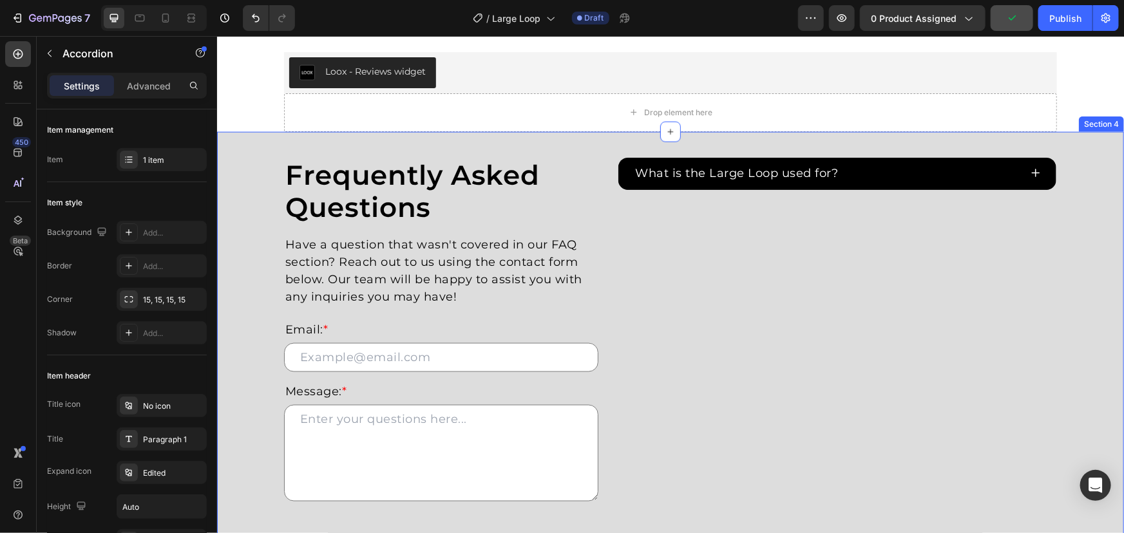
scroll to position [788, 0]
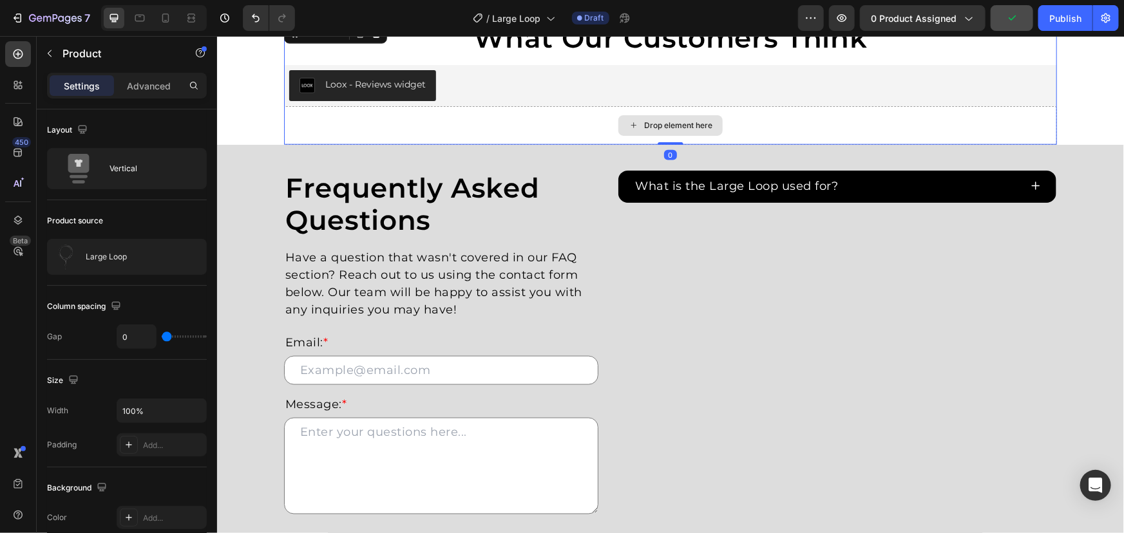
click at [871, 128] on div "Drop element here" at bounding box center [669, 125] width 773 height 39
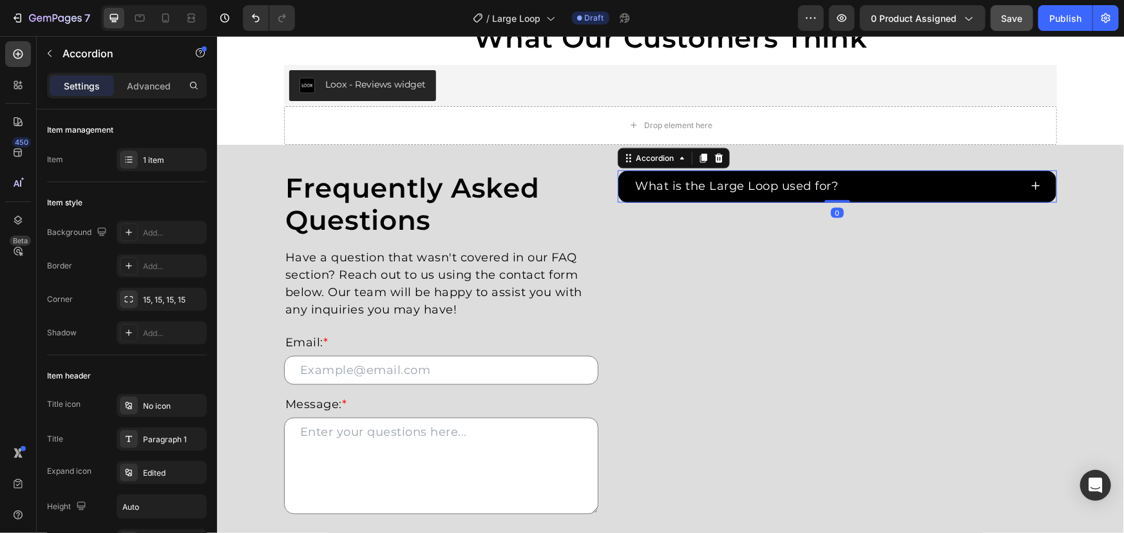
click at [875, 191] on div "What is the Large Loop used for?" at bounding box center [826, 185] width 387 height 21
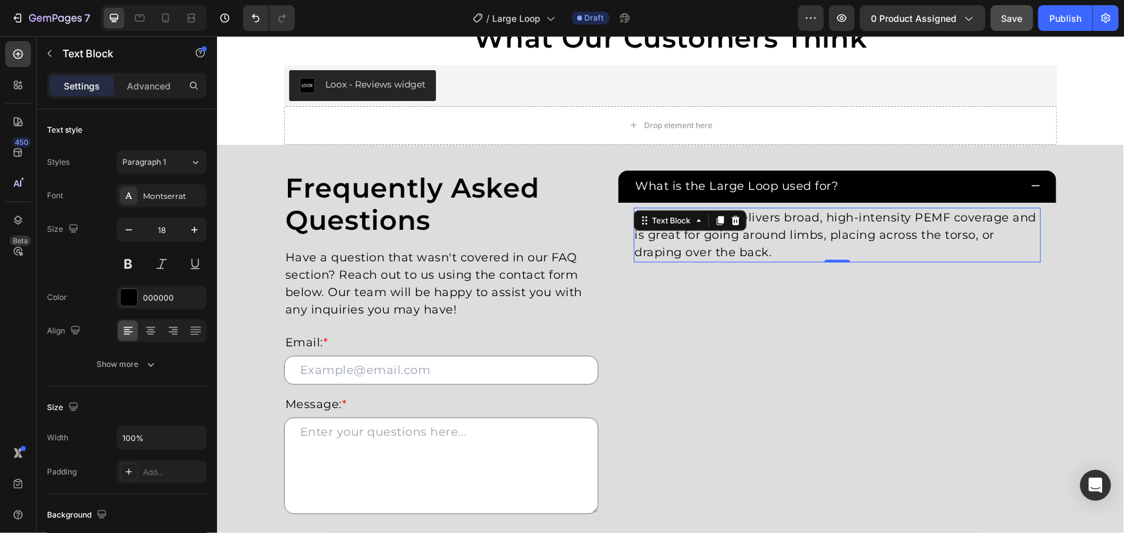
click at [790, 233] on p "The Large Loop delivers broad, high-intensity PEMF coverage and is great for go…" at bounding box center [836, 235] width 405 height 52
click at [773, 248] on p "The Large Loop delivers broad, high-intensity PEMF coverage and is great for go…" at bounding box center [836, 235] width 405 height 52
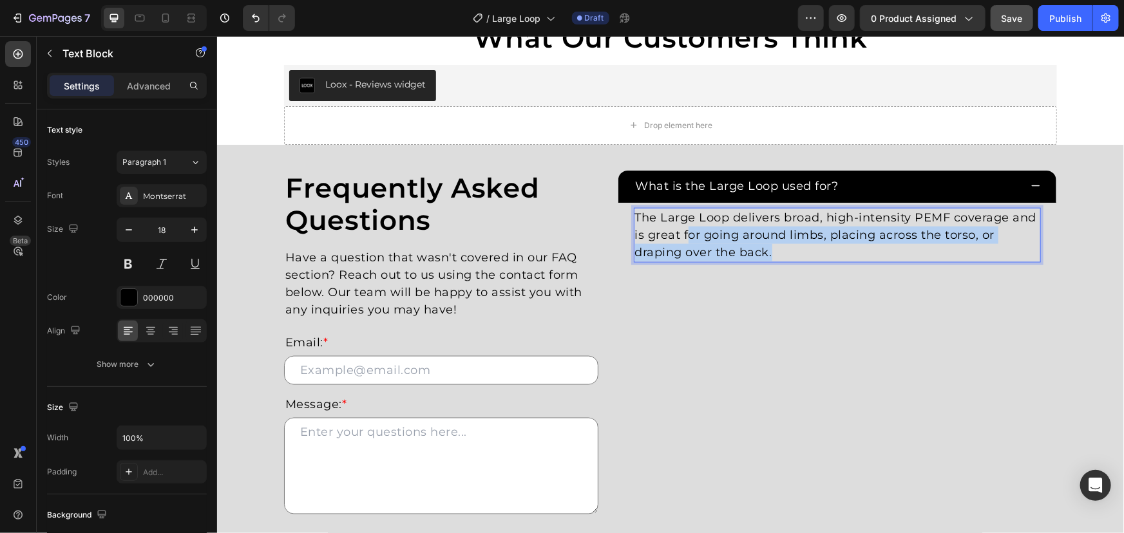
drag, startPoint x: 792, startPoint y: 250, endPoint x: 507, endPoint y: 175, distance: 294.4
click at [554, 188] on div "Frequently Asked Questions Heading Have a question that wasn't covered in our F…" at bounding box center [669, 386] width 773 height 433
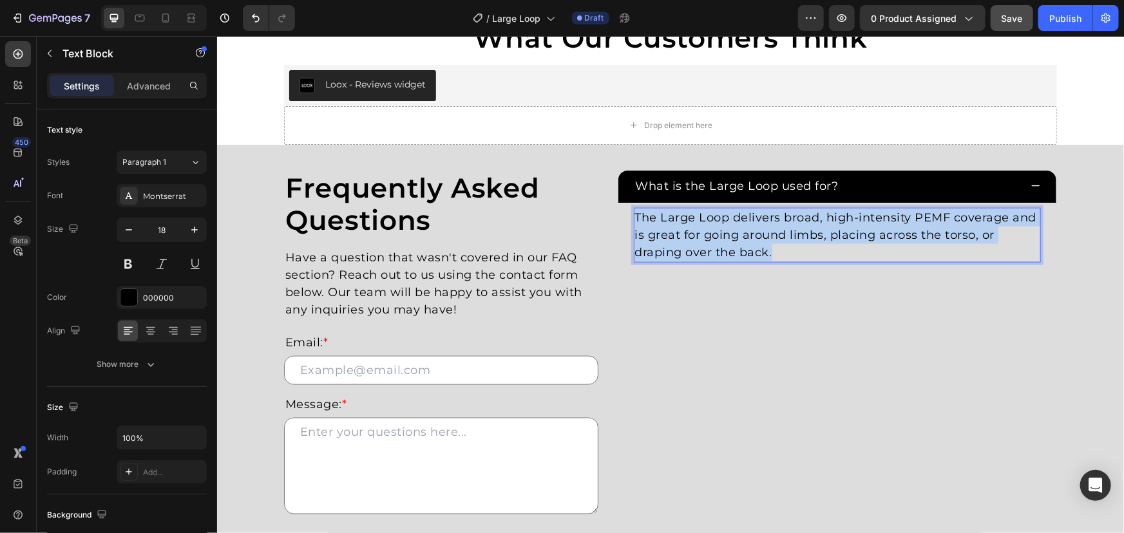
copy p "The Large Loop delivers broad, high-intensity PEMF coverage and is great for go…"
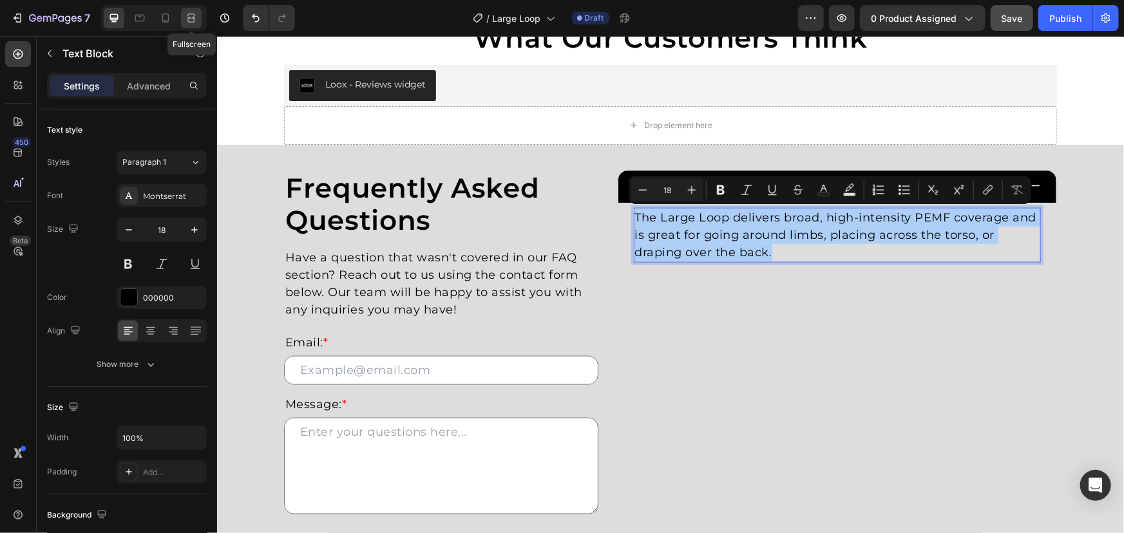
click at [191, 23] on icon at bounding box center [191, 18] width 13 height 13
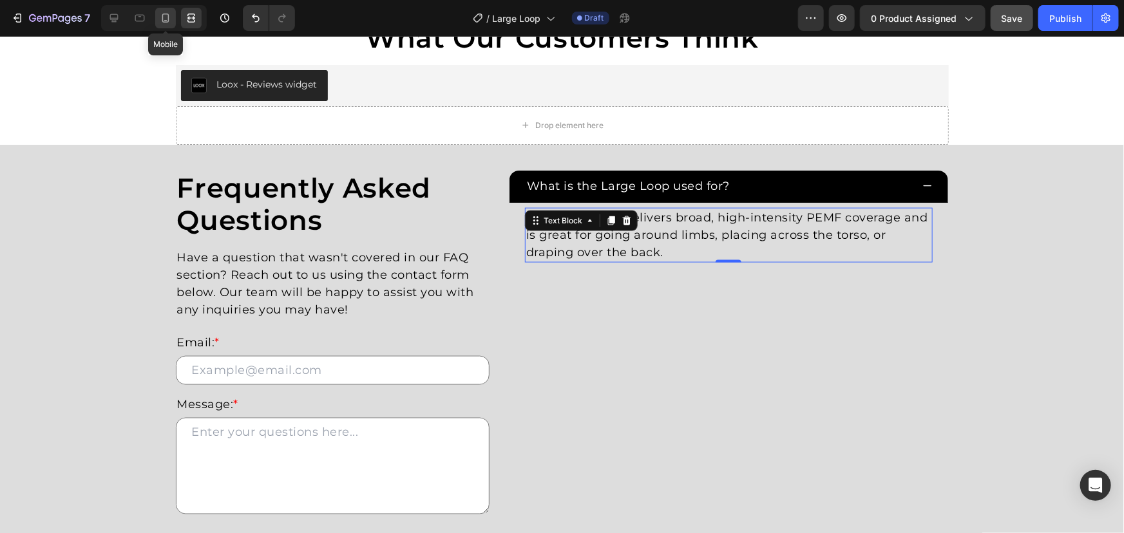
click at [167, 21] on icon at bounding box center [165, 18] width 7 height 9
type input "16"
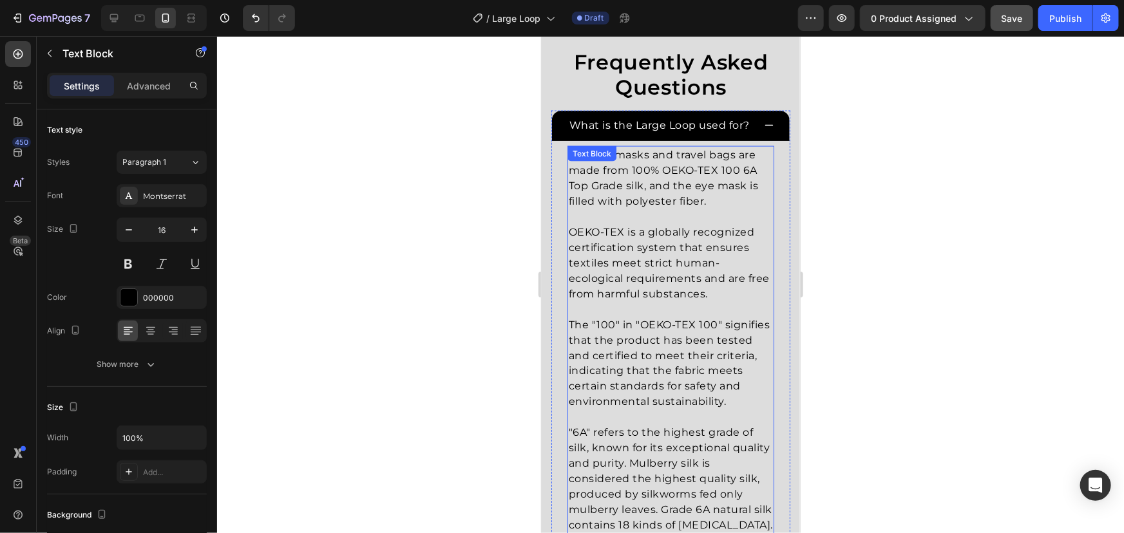
click at [666, 297] on p "OEKO-TEX is a globally recognized certification system that ensures textiles me…" at bounding box center [670, 262] width 204 height 77
click at [686, 425] on p at bounding box center [670, 417] width 204 height 15
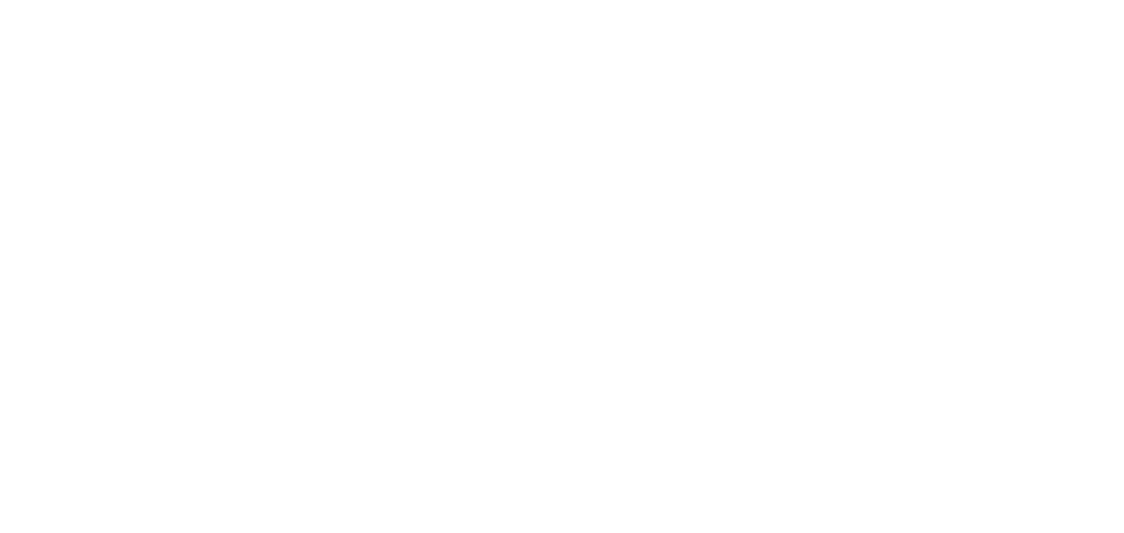
click at [626, 388] on p ""6A" refers to the highest grade of silk, known for its exceptional quality and…" at bounding box center [670, 318] width 204 height 139
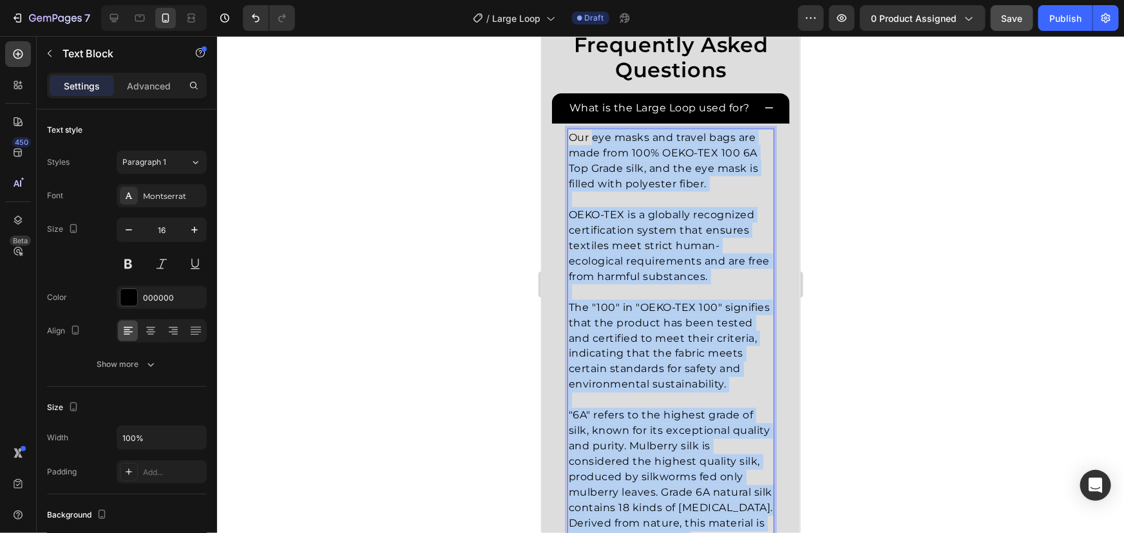
scroll to position [905, 0]
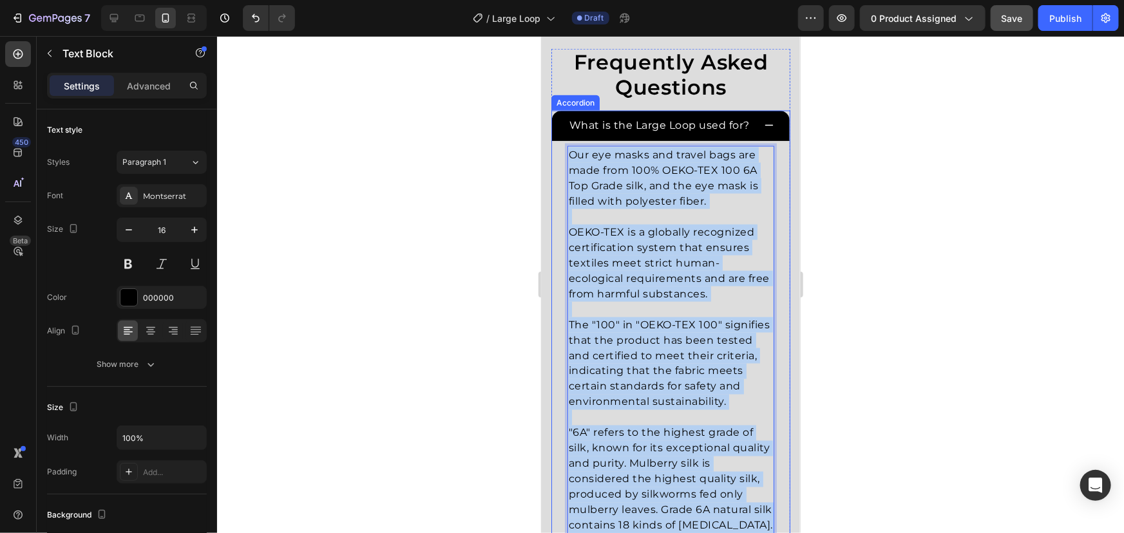
drag, startPoint x: 631, startPoint y: 362, endPoint x: 563, endPoint y: 134, distance: 237.8
click at [563, 134] on div "What is the Large Loop used for? Our eye masks and travel bags are made from 10…" at bounding box center [670, 340] width 238 height 460
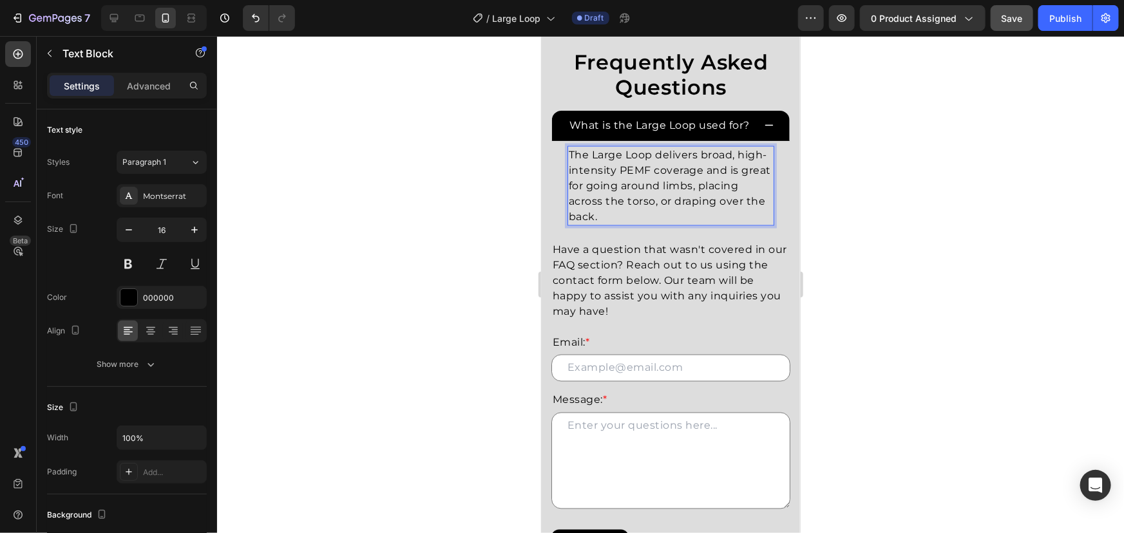
click at [882, 181] on div at bounding box center [670, 284] width 907 height 497
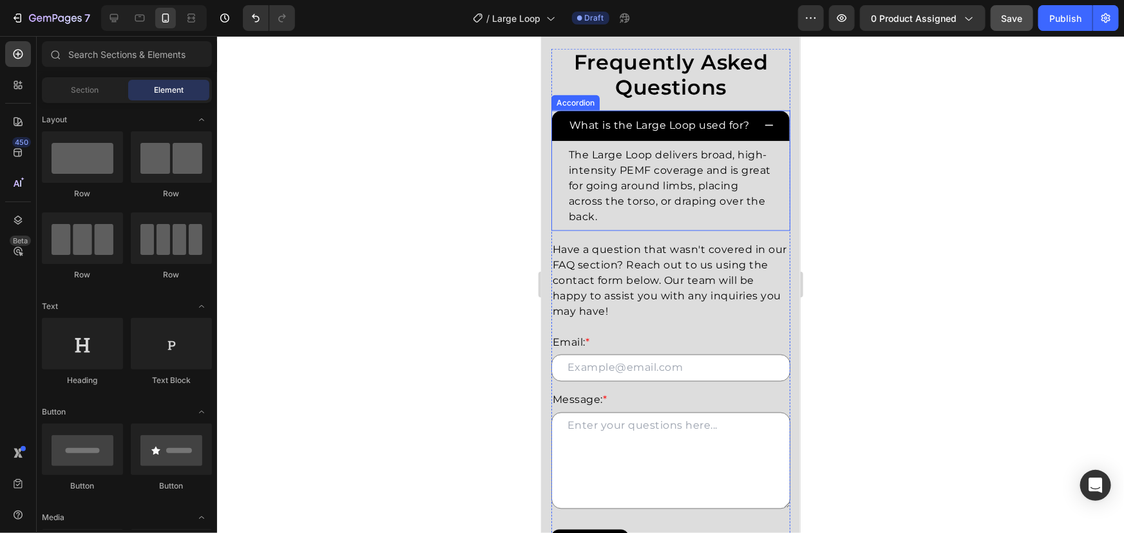
click at [766, 128] on div "What is the Large Loop used for?" at bounding box center [670, 125] width 238 height 30
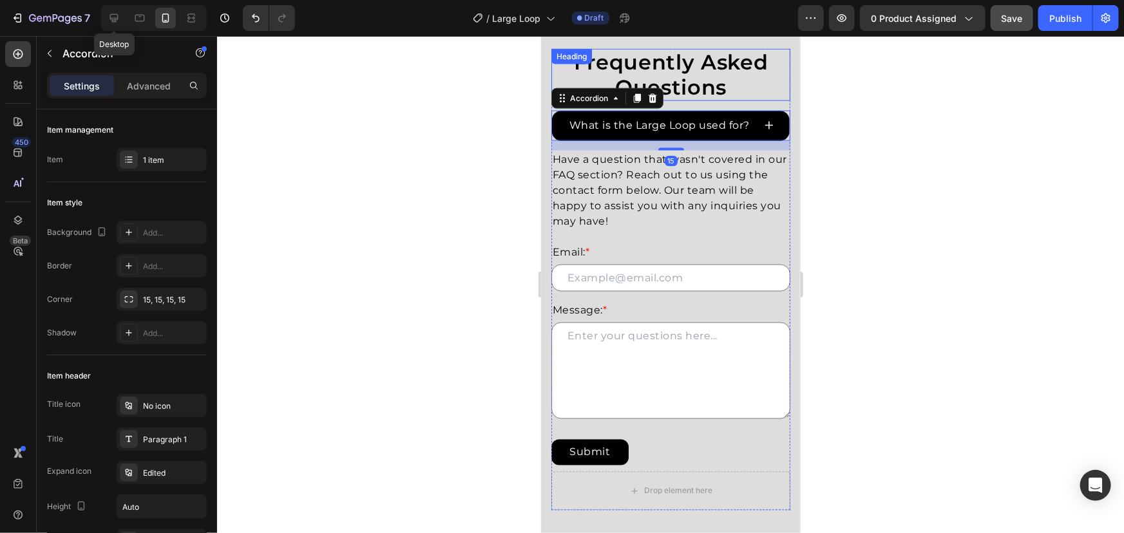
click at [129, 8] on div at bounding box center [139, 18] width 21 height 21
click at [118, 15] on icon at bounding box center [114, 18] width 13 height 13
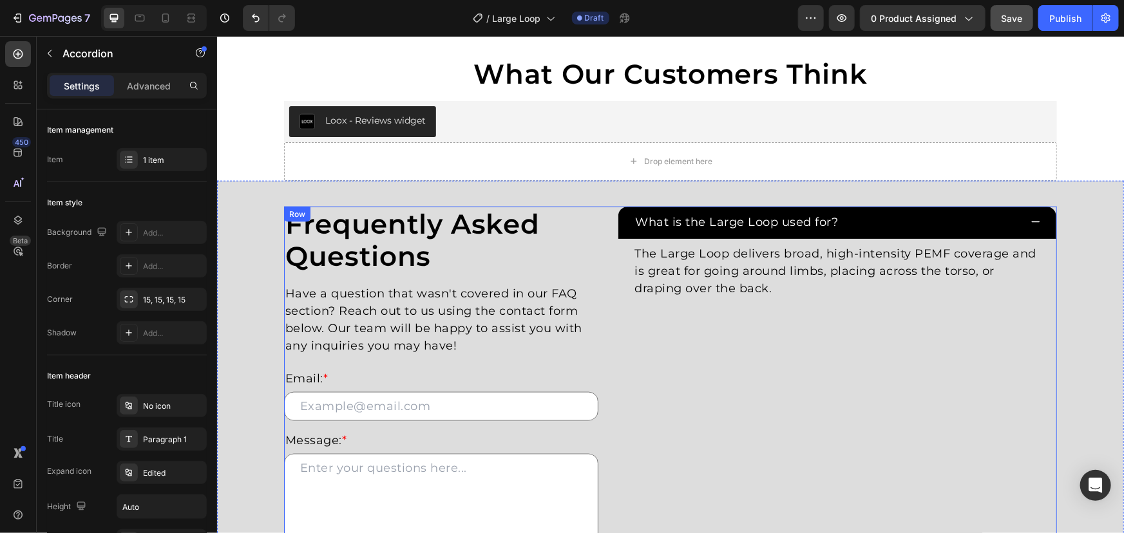
scroll to position [750, 0]
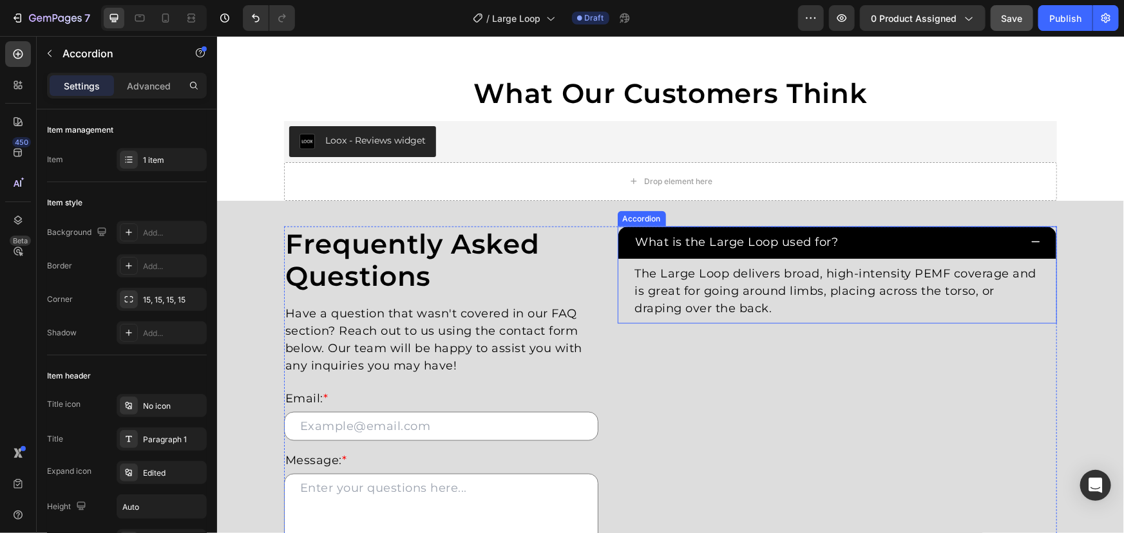
click at [904, 231] on div "What is the Large Loop used for?" at bounding box center [826, 241] width 387 height 21
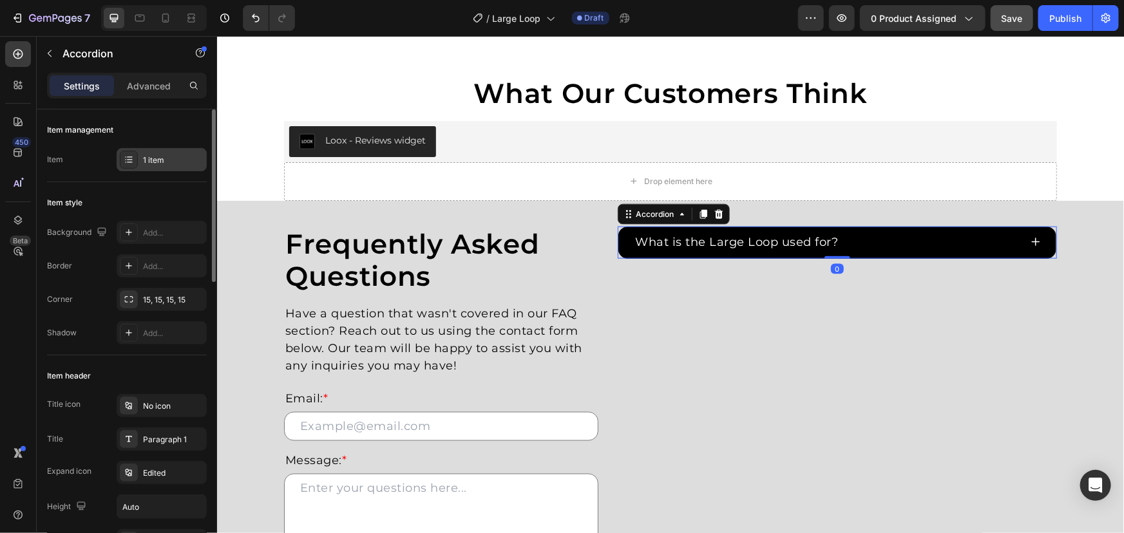
click at [173, 165] on div "1 item" at bounding box center [162, 159] width 90 height 23
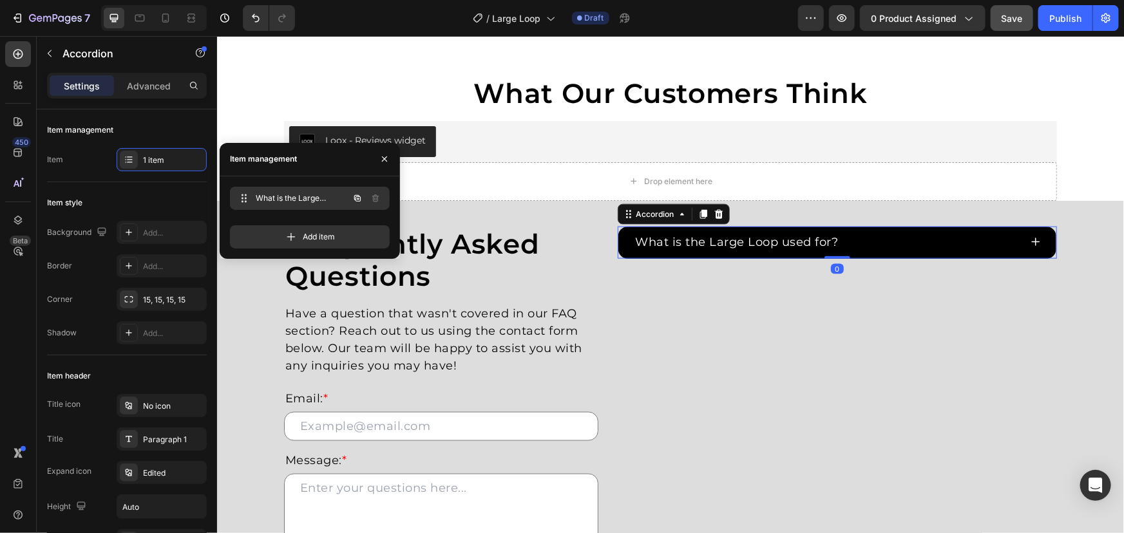
click at [341, 197] on div "What is the Large Loop used for? What is the Large Loop used for?" at bounding box center [291, 198] width 113 height 18
click at [361, 200] on icon "button" at bounding box center [357, 198] width 10 height 10
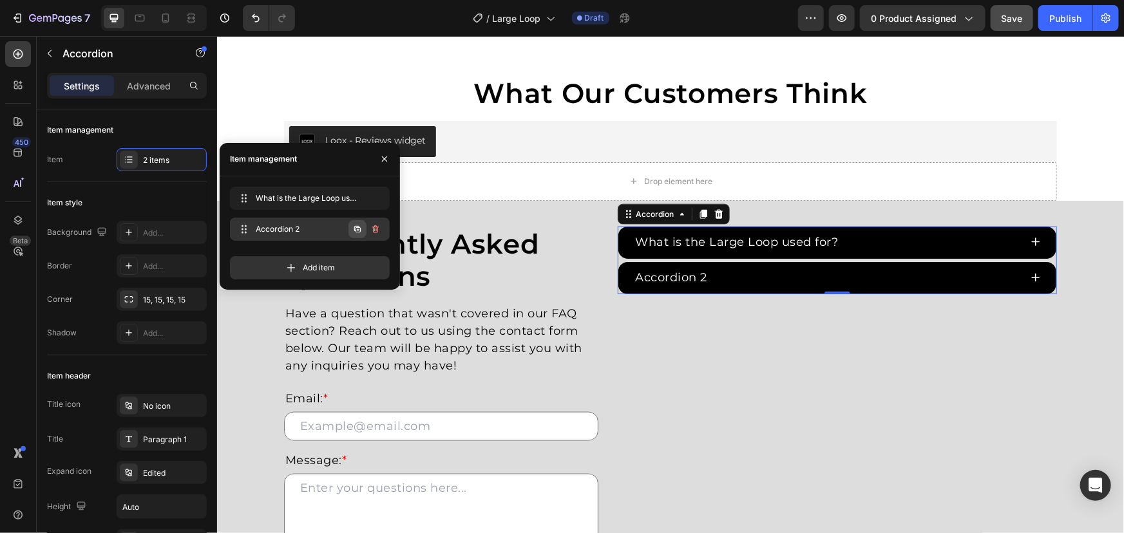
click at [363, 229] on button "button" at bounding box center [357, 229] width 18 height 18
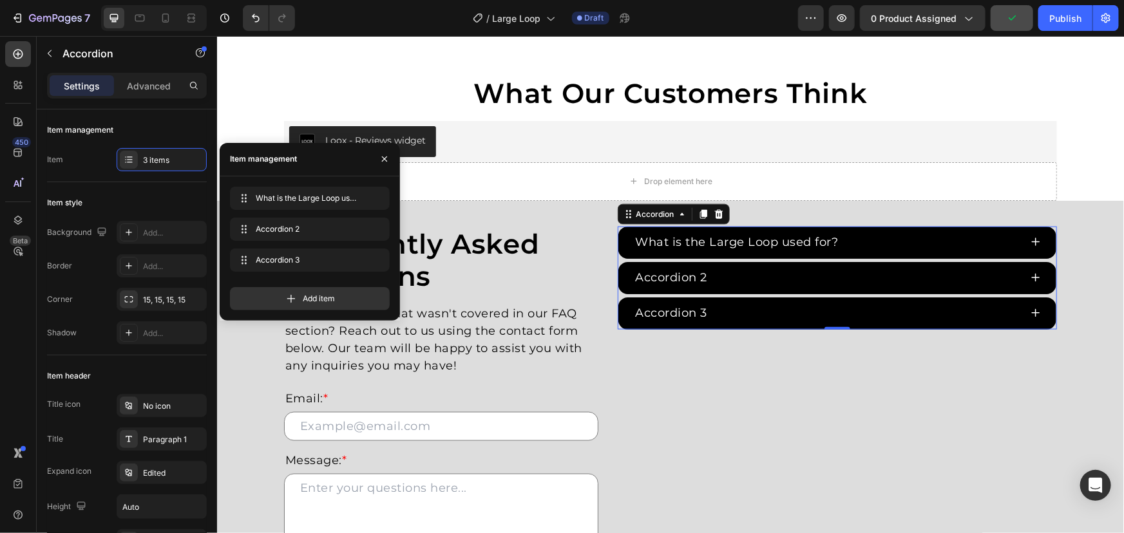
click at [643, 267] on div "Accordion 2" at bounding box center [671, 277] width 76 height 21
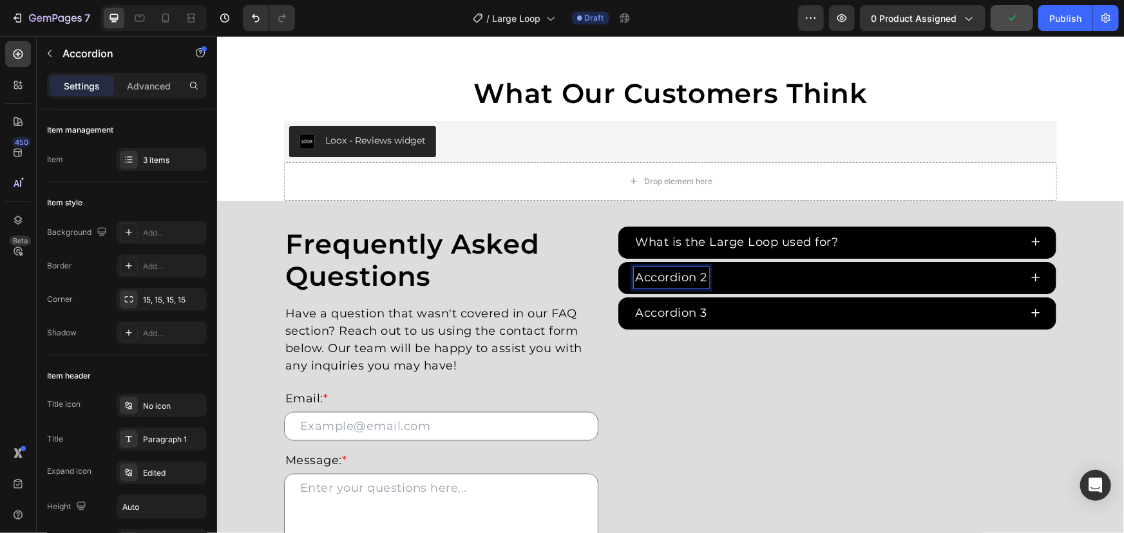
click at [633, 267] on div "Accordion 2" at bounding box center [671, 277] width 76 height 21
drag, startPoint x: 629, startPoint y: 259, endPoint x: 773, endPoint y: 241, distance: 144.6
click at [770, 261] on div "Accordion 2" at bounding box center [837, 277] width 439 height 32
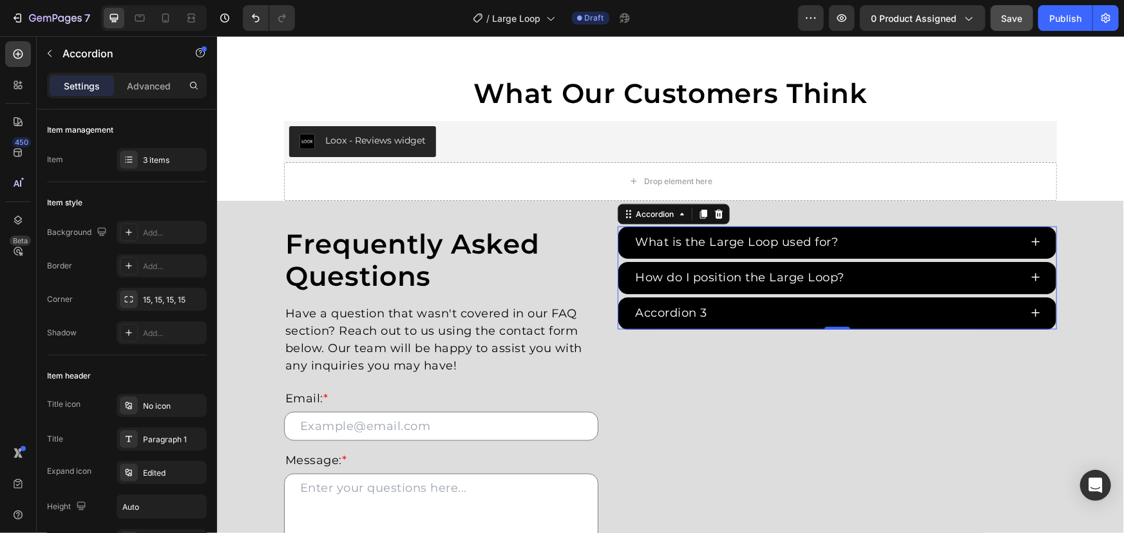
click at [892, 267] on div "How do I position the Large Loop?" at bounding box center [826, 277] width 387 height 21
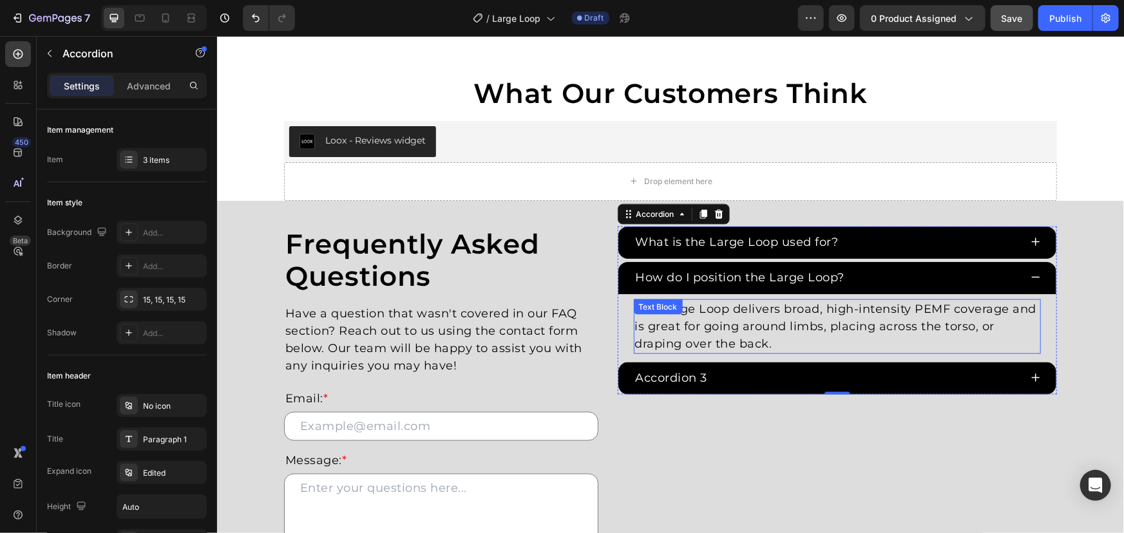
click at [743, 316] on p "The Large Loop delivers broad, high-intensity PEMF coverage and is great for go…" at bounding box center [836, 326] width 405 height 52
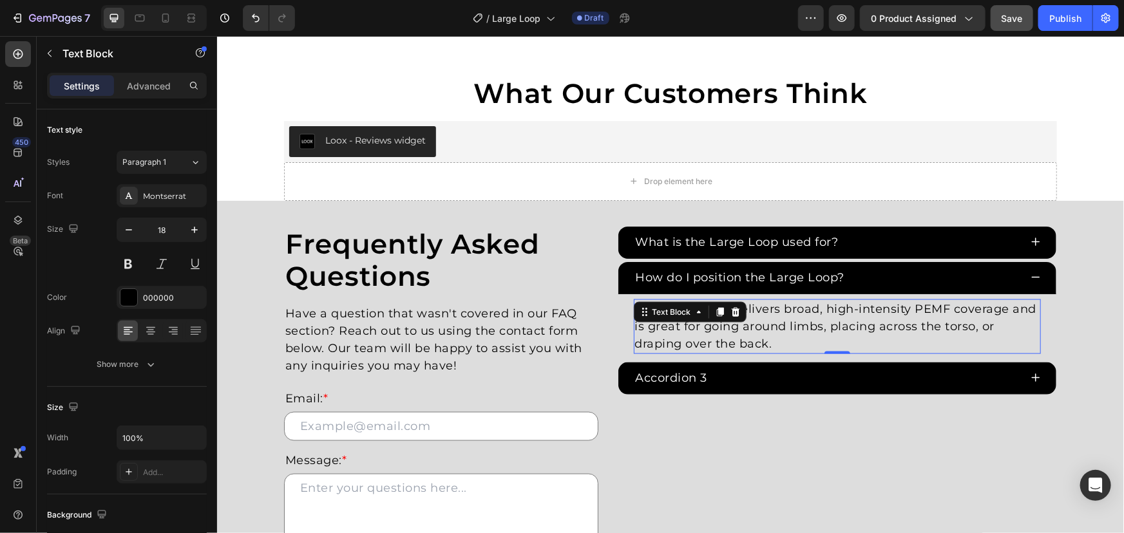
drag, startPoint x: 773, startPoint y: 316, endPoint x: 797, endPoint y: 323, distance: 24.4
click at [776, 316] on p "The Large Loop delivers broad, high-intensity PEMF coverage and is great for go…" at bounding box center [836, 326] width 405 height 52
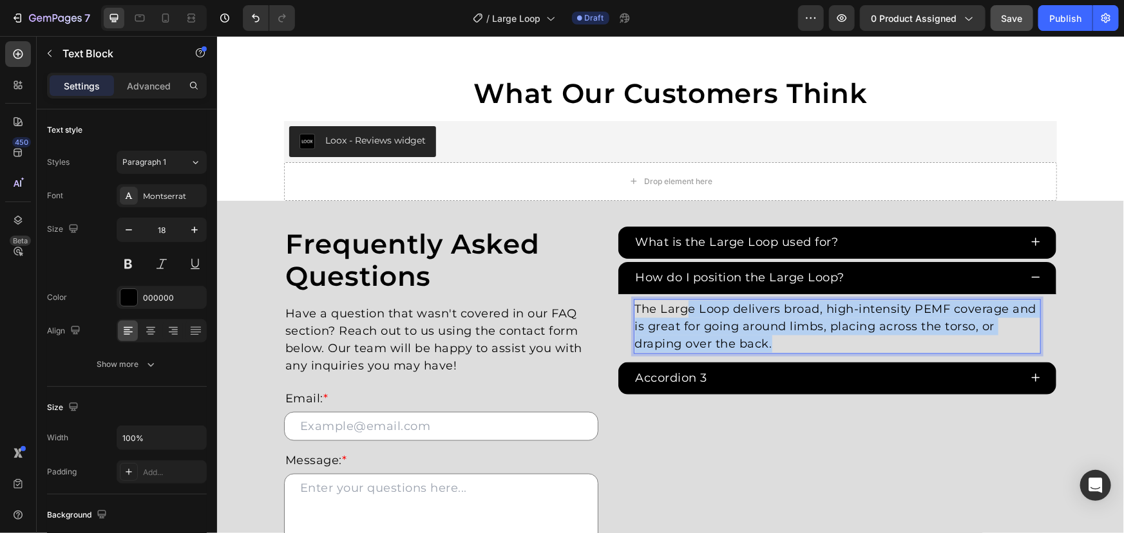
drag, startPoint x: 802, startPoint y: 325, endPoint x: 453, endPoint y: 215, distance: 366.0
click at [495, 229] on div "Frequently Asked Questions Heading Have a question that wasn't covered in our F…" at bounding box center [669, 442] width 773 height 433
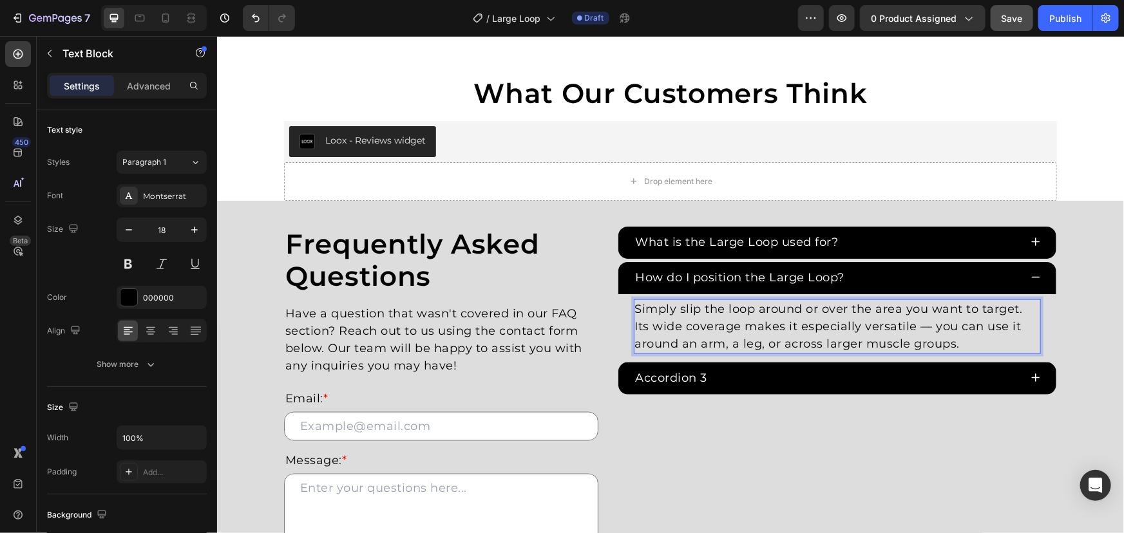
click at [902, 301] on p "Simply slip the loop around or over the area you want to target. Its wide cover…" at bounding box center [836, 326] width 405 height 52
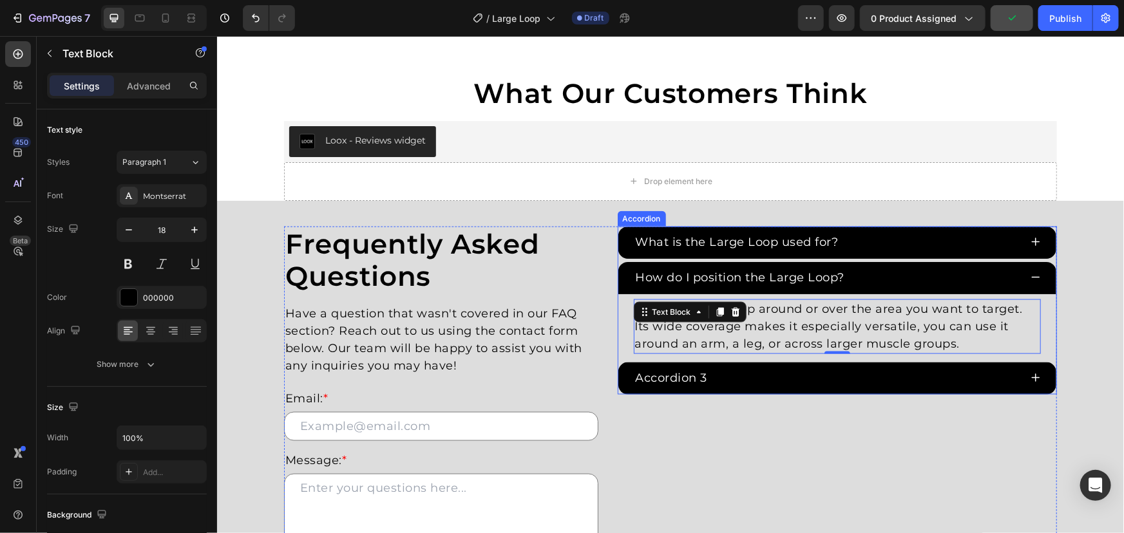
click at [699, 369] on p "Accordion 3" at bounding box center [671, 377] width 72 height 17
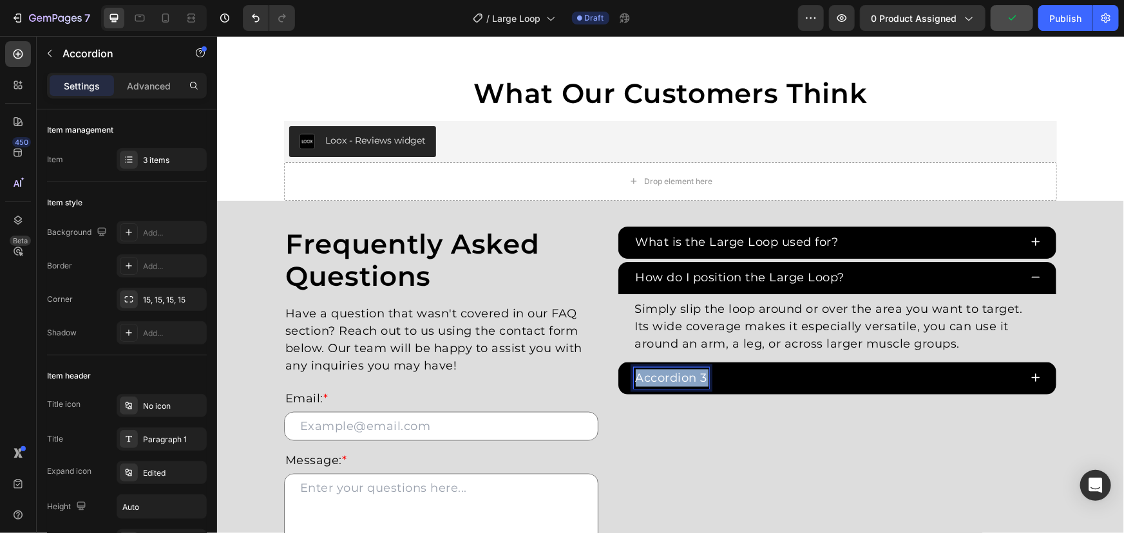
drag, startPoint x: 701, startPoint y: 356, endPoint x: 616, endPoint y: 354, distance: 85.0
click at [619, 362] on div "Accordion 3" at bounding box center [837, 378] width 439 height 32
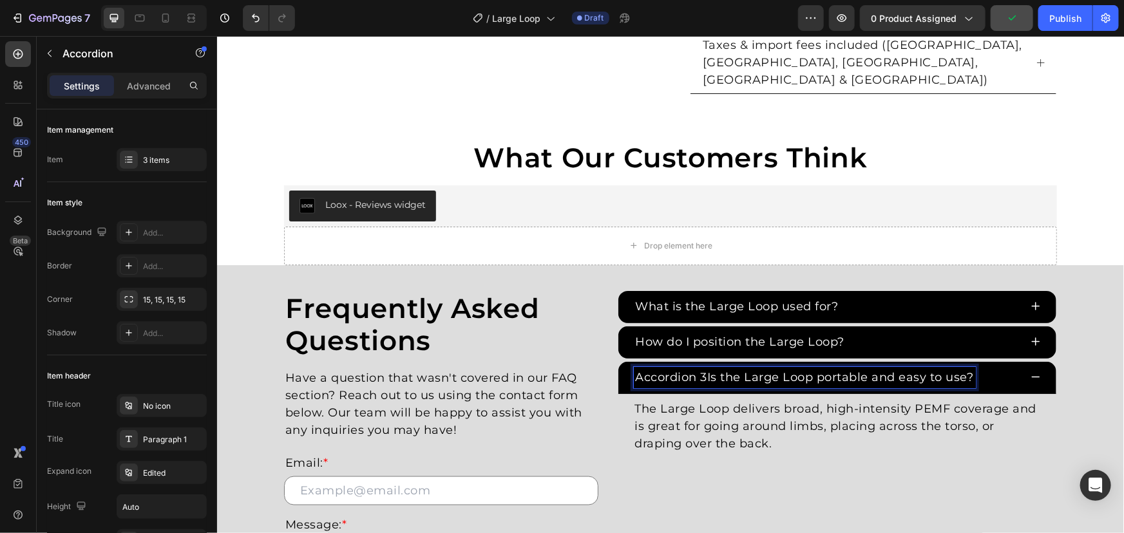
scroll to position [685, 0]
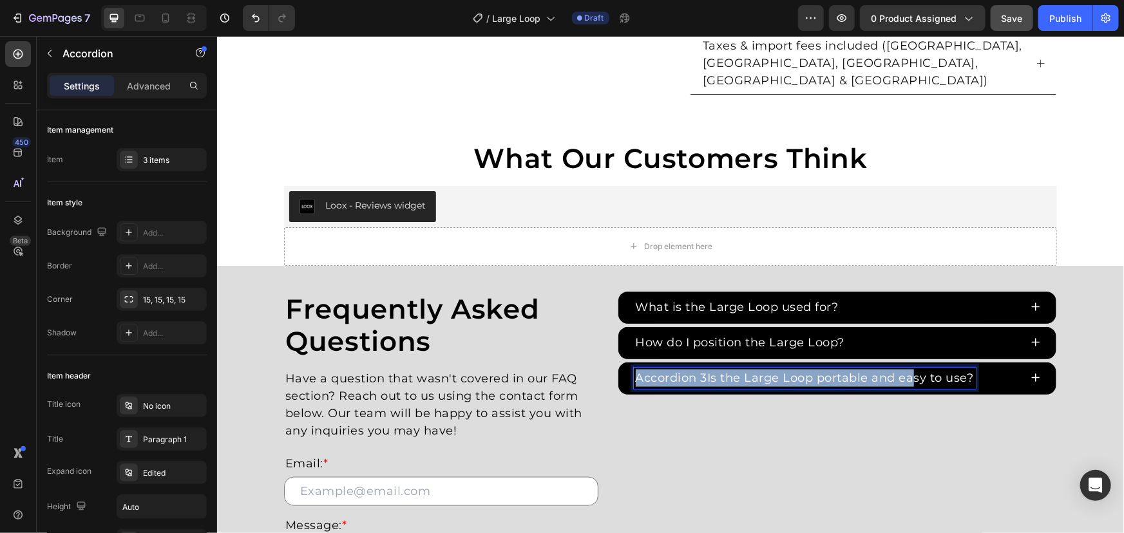
drag, startPoint x: 831, startPoint y: 348, endPoint x: 1093, endPoint y: 345, distance: 262.1
click at [1032, 362] on div "Accordion 3Is the Large Loop portable and easy to use?" at bounding box center [837, 378] width 439 height 32
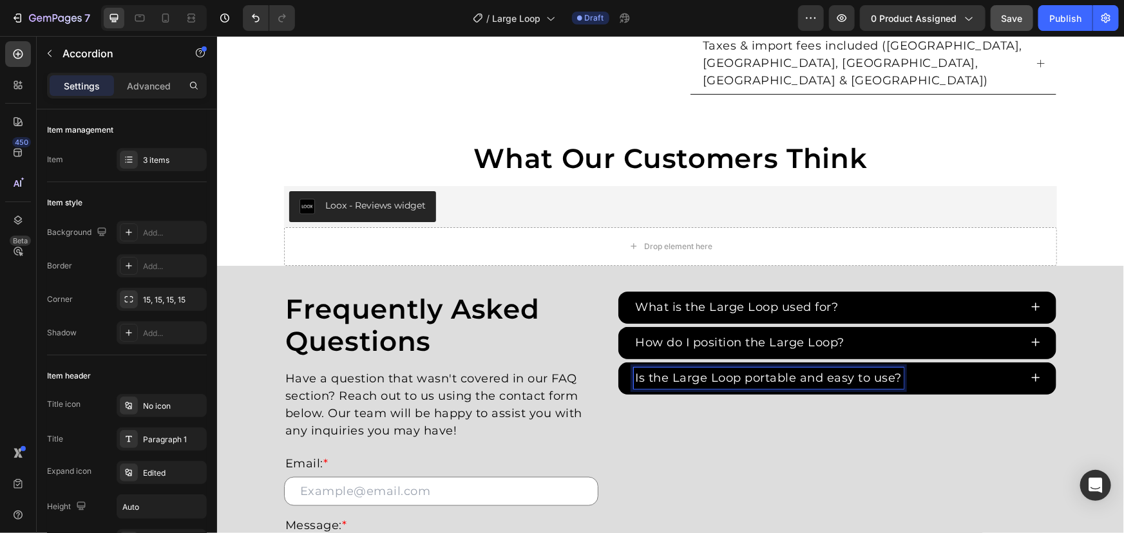
click at [754, 369] on p "Is the Large Loop portable and easy to use?" at bounding box center [768, 377] width 267 height 17
click at [1003, 367] on div "Is the Large Loop easy to use?" at bounding box center [826, 377] width 387 height 21
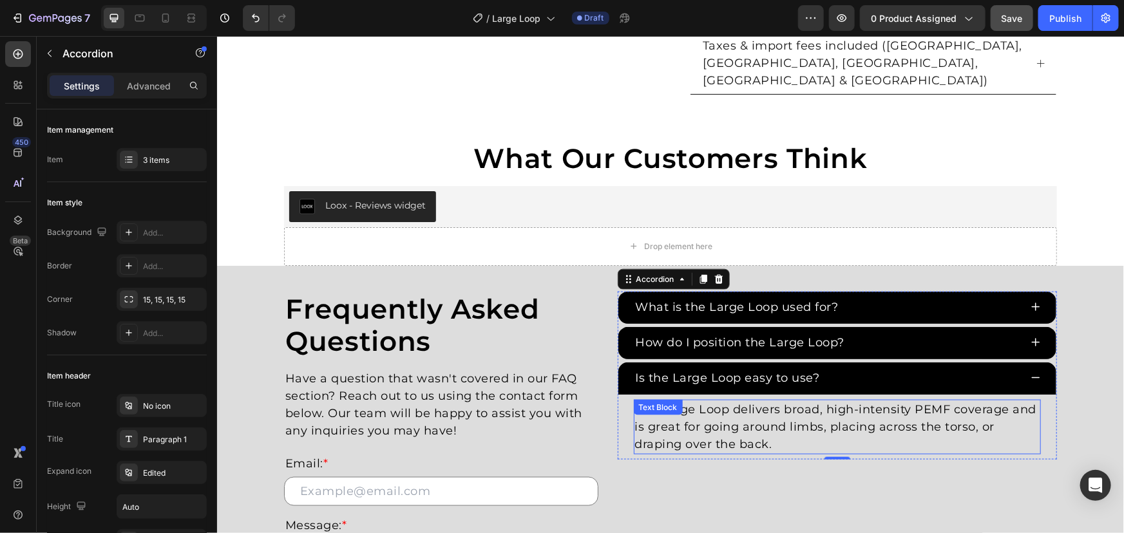
drag, startPoint x: 759, startPoint y: 411, endPoint x: 789, endPoint y: 422, distance: 32.6
click at [759, 411] on p "The Large Loop delivers broad, high-intensity PEMF coverage and is great for go…" at bounding box center [836, 427] width 405 height 52
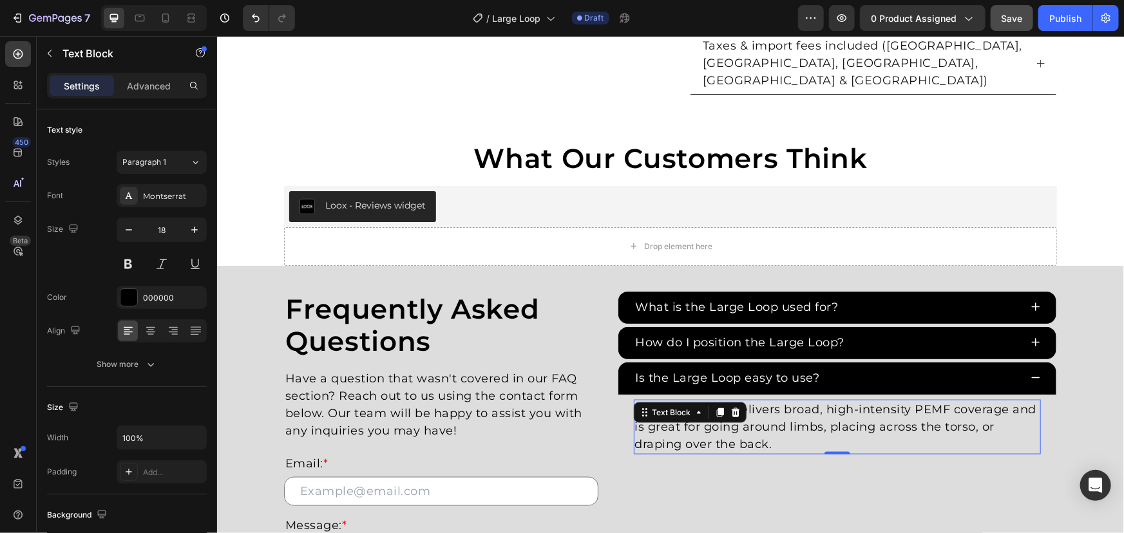
click at [797, 422] on p "The Large Loop delivers broad, high-intensity PEMF coverage and is great for go…" at bounding box center [836, 427] width 405 height 52
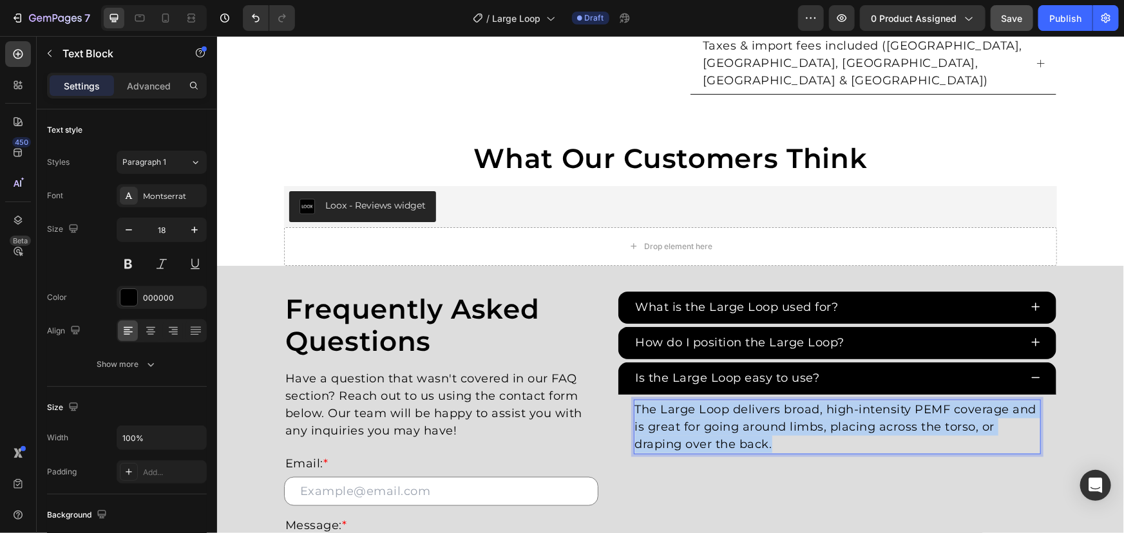
drag, startPoint x: 807, startPoint y: 426, endPoint x: 486, endPoint y: 354, distance: 330.1
click at [495, 360] on div "Frequently Asked Questions Heading Have a question that wasn't covered in our F…" at bounding box center [669, 507] width 773 height 433
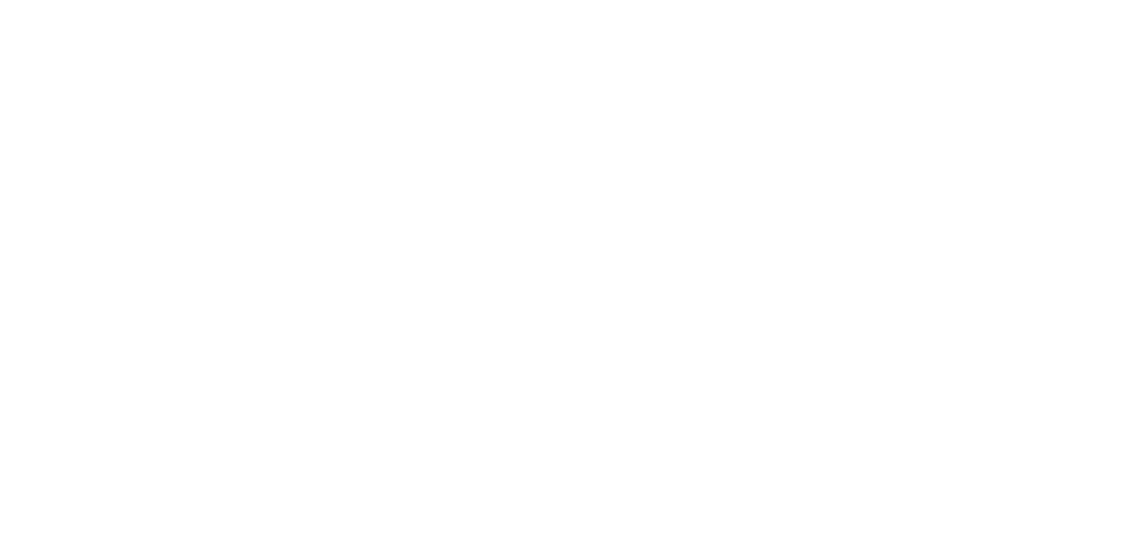
scroll to position [802, 0]
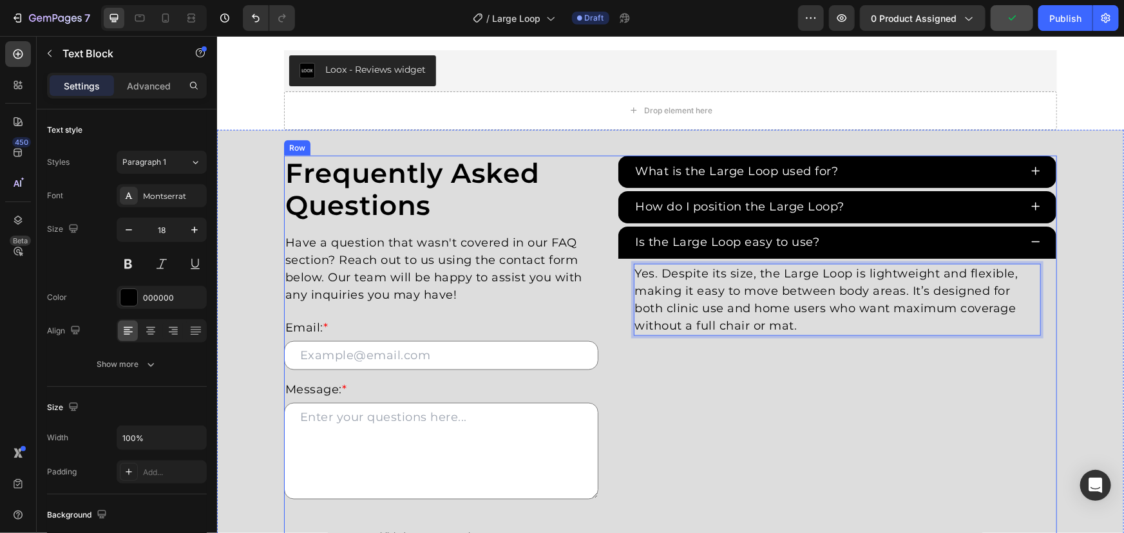
click at [822, 455] on div "What is the Large Loop used for? How do I position the Large Loop? Is the Large…" at bounding box center [837, 371] width 440 height 433
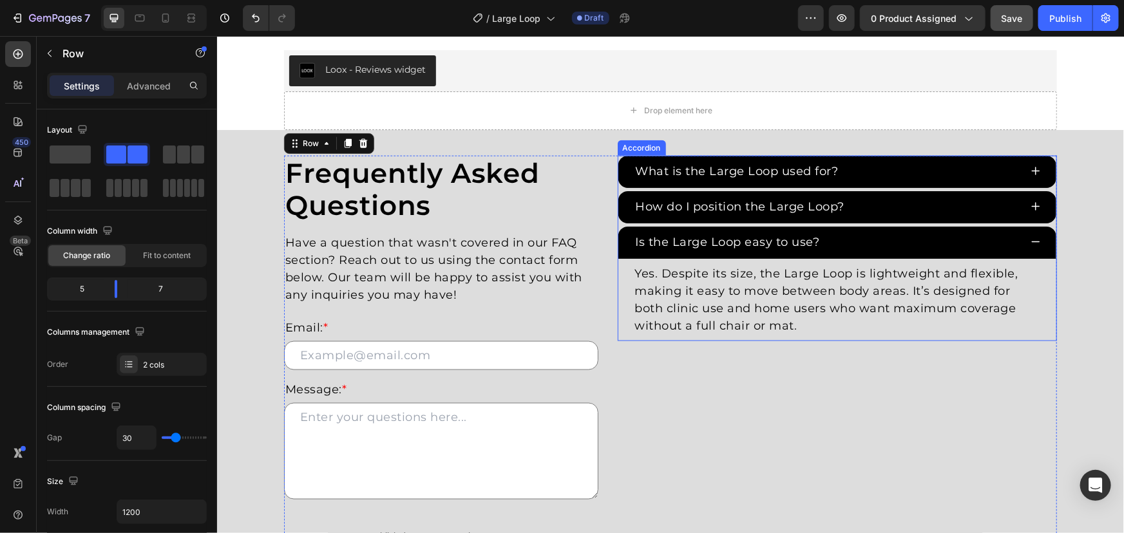
click at [948, 233] on div "Is the Large Loop easy to use?" at bounding box center [826, 241] width 387 height 21
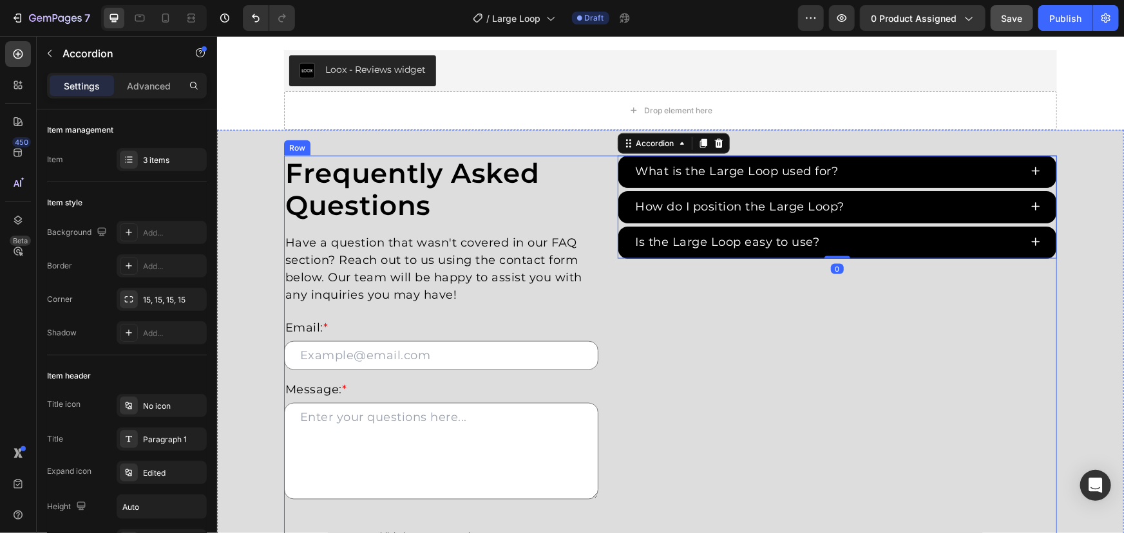
click at [827, 364] on div "What is the Large Loop used for? How do I position the Large Loop? Is the Large…" at bounding box center [837, 371] width 440 height 433
click at [871, 246] on div "Is the Large Loop easy to use?" at bounding box center [826, 241] width 387 height 21
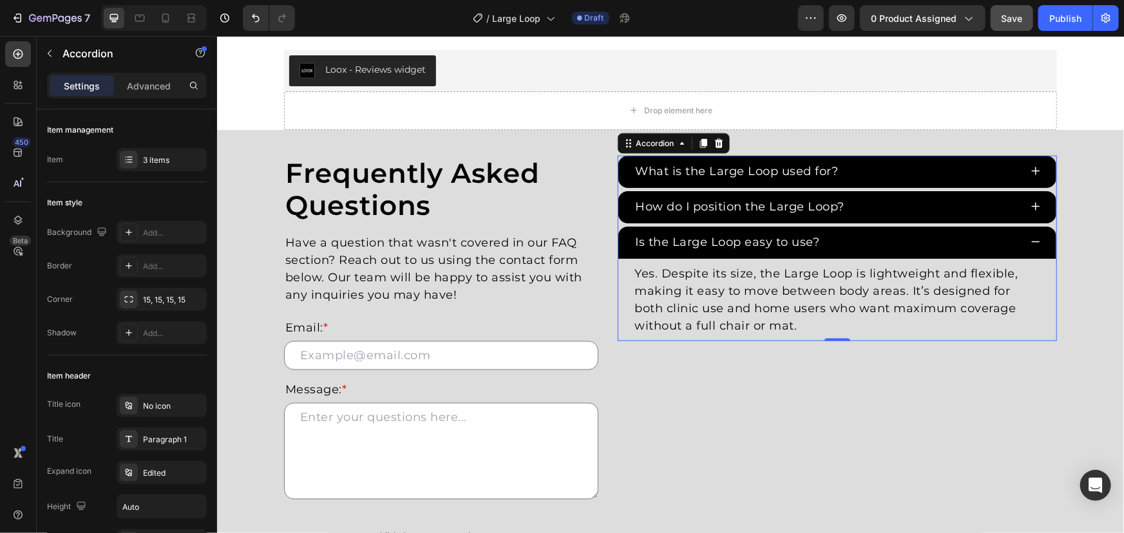
click at [871, 246] on div "Is the Large Loop easy to use?" at bounding box center [826, 241] width 387 height 21
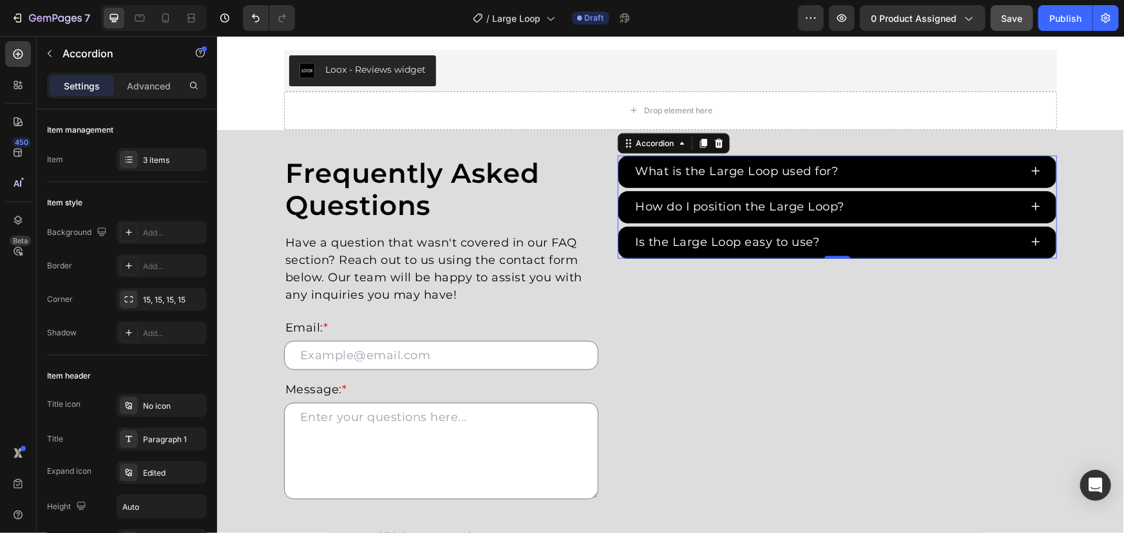
click at [869, 243] on div "Is the Large Loop easy to use?" at bounding box center [826, 241] width 387 height 21
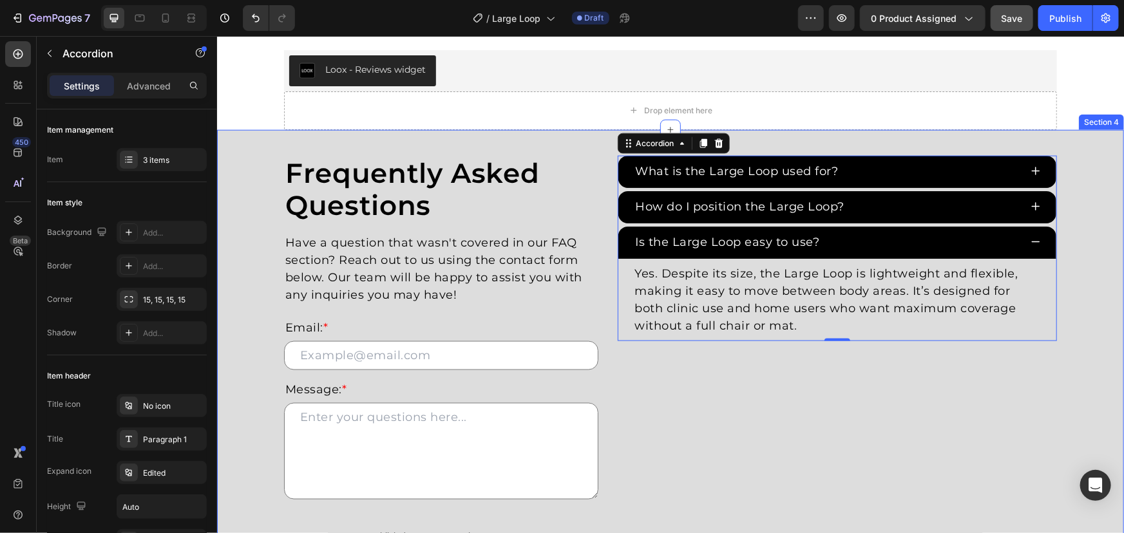
click at [1062, 254] on div "Frequently Asked Questions Heading Have a question that wasn't covered in our F…" at bounding box center [669, 371] width 887 height 433
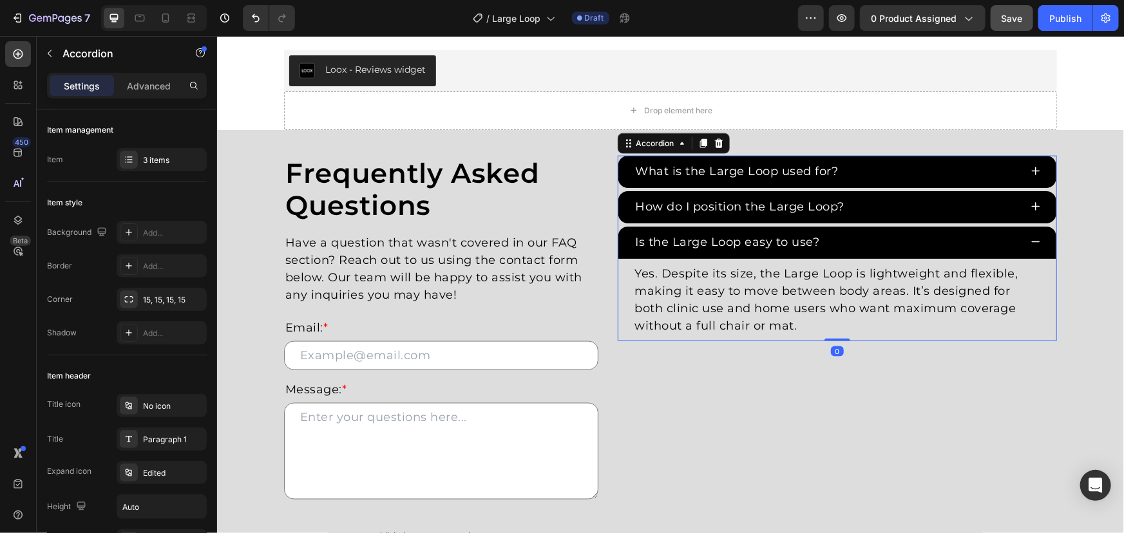
click at [1022, 233] on div "Is the Large Loop easy to use?" at bounding box center [837, 242] width 439 height 32
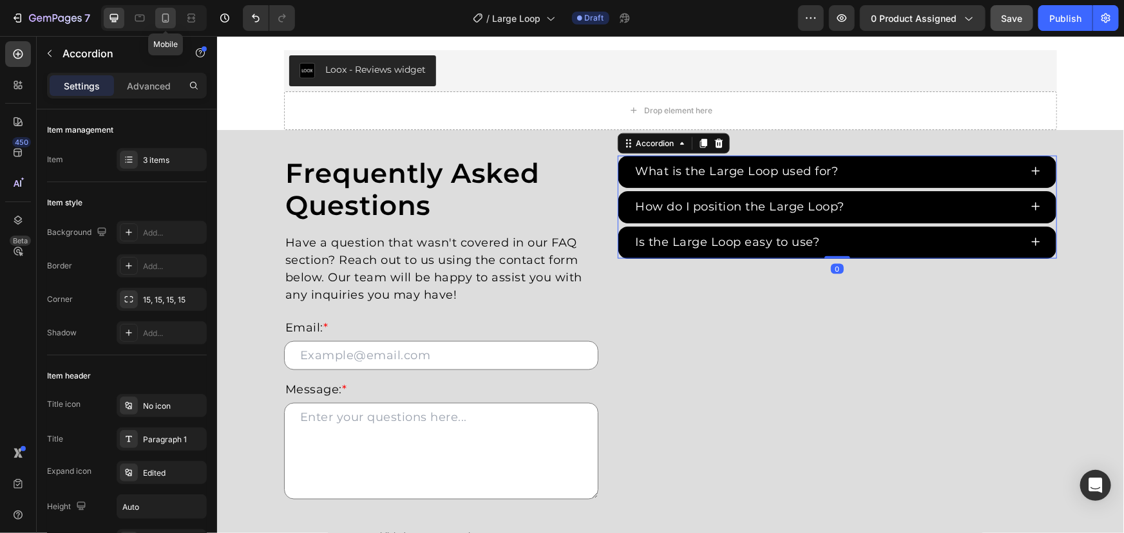
click at [162, 18] on icon at bounding box center [165, 18] width 7 height 9
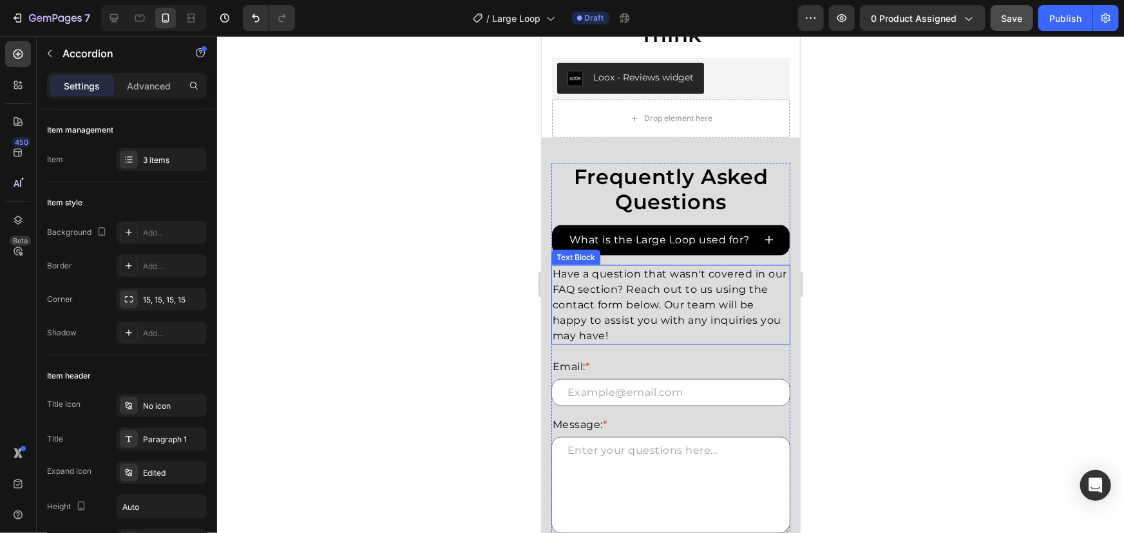
scroll to position [769, 0]
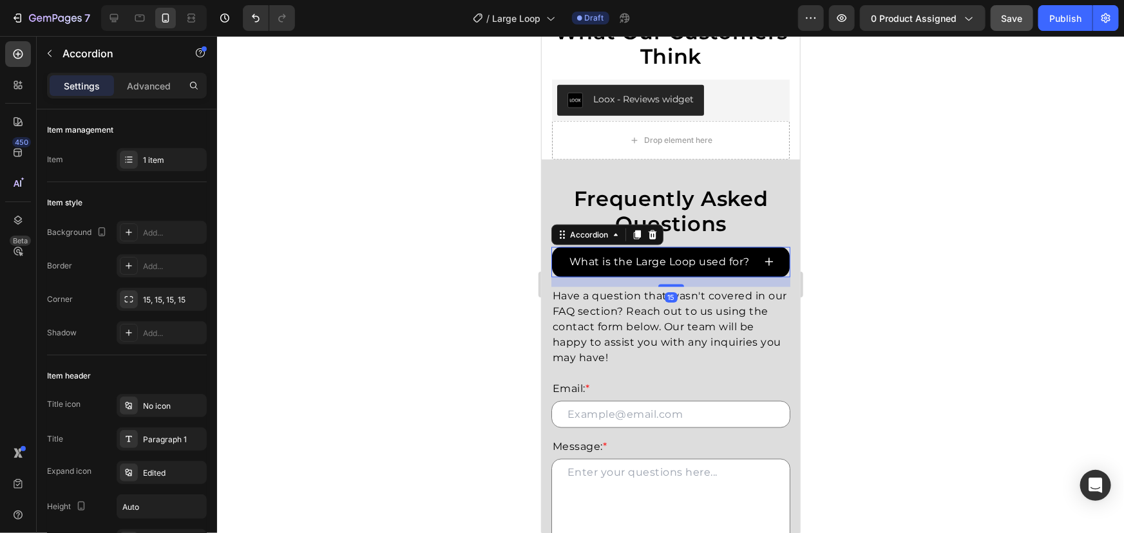
click at [777, 277] on div "What is the Large Loop used for? Accordion 15" at bounding box center [670, 262] width 239 height 30
click at [127, 164] on icon at bounding box center [129, 160] width 10 height 10
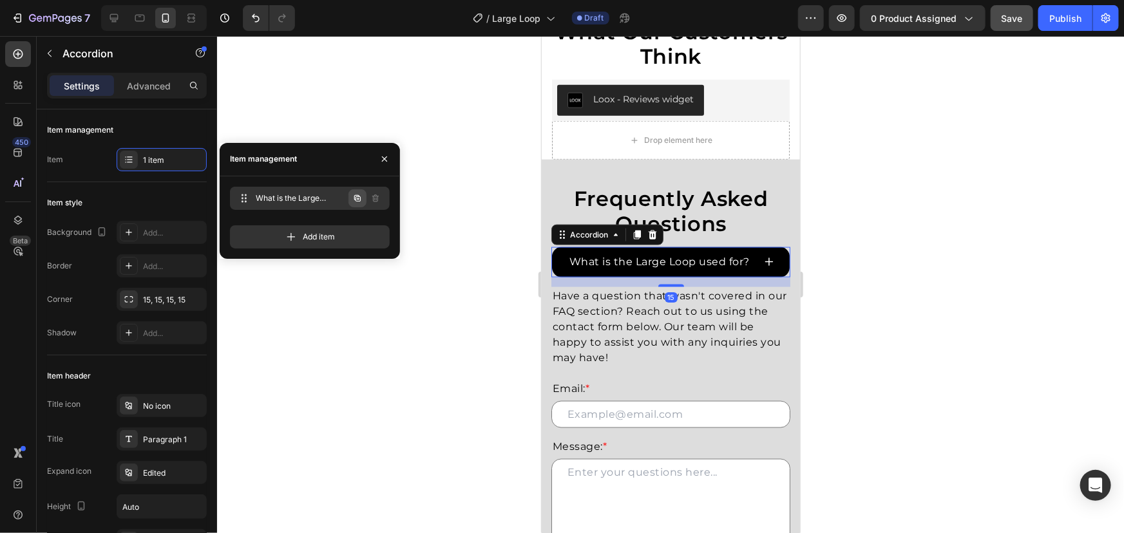
click at [354, 200] on icon "button" at bounding box center [357, 198] width 10 height 10
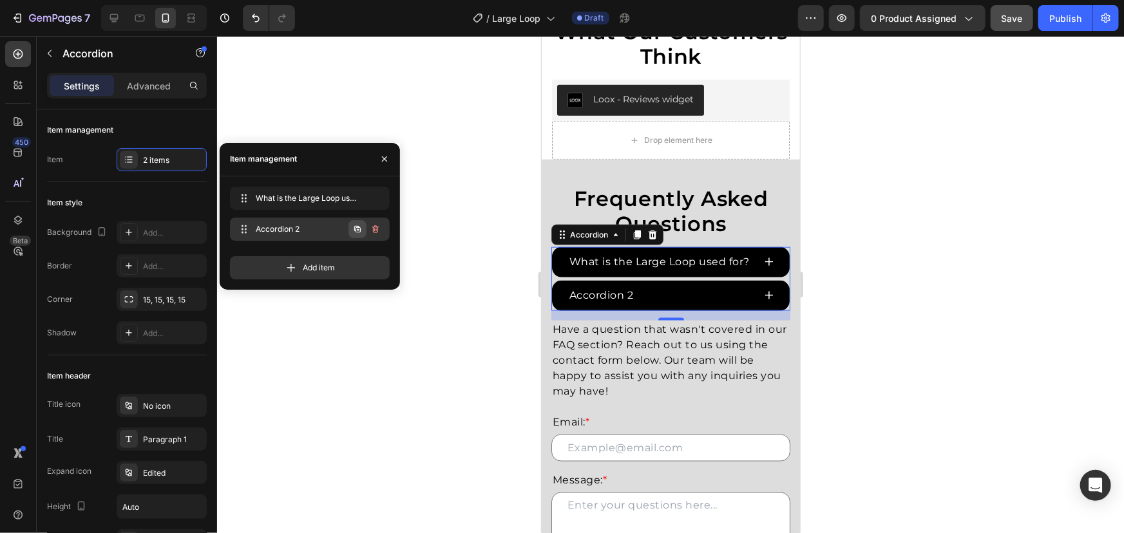
click at [357, 229] on icon "button" at bounding box center [357, 229] width 10 height 10
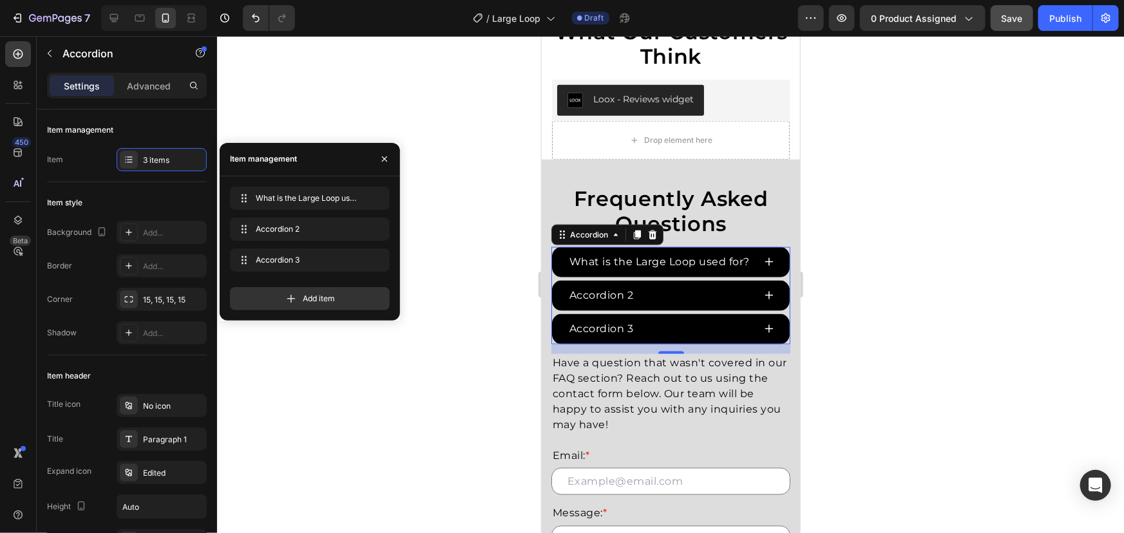
click at [613, 305] on div "Accordion 2" at bounding box center [601, 294] width 68 height 19
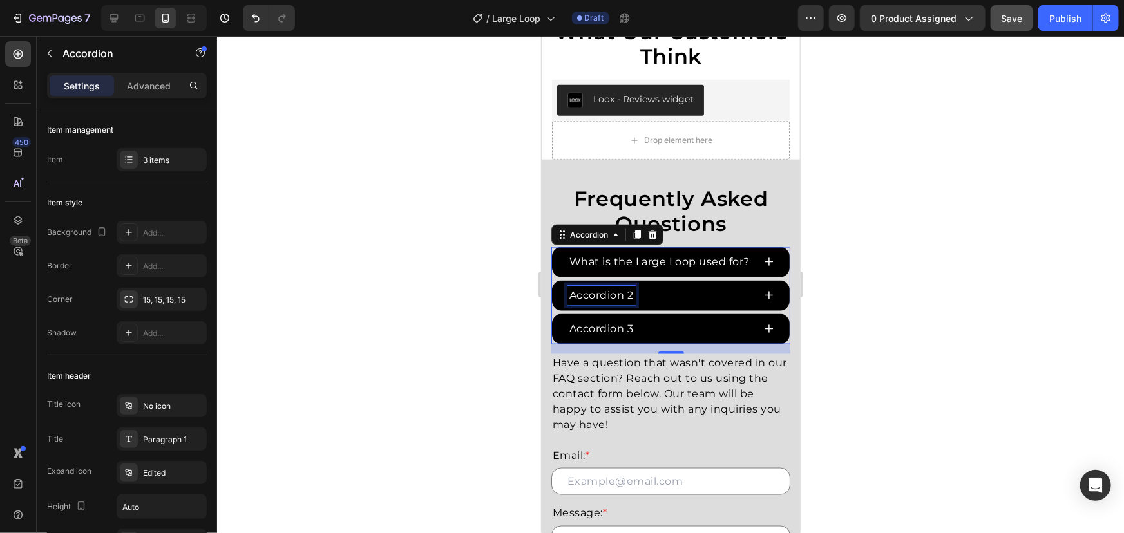
click at [627, 303] on p "Accordion 2" at bounding box center [601, 294] width 64 height 15
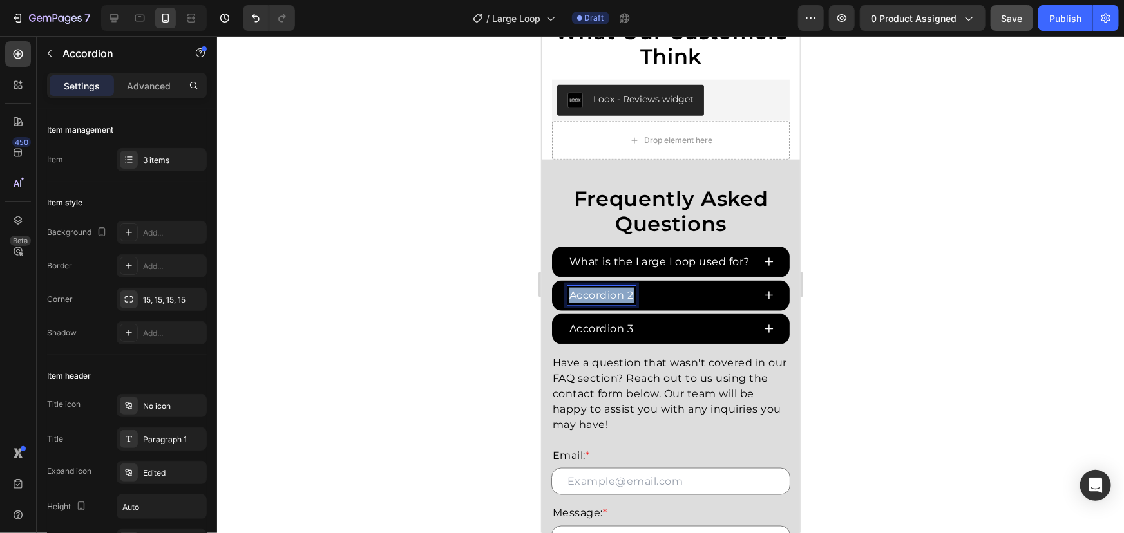
drag, startPoint x: 631, startPoint y: 306, endPoint x: 533, endPoint y: 305, distance: 97.9
click at [541, 305] on html "Mobile ( 401 px) iPhone 13 Mini iPhone 13 Pro iPhone 11 Pro Max iPhone 15 Pro M…" at bounding box center [670, 341] width 258 height 2148
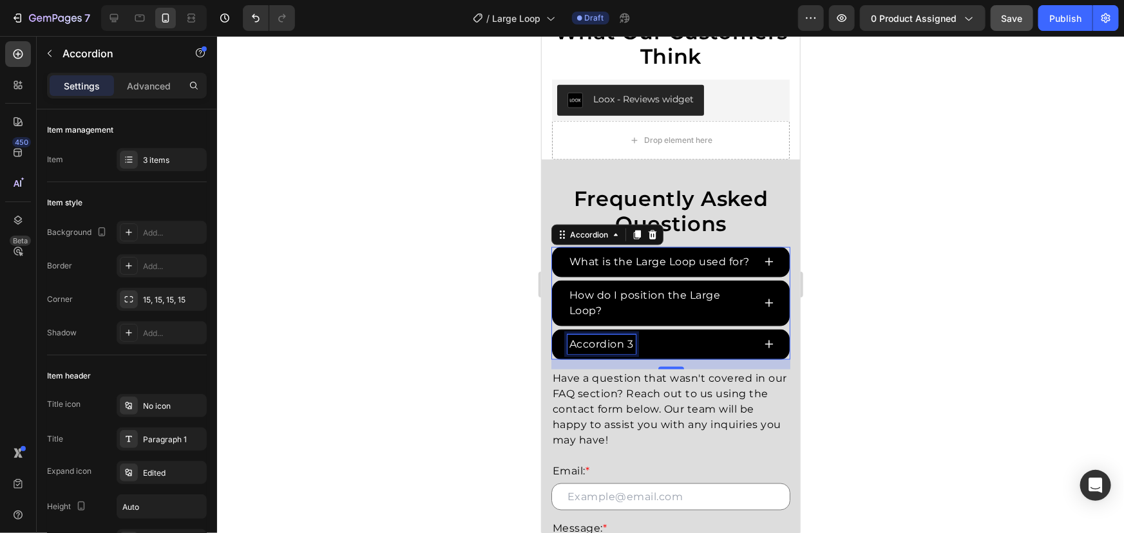
click at [628, 352] on p "Accordion 3" at bounding box center [601, 343] width 64 height 15
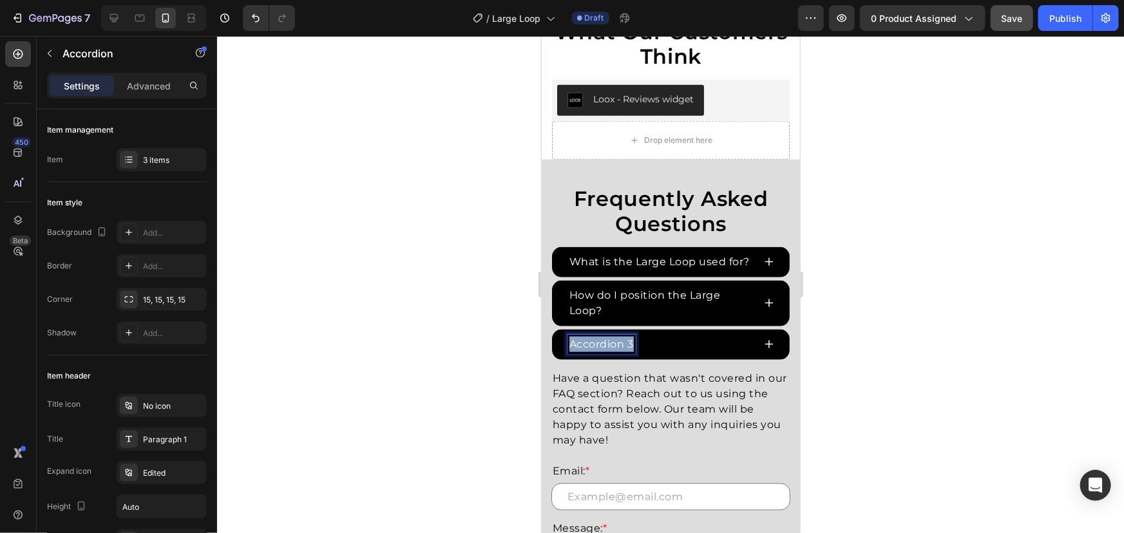
drag, startPoint x: 632, startPoint y: 357, endPoint x: 495, endPoint y: 356, distance: 137.2
click at [541, 356] on html "Mobile ( 401 px) iPhone 13 Mini iPhone 13 Pro iPhone 11 Pro Max iPhone 15 Pro M…" at bounding box center [670, 349] width 258 height 2164
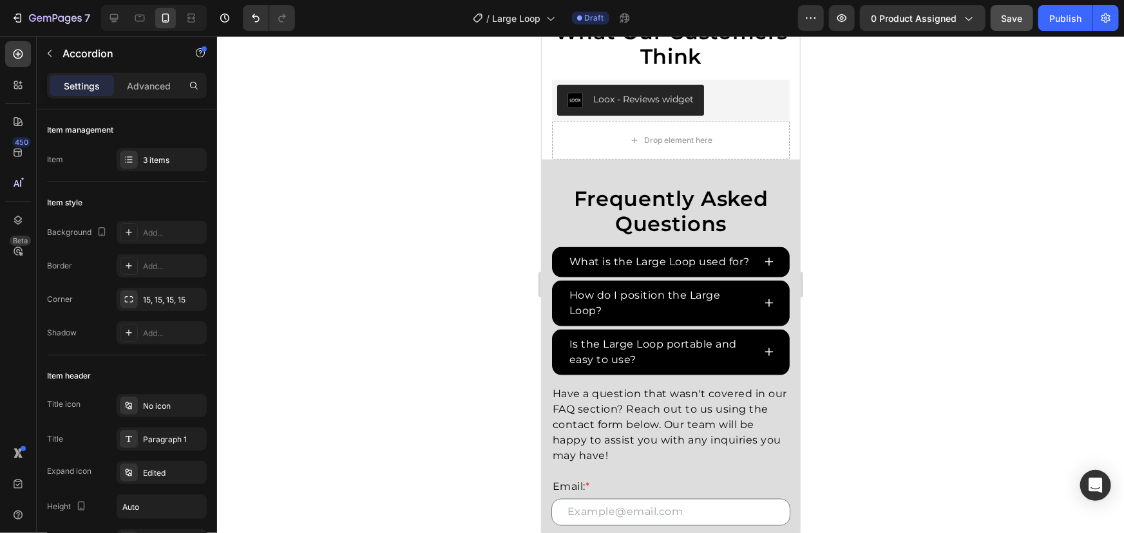
click at [749, 319] on div "How do I position the Large Loop?" at bounding box center [670, 303] width 238 height 46
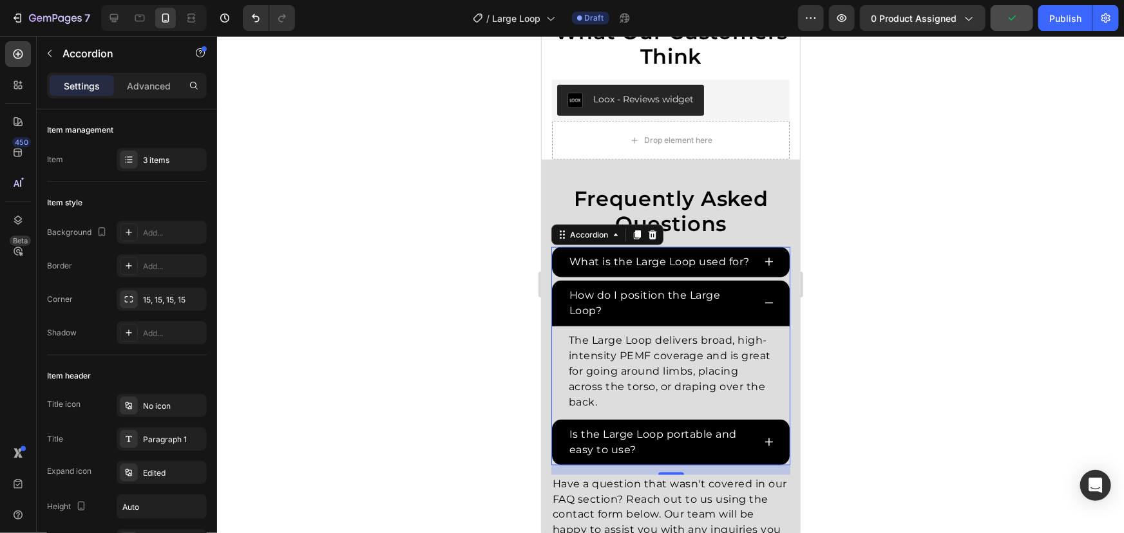
click at [699, 410] on p "The Large Loop delivers broad, high-intensity PEMF coverage and is great for go…" at bounding box center [670, 370] width 204 height 77
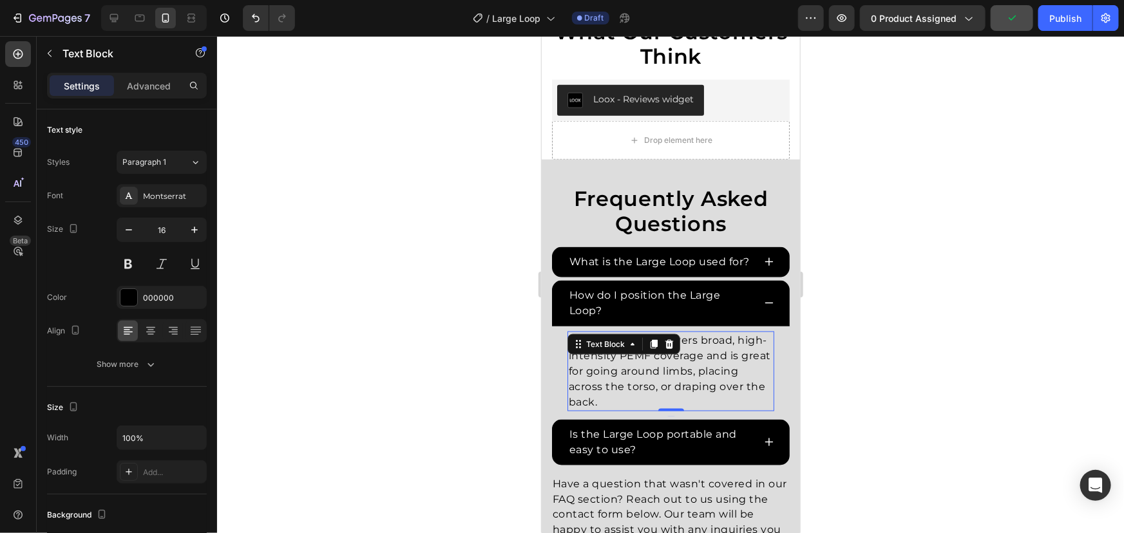
drag, startPoint x: 670, startPoint y: 424, endPoint x: 744, endPoint y: 424, distance: 73.4
click at [671, 411] on div at bounding box center [670, 409] width 26 height 3
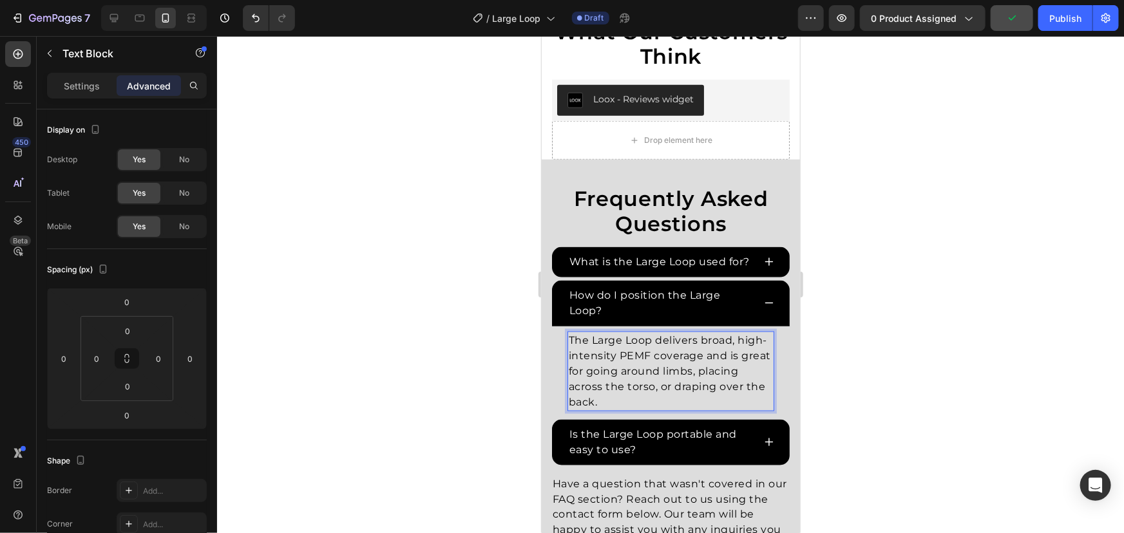
click at [717, 410] on p "The Large Loop delivers broad, high-intensity PEMF coverage and is great for go…" at bounding box center [670, 370] width 204 height 77
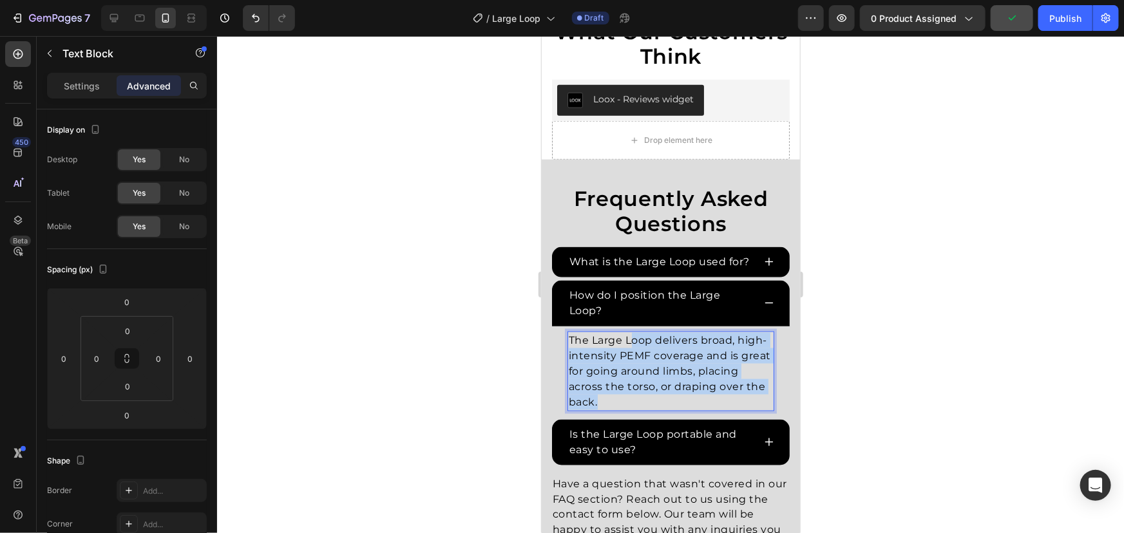
drag, startPoint x: 719, startPoint y: 411, endPoint x: 562, endPoint y: 320, distance: 181.5
click at [562, 320] on div "How do I position the Large Loop? The Large Loop delivers broad, high-intensity…" at bounding box center [670, 348] width 238 height 136
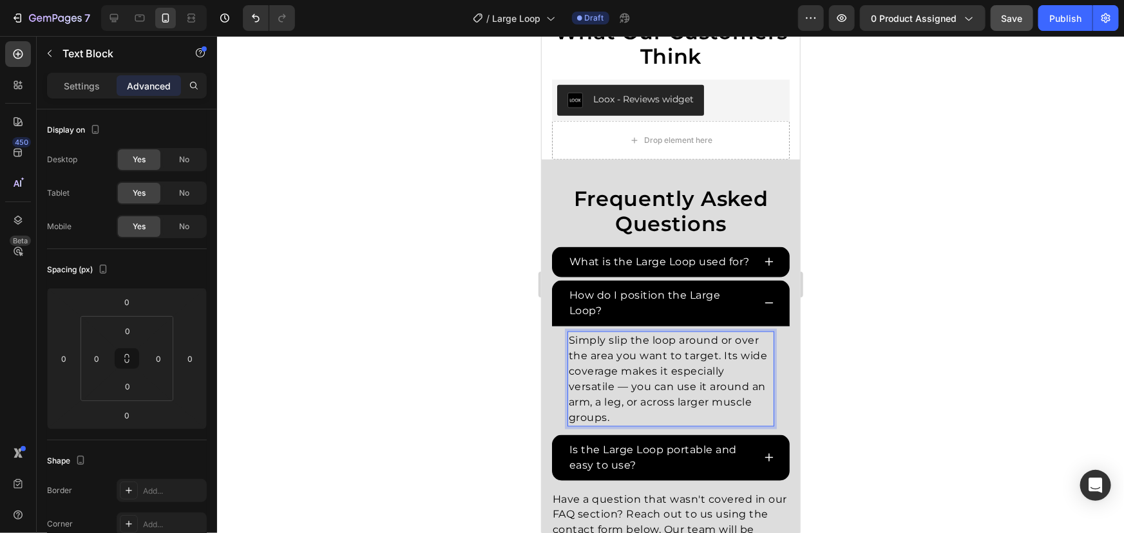
click at [628, 404] on p "Simply slip the loop around or over the area you want to target. Its wide cover…" at bounding box center [670, 378] width 204 height 93
click at [626, 399] on p "Simply slip the loop around or over the area you want to target. Its wide cover…" at bounding box center [670, 378] width 204 height 93
click at [619, 402] on p "Simply slip the loop around or over the area you want to target. Its wide cover…" at bounding box center [670, 378] width 204 height 93
click at [609, 404] on p "Simply slip the loop around or over the area you want to target. Its wide cover…" at bounding box center [670, 378] width 204 height 93
click at [615, 402] on p "Simply slip the loop around or over the area you want to target. Its wide cover…" at bounding box center [670, 378] width 204 height 93
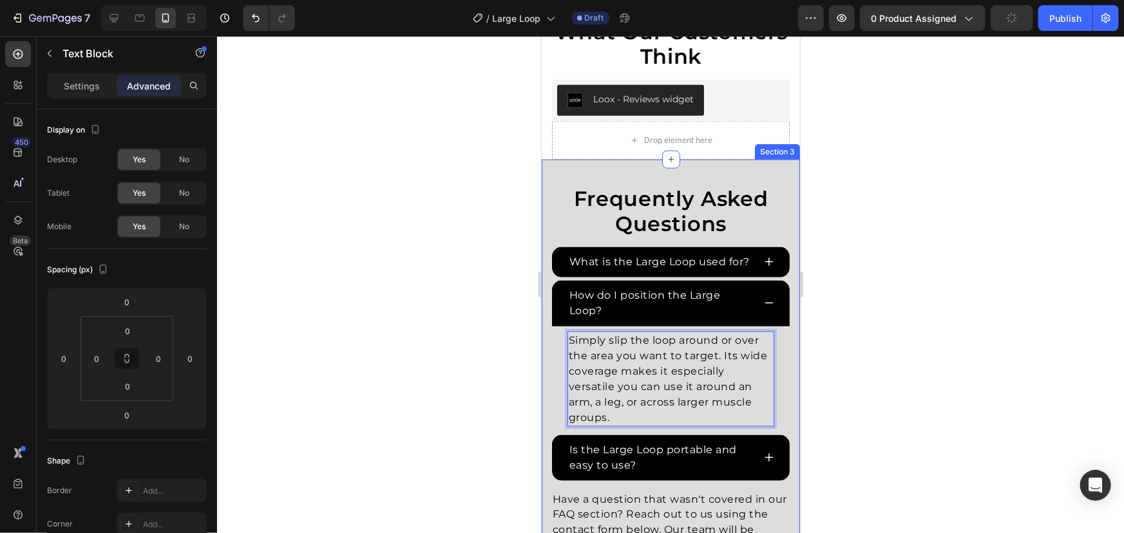
click at [913, 376] on div at bounding box center [670, 284] width 907 height 497
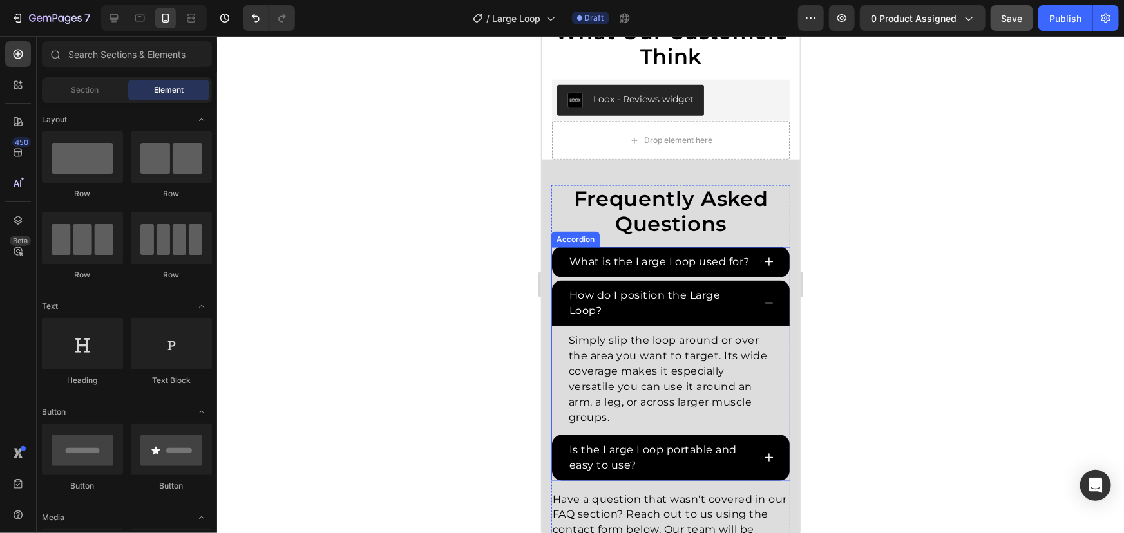
click at [769, 317] on div "How do I position the Large Loop?" at bounding box center [670, 303] width 238 height 46
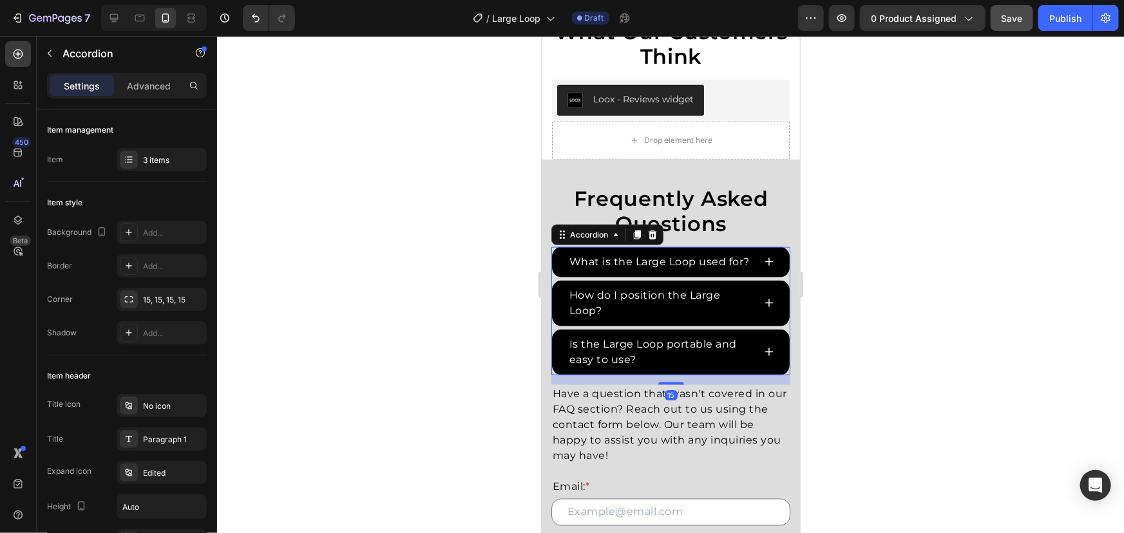
drag, startPoint x: 766, startPoint y: 379, endPoint x: 1489, endPoint y: 430, distance: 725.6
click at [766, 375] on div "Is the Large Loop portable and easy to use?" at bounding box center [670, 352] width 238 height 46
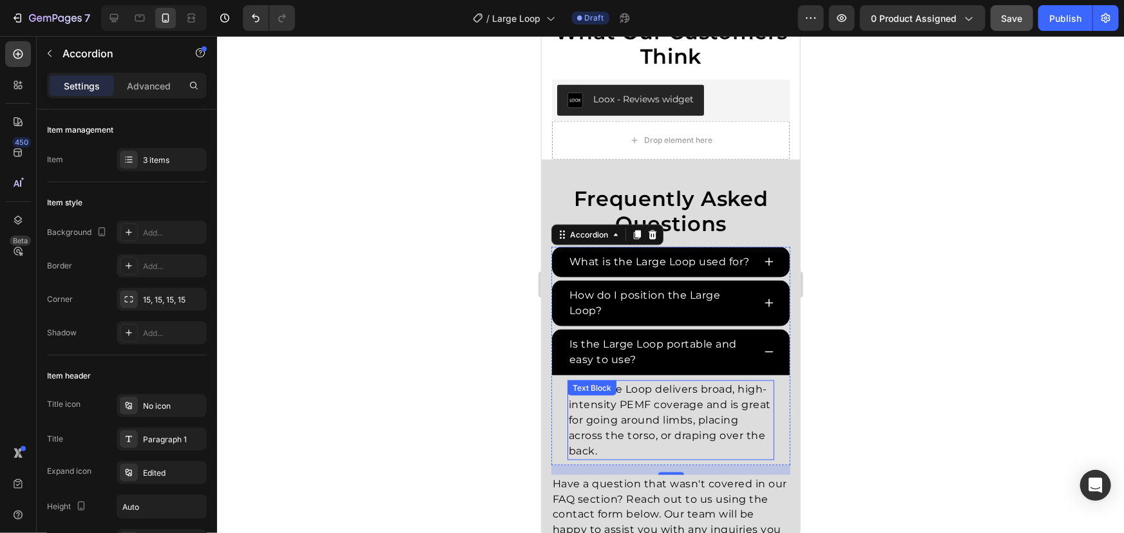
drag, startPoint x: 712, startPoint y: 437, endPoint x: 674, endPoint y: 455, distance: 42.9
click at [712, 437] on p "The Large Loop delivers broad, high-intensity PEMF coverage and is great for go…" at bounding box center [670, 419] width 204 height 77
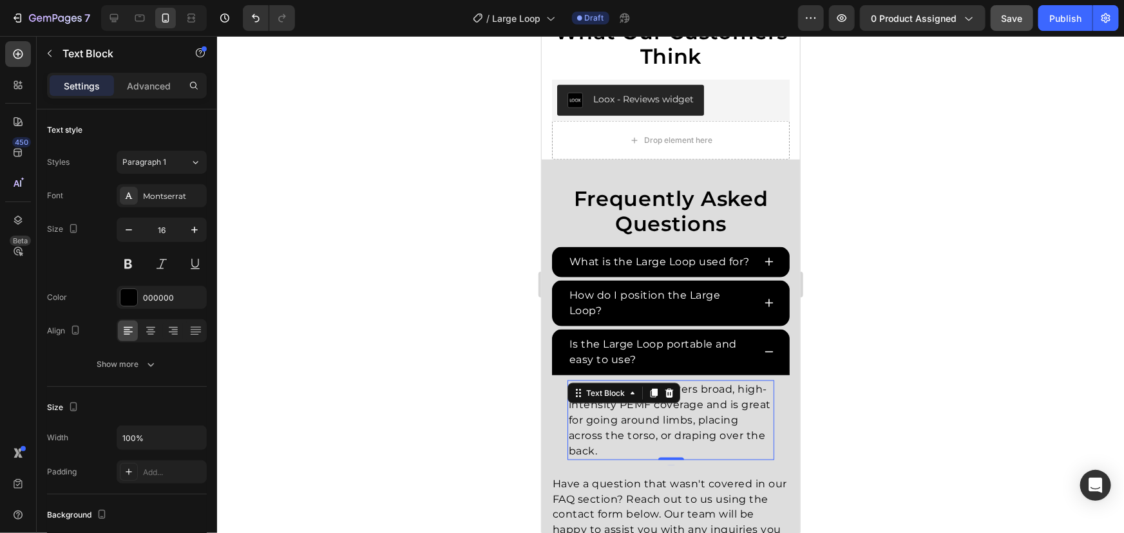
click at [674, 455] on p "The Large Loop delivers broad, high-intensity PEMF coverage and is great for go…" at bounding box center [670, 419] width 204 height 77
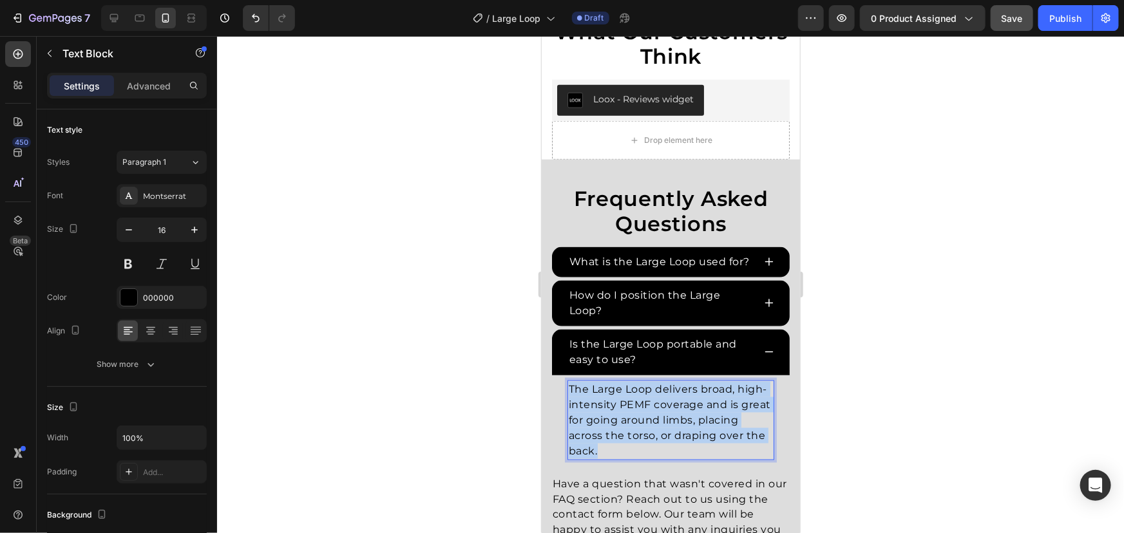
drag, startPoint x: 676, startPoint y: 463, endPoint x: 531, endPoint y: 398, distance: 158.8
click at [541, 398] on html "Mobile ( 401 px) iPhone 13 Mini iPhone 13 Pro iPhone 11 Pro Max iPhone 15 Pro M…" at bounding box center [670, 401] width 258 height 2269
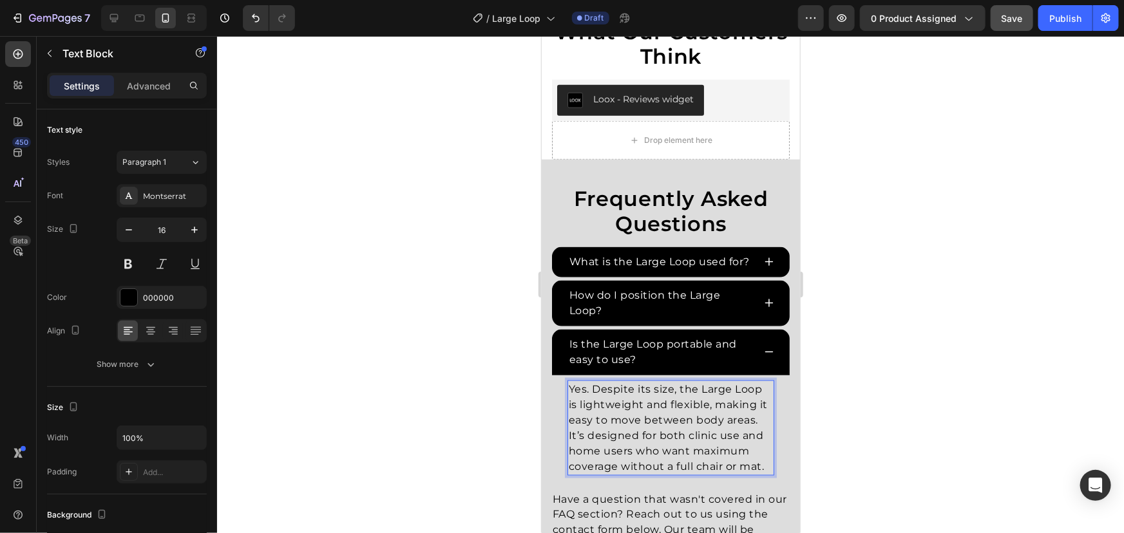
click at [839, 402] on div at bounding box center [670, 284] width 907 height 497
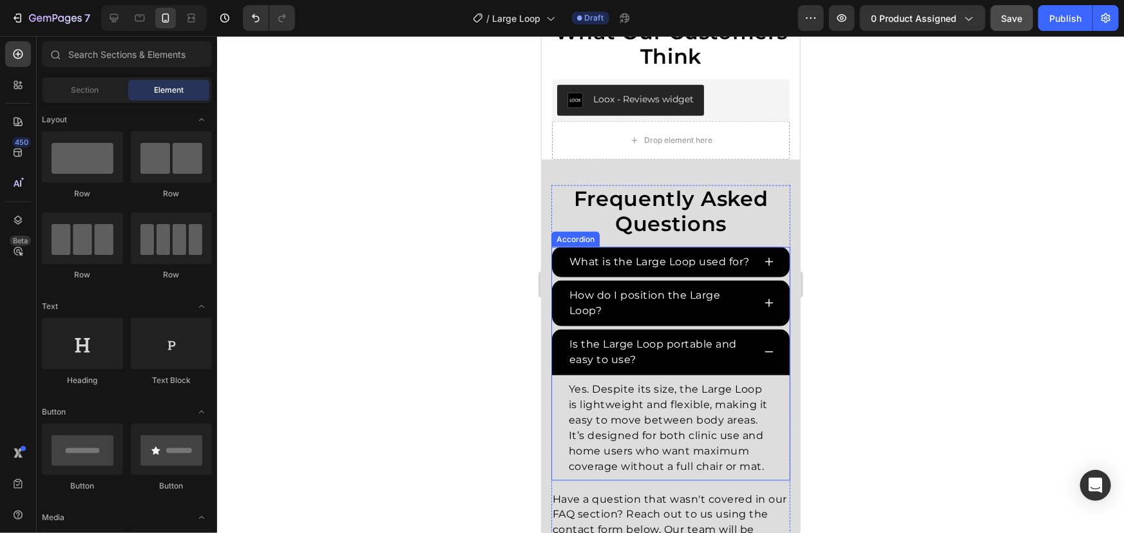
click at [752, 361] on div "Is the Large Loop portable and easy to use?" at bounding box center [670, 352] width 238 height 46
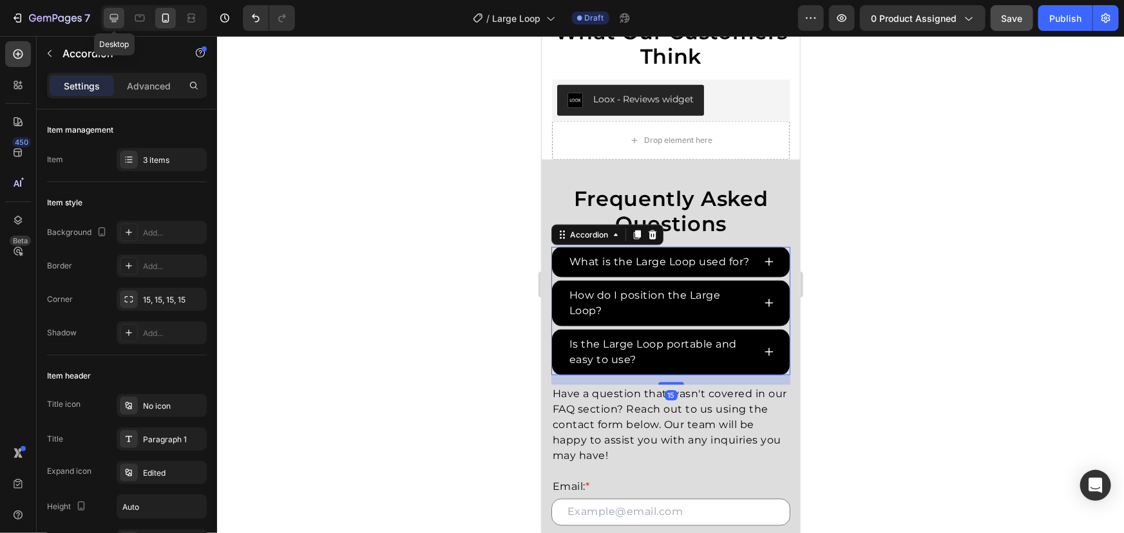
click at [113, 15] on icon at bounding box center [114, 18] width 13 height 13
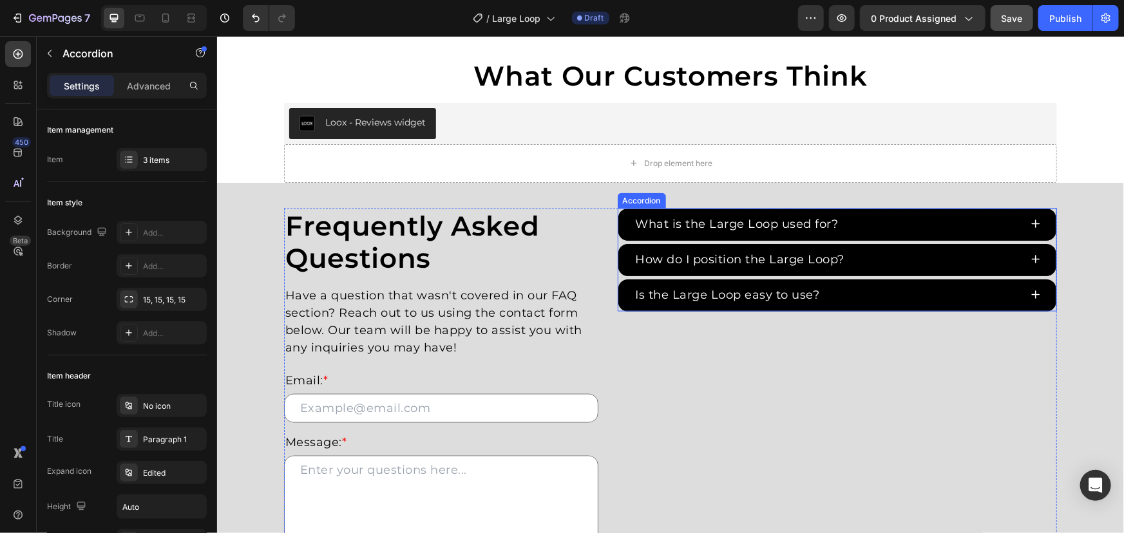
scroll to position [606, 0]
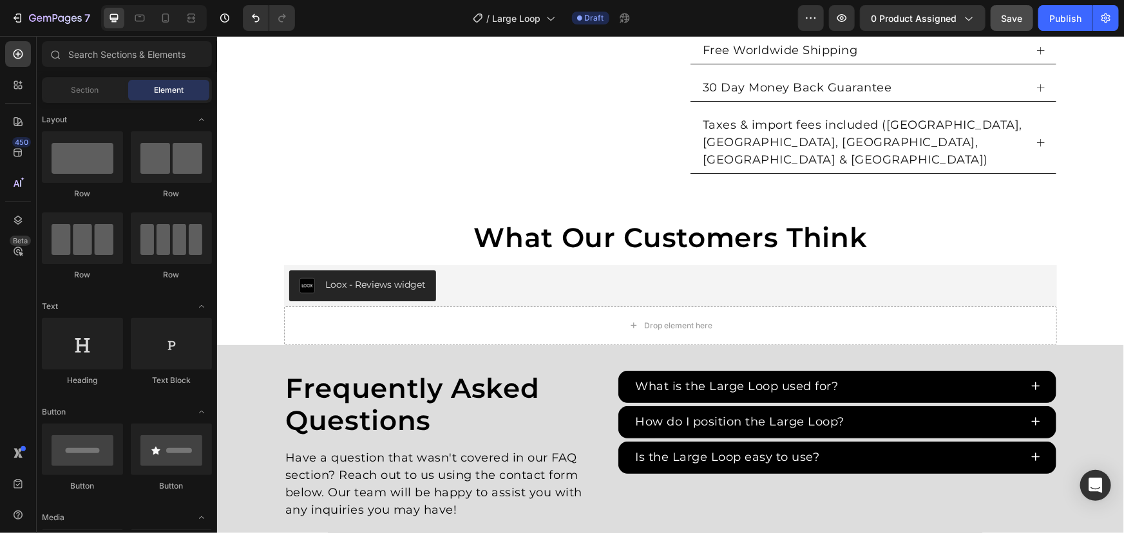
click at [1062, 197] on div "Product Images Large Loop (P) Title Loox - Rating widget Loox £1,500 Product Pr…" at bounding box center [669, 356] width 907 height 1801
click at [1069, 8] on button "Publish" at bounding box center [1065, 18] width 54 height 26
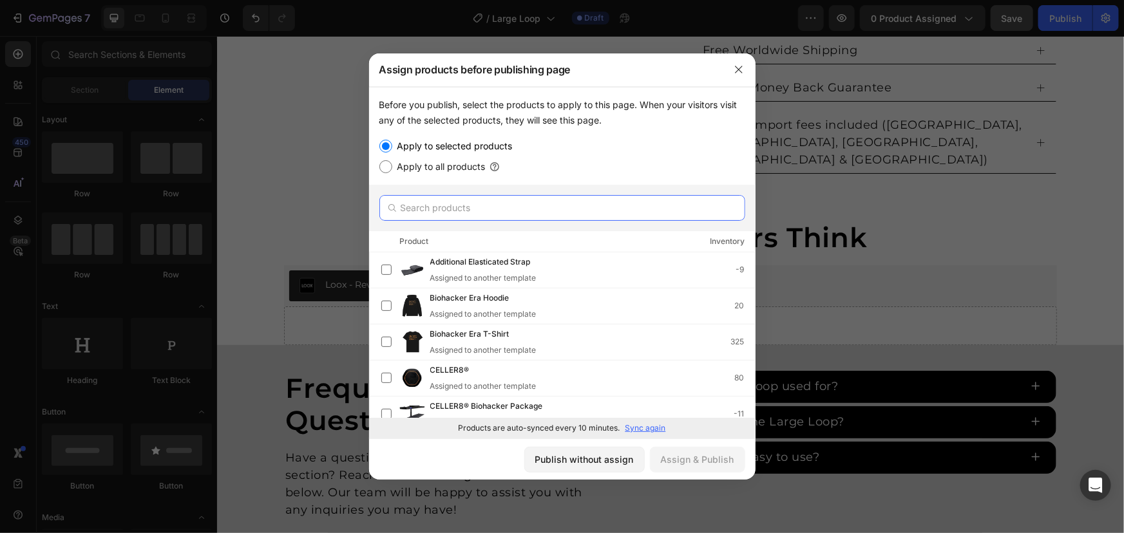
click at [489, 212] on input "text" at bounding box center [562, 208] width 366 height 26
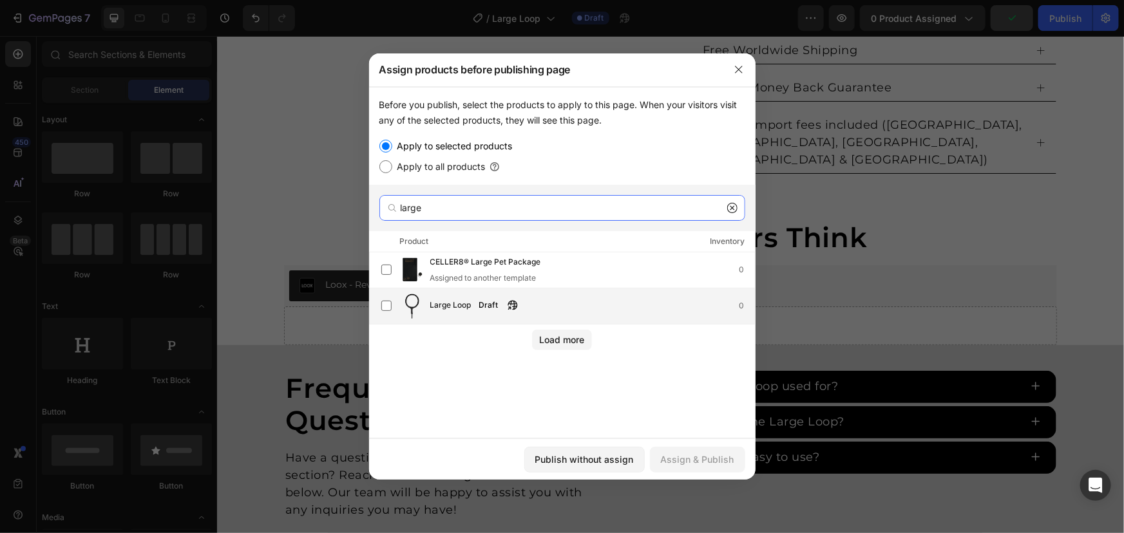
type input "large"
click at [514, 304] on icon "button" at bounding box center [512, 305] width 10 height 10
click at [399, 319] on div "Large Loop Draft 0" at bounding box center [562, 306] width 386 height 36
click at [718, 454] on div "Assign & Publish" at bounding box center [697, 460] width 73 height 14
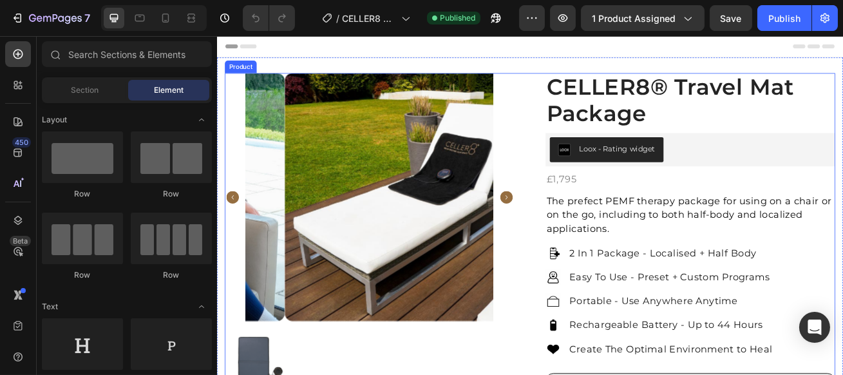
scroll to position [117, 0]
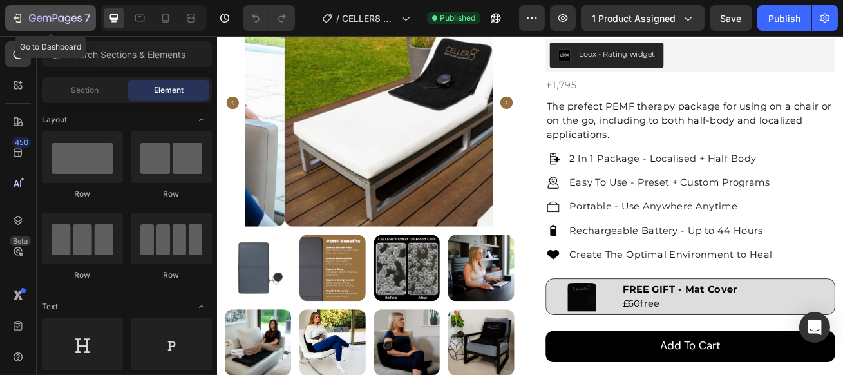
click at [44, 21] on icon "button" at bounding box center [47, 19] width 8 height 6
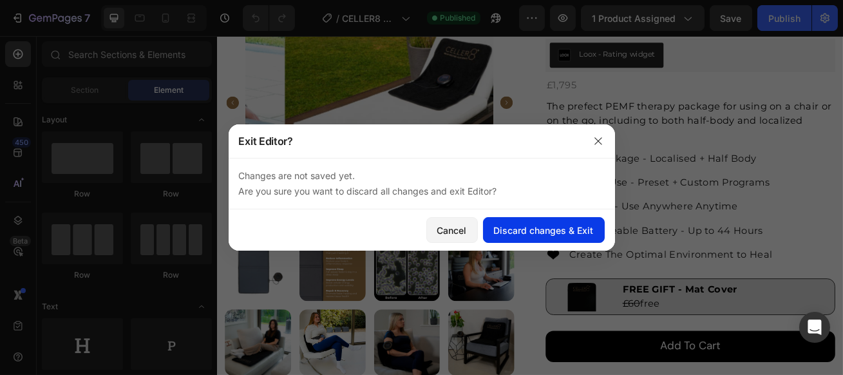
click at [509, 223] on div "Discard changes & Exit" at bounding box center [544, 230] width 100 height 14
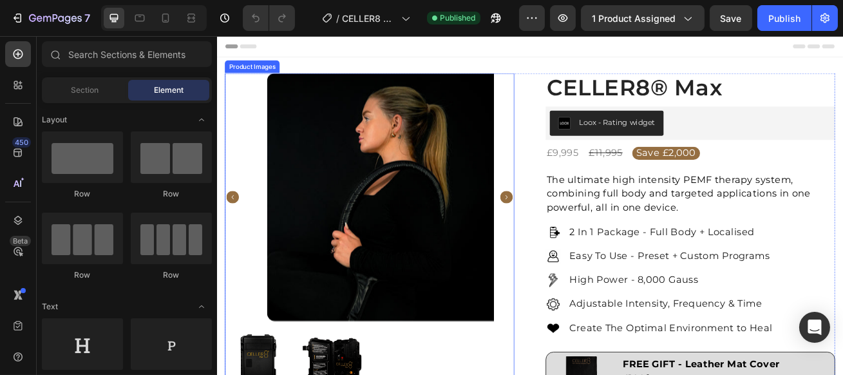
scroll to position [351, 0]
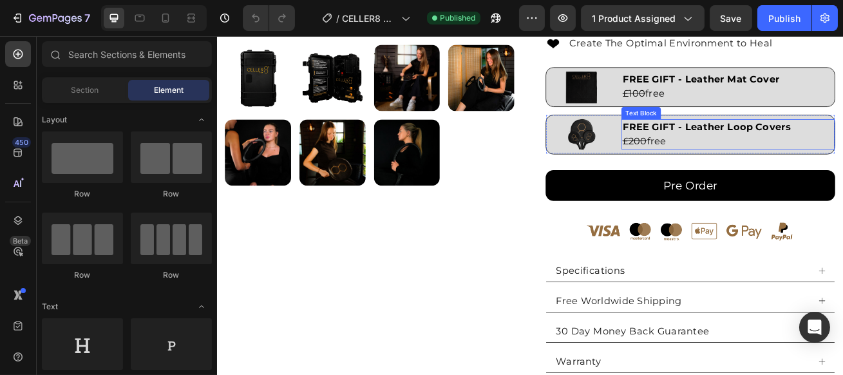
click at [782, 158] on p "£200 free" at bounding box center [847, 166] width 261 height 17
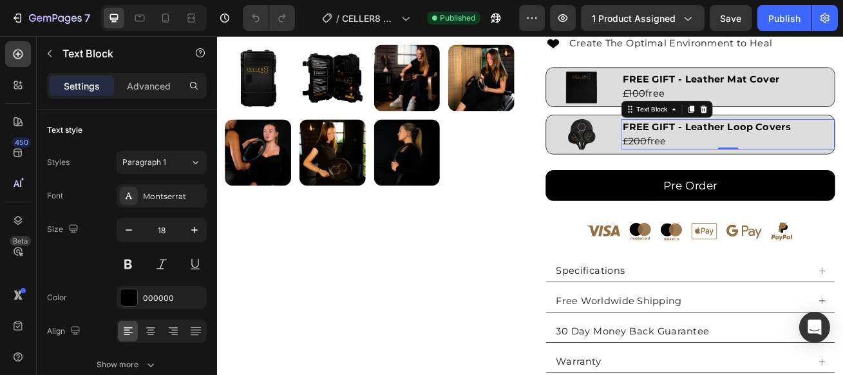
click at [842, 151] on p "FREE GIFT - Leather Loop Covers" at bounding box center [847, 148] width 261 height 17
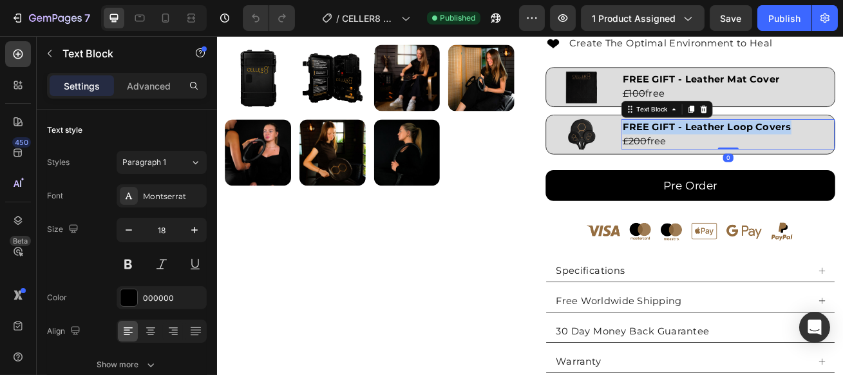
click at [538, 139] on div "Product Images CELLER8® Max (P) Title Loox - Rating widget Loox £9,995 Product …" at bounding box center [602, 146] width 753 height 831
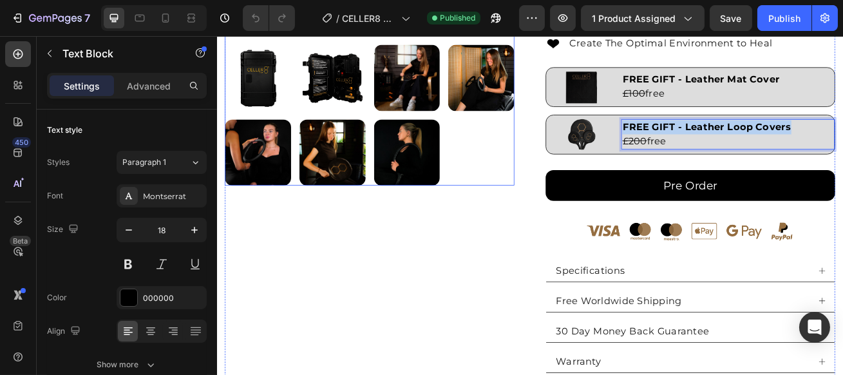
copy strong "FREE GIFT - Leather Loop Covers"
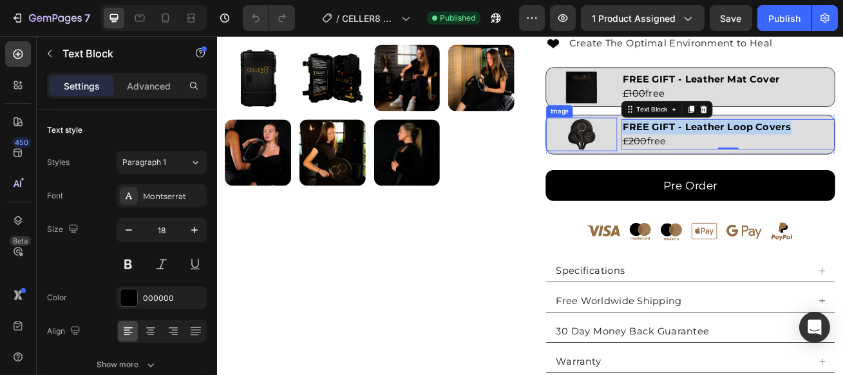
click at [690, 164] on div at bounding box center [667, 157] width 88 height 41
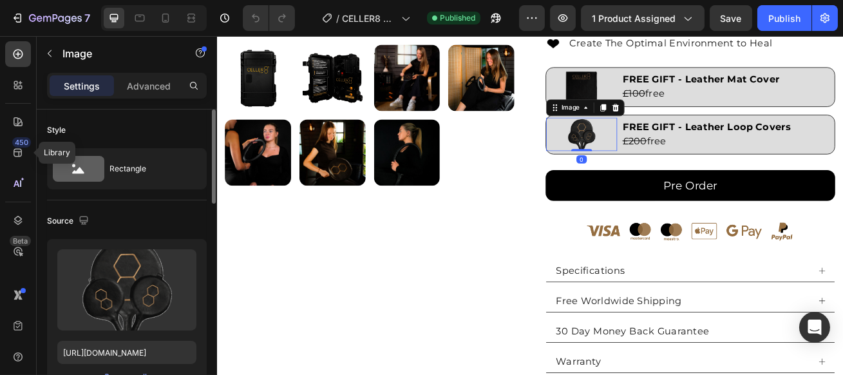
scroll to position [175, 0]
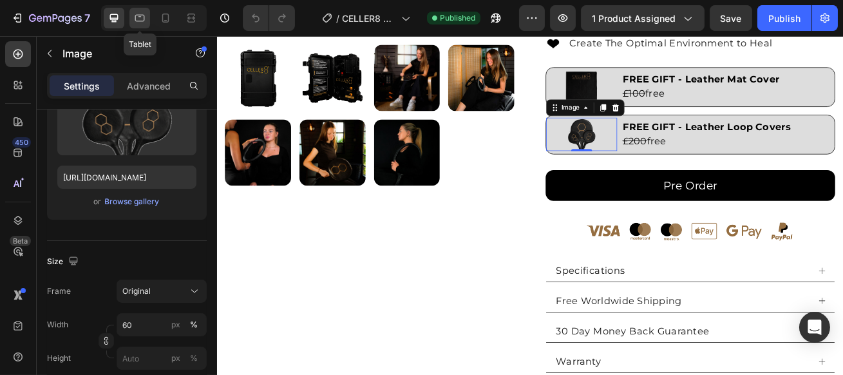
drag, startPoint x: 140, startPoint y: 16, endPoint x: 147, endPoint y: 18, distance: 8.0
click at [140, 17] on icon at bounding box center [140, 18] width 10 height 7
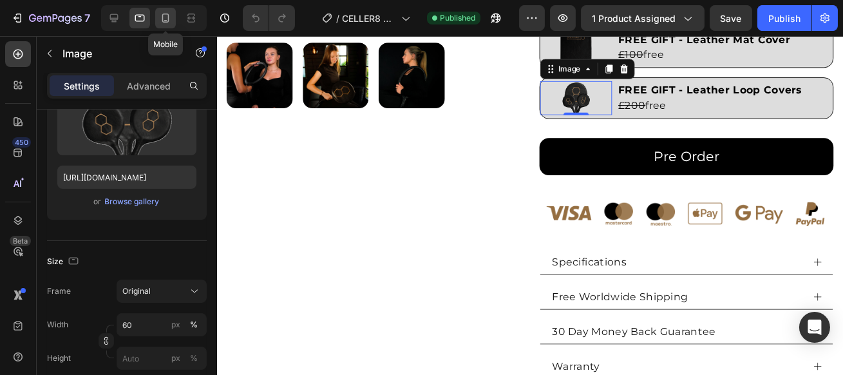
click at [173, 19] on div at bounding box center [165, 18] width 21 height 21
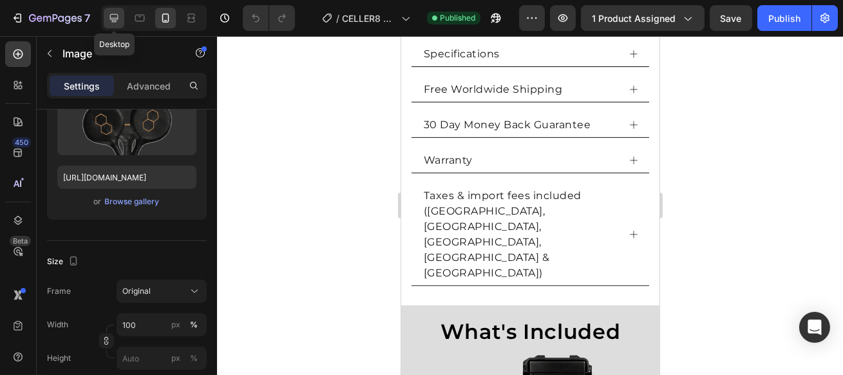
click at [119, 16] on icon at bounding box center [114, 18] width 13 height 13
type input "60"
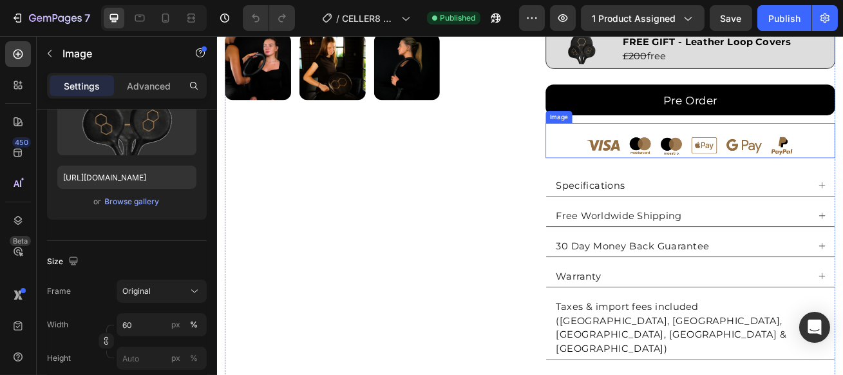
scroll to position [281, 0]
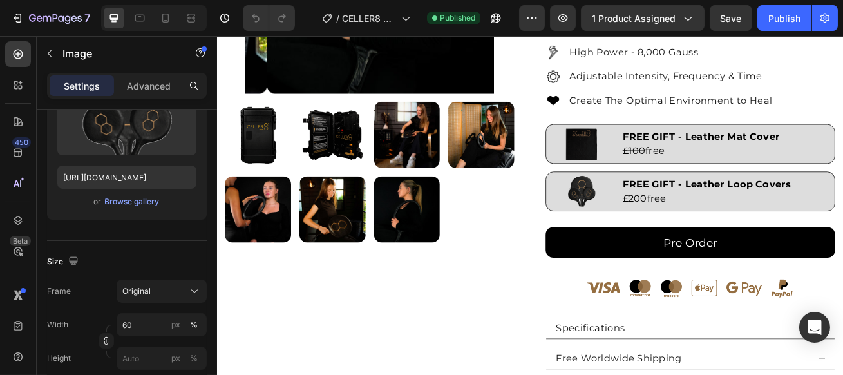
click at [697, 207] on div at bounding box center [667, 227] width 88 height 41
click at [168, 84] on p "Advanced" at bounding box center [149, 86] width 44 height 14
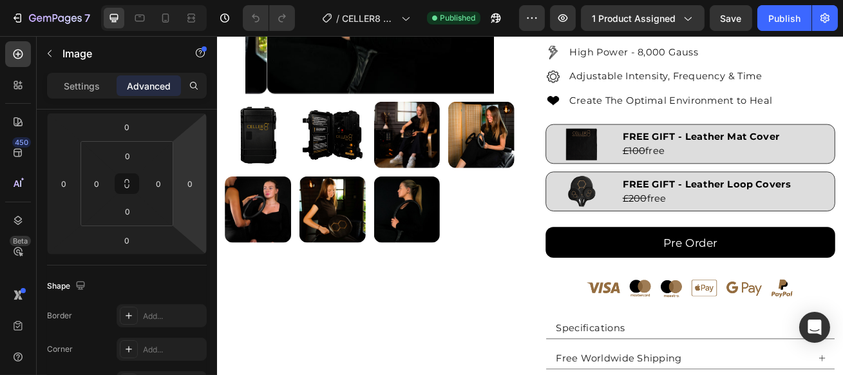
click at [688, 243] on div at bounding box center [667, 227] width 88 height 41
click at [652, 223] on img at bounding box center [666, 227] width 53 height 41
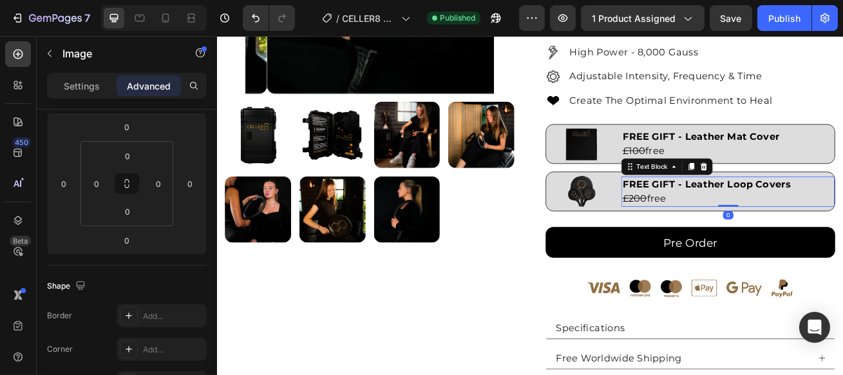
click at [741, 218] on strong "FREE GIFT - Leather Loop Covers" at bounding box center [821, 219] width 209 height 14
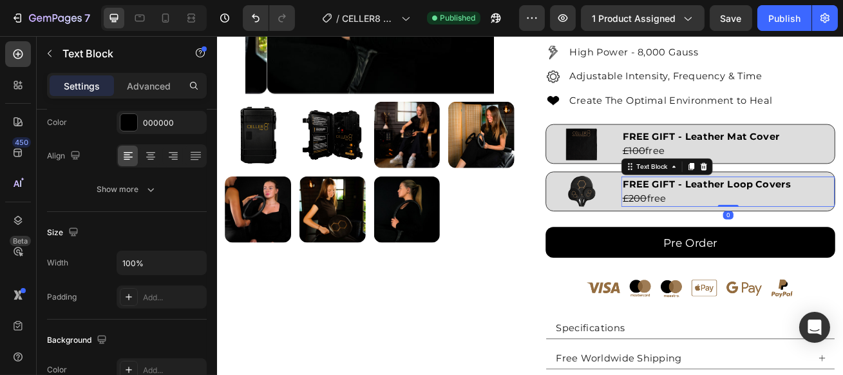
scroll to position [0, 0]
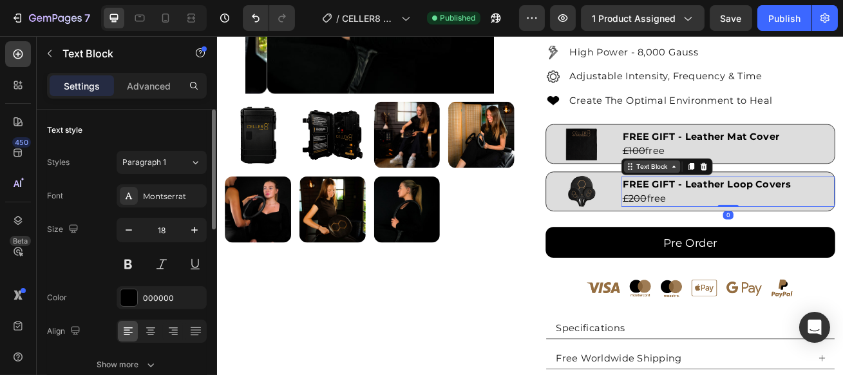
click at [739, 191] on div "Text Block" at bounding box center [754, 197] width 44 height 12
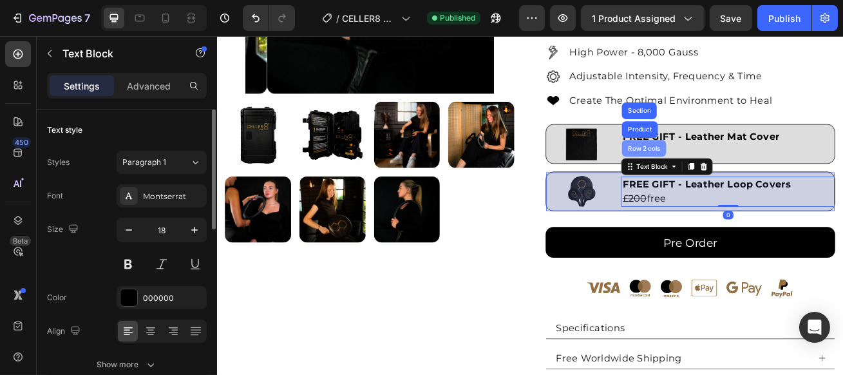
click at [738, 175] on div "Row 2 cols" at bounding box center [743, 175] width 44 height 8
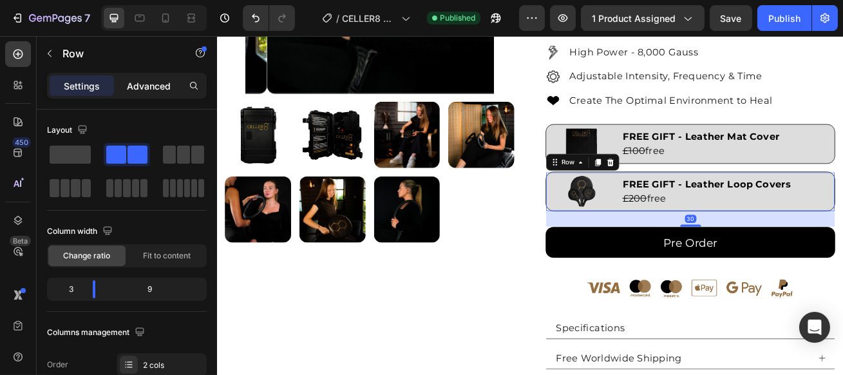
click at [135, 79] on p "Advanced" at bounding box center [149, 86] width 44 height 14
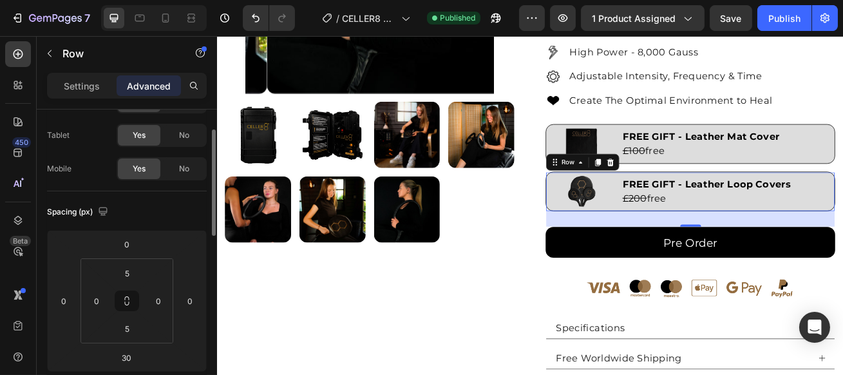
scroll to position [117, 0]
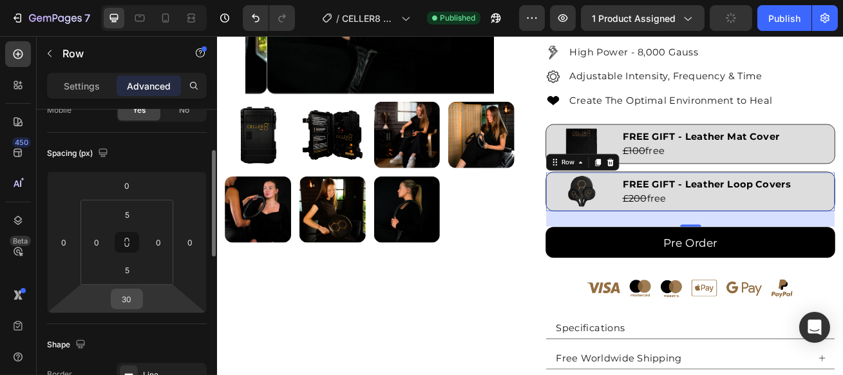
click at [132, 297] on input "30" at bounding box center [127, 298] width 26 height 19
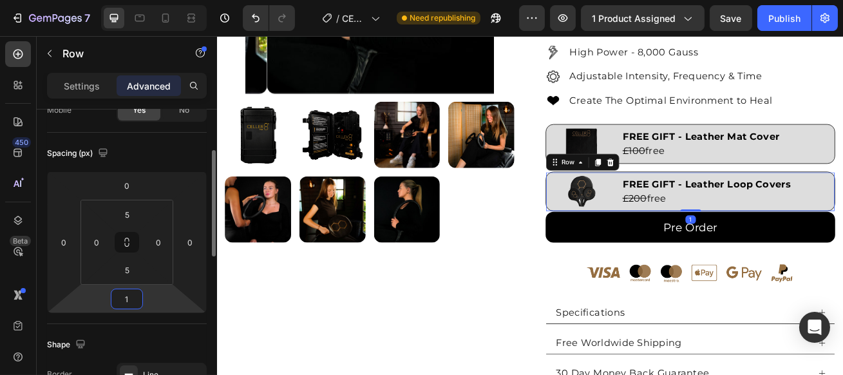
type input "15"
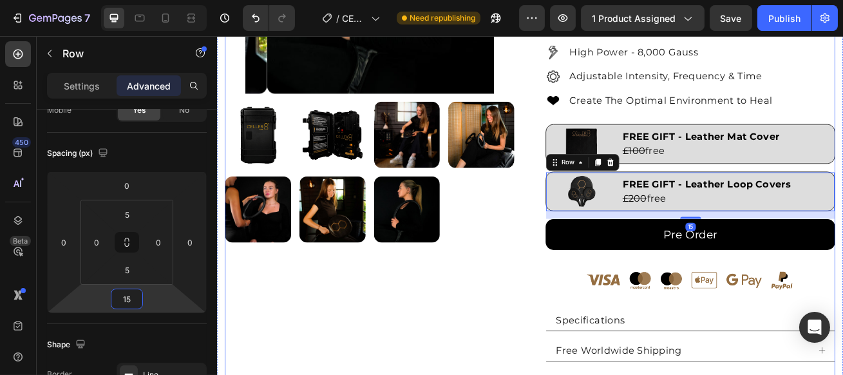
click at [328, 357] on div "Product Images" at bounding box center [404, 212] width 357 height 822
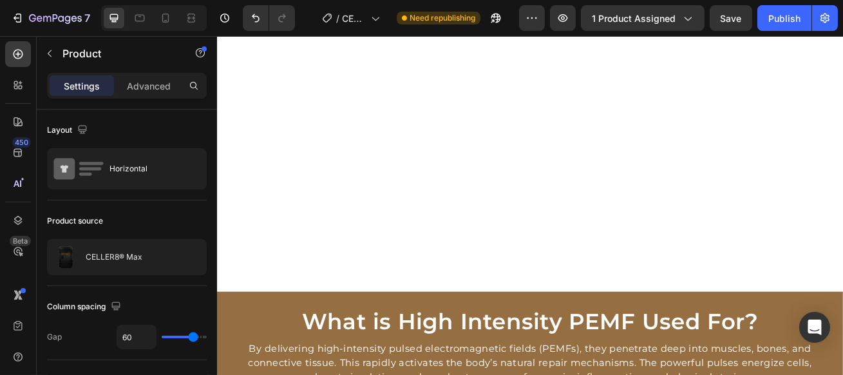
scroll to position [1100, 0]
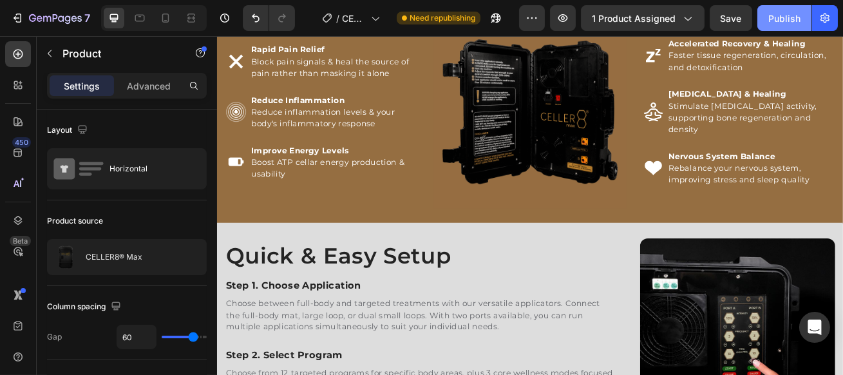
click at [788, 26] on button "Publish" at bounding box center [784, 18] width 54 height 26
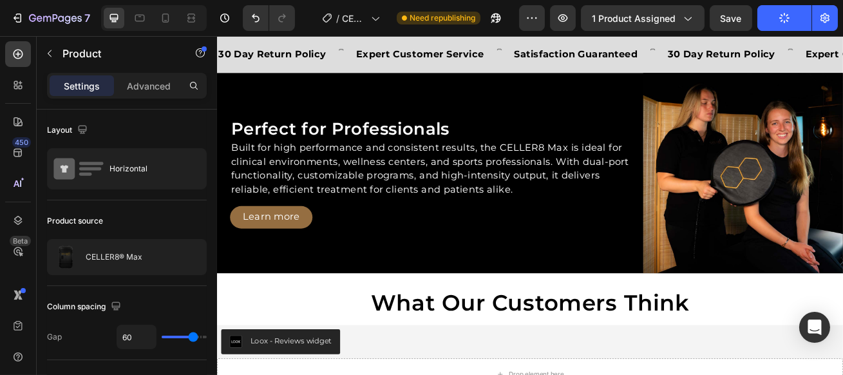
scroll to position [3208, 0]
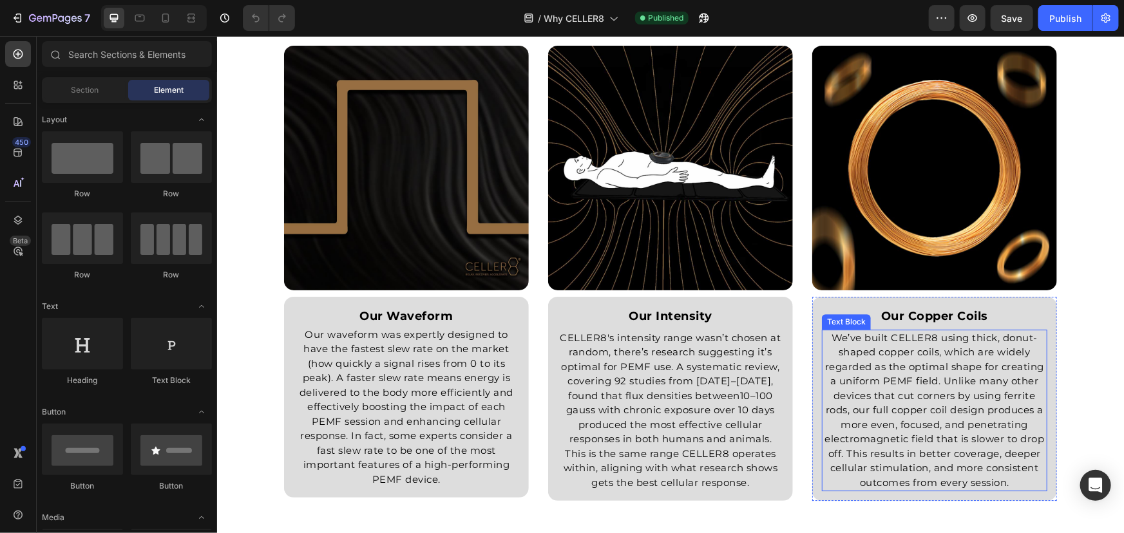
scroll to position [1815, 0]
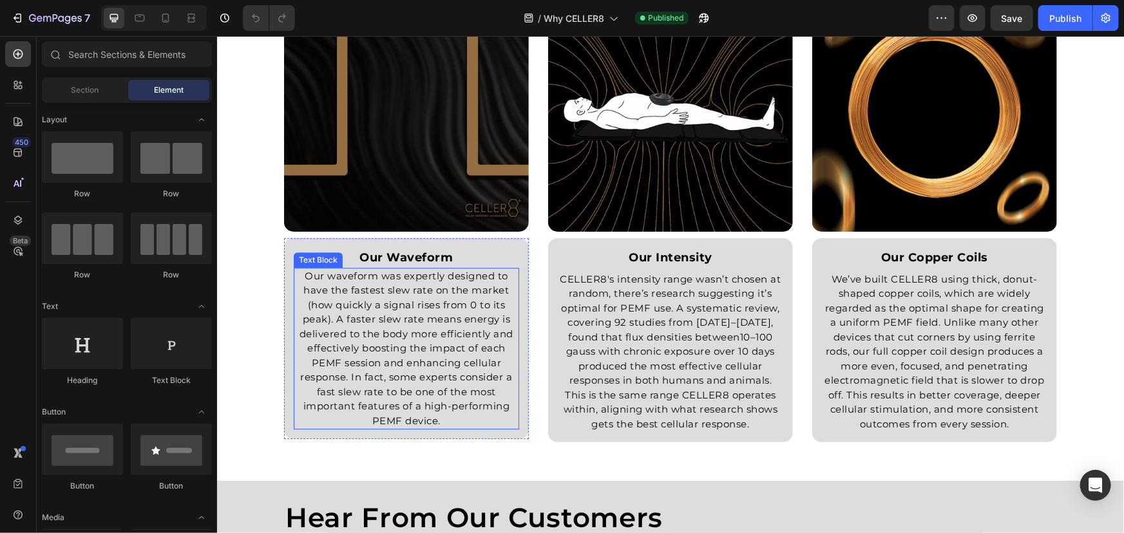
drag, startPoint x: 377, startPoint y: 388, endPoint x: 435, endPoint y: 421, distance: 66.1
click at [377, 388] on p "Our waveform was expertly designed to have the fastest slew rate on the market …" at bounding box center [405, 349] width 223 height 160
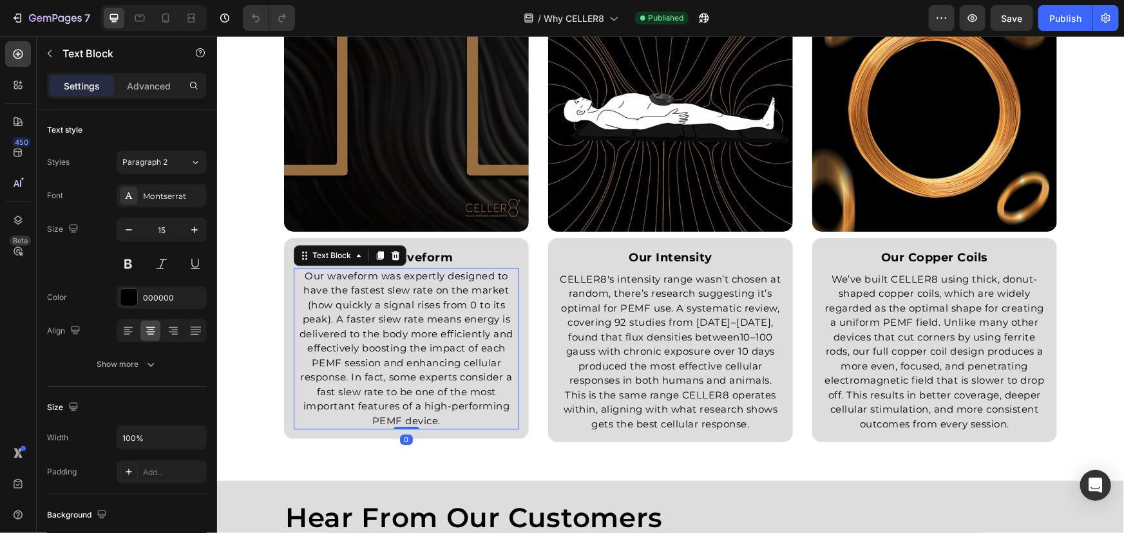
click at [435, 421] on p "Our waveform was expertly designed to have the fastest slew rate on the market …" at bounding box center [405, 349] width 223 height 160
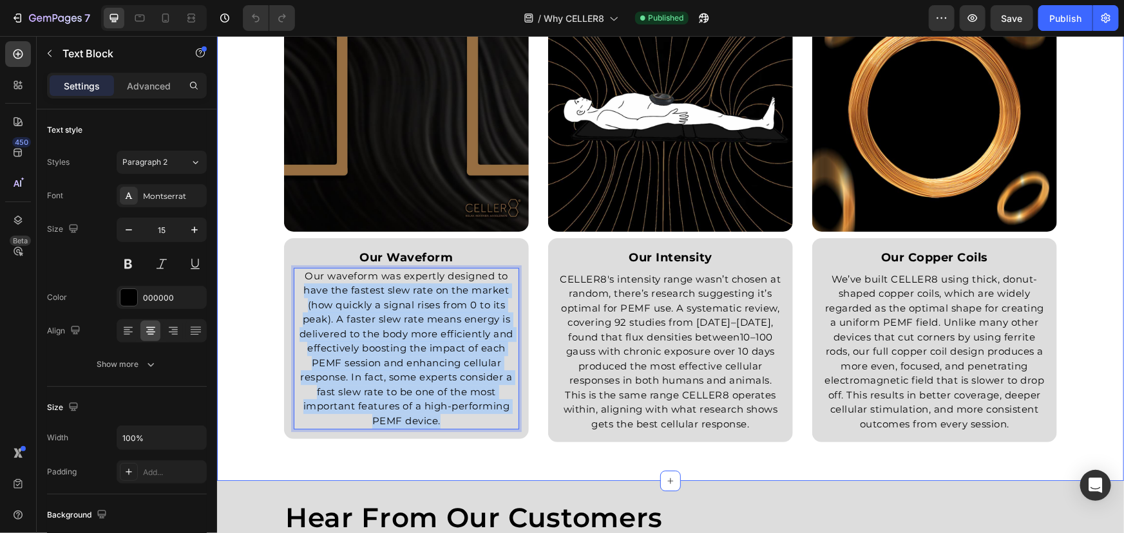
drag, startPoint x: 457, startPoint y: 420, endPoint x: 210, endPoint y: 205, distance: 327.2
click at [216, 205] on html "Header The Technical Side of CELLER8 Heading Row Image our copper coils Text Bl…" at bounding box center [669, 423] width 907 height 4404
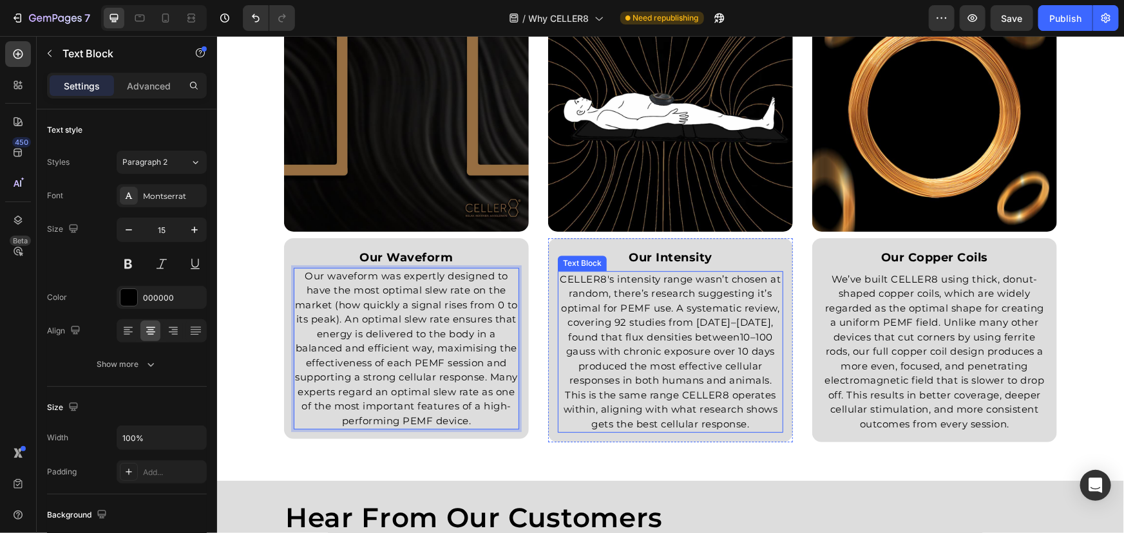
click at [701, 346] on p "CELLER8's intensity range wasn’t chosen at random, there’s research suggesting …" at bounding box center [669, 352] width 223 height 160
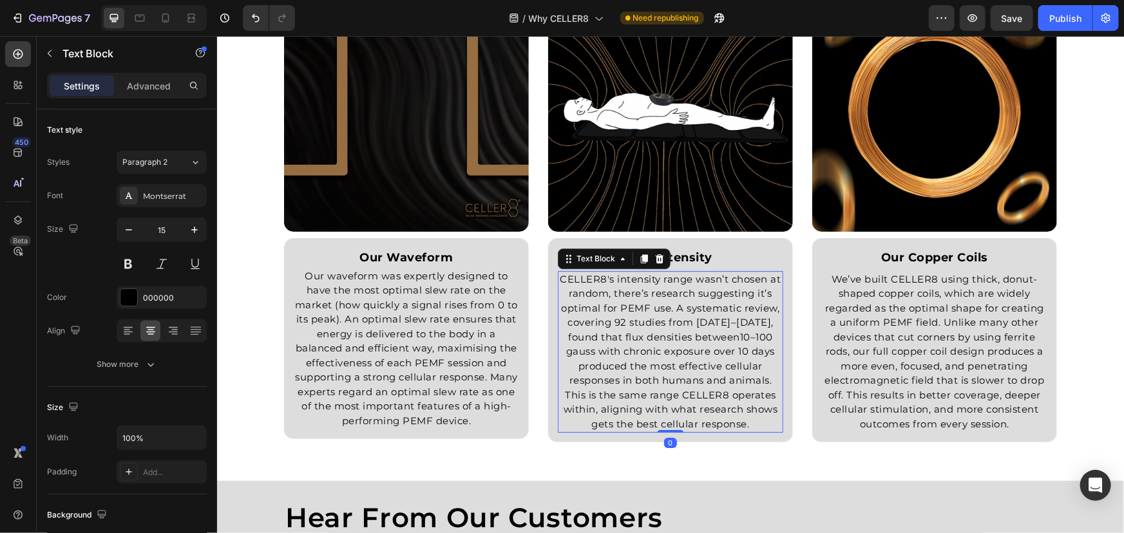
click at [701, 338] on p "CELLER8's intensity range wasn’t chosen at random, there’s research suggesting …" at bounding box center [669, 352] width 223 height 160
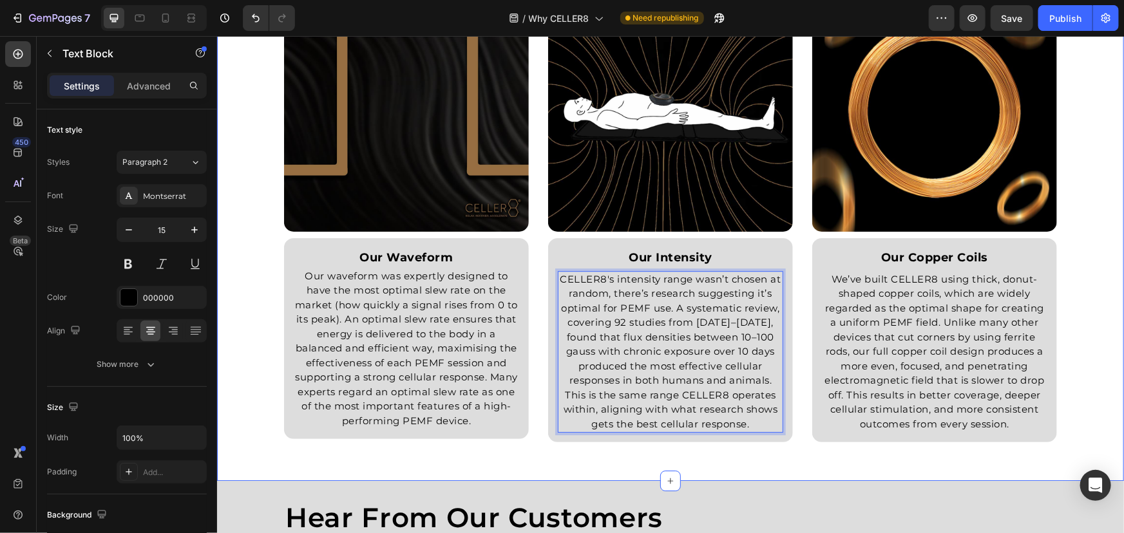
click at [1068, 232] on div "The Technical Side of CELLER8 Heading Row Image our copper coils Text Block We’…" at bounding box center [669, 201] width 887 height 520
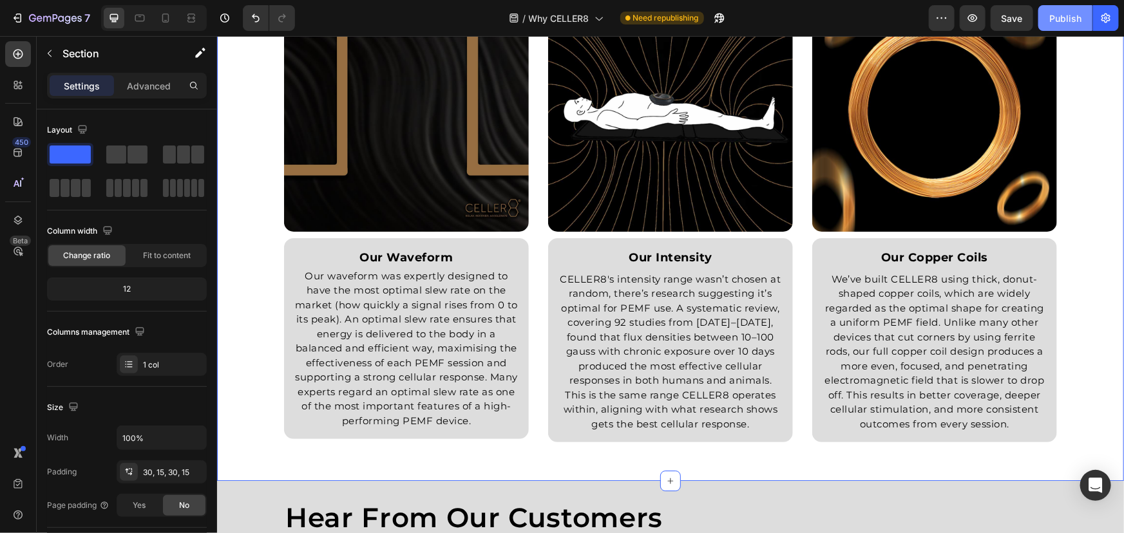
click at [1043, 10] on button "Publish" at bounding box center [1065, 18] width 54 height 26
